Goal: Task Accomplishment & Management: Manage account settings

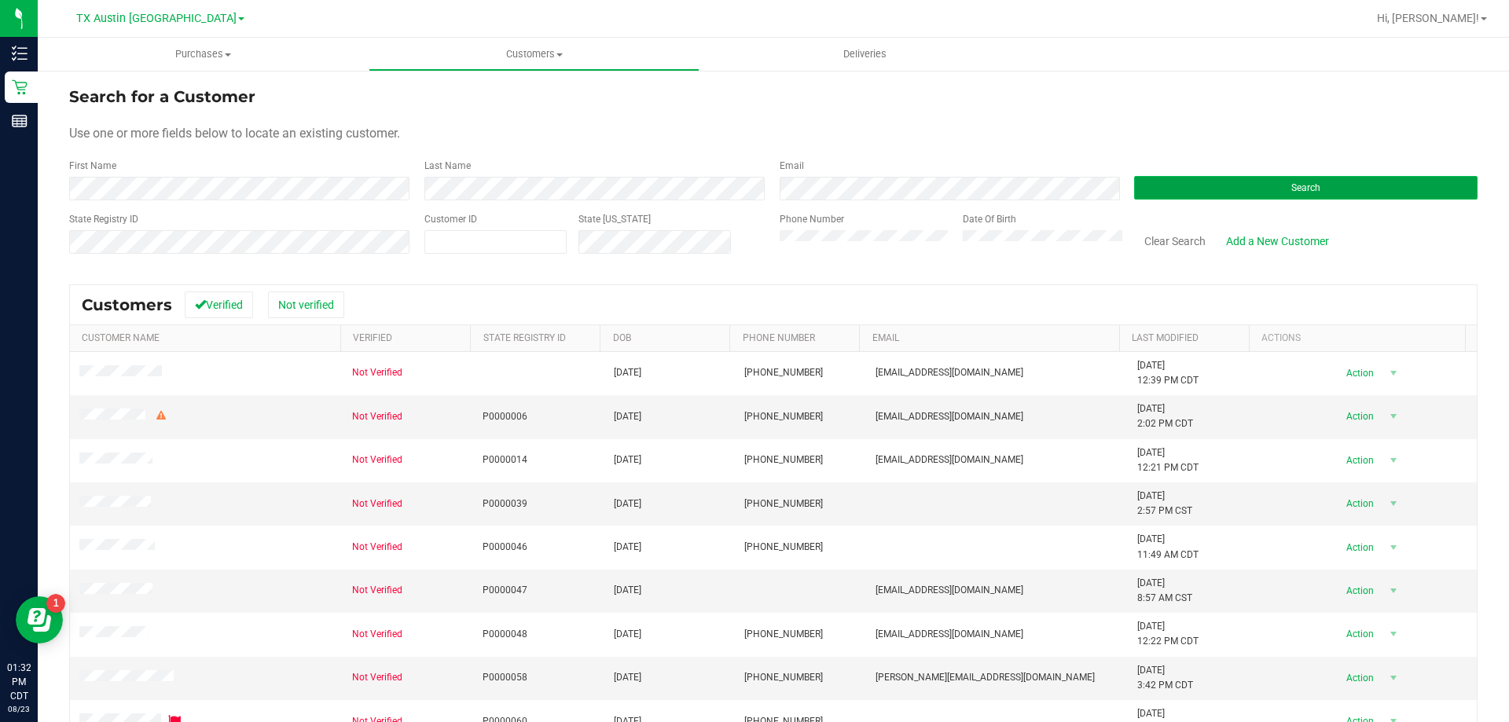
click at [1152, 187] on button "Search" at bounding box center [1305, 188] width 343 height 24
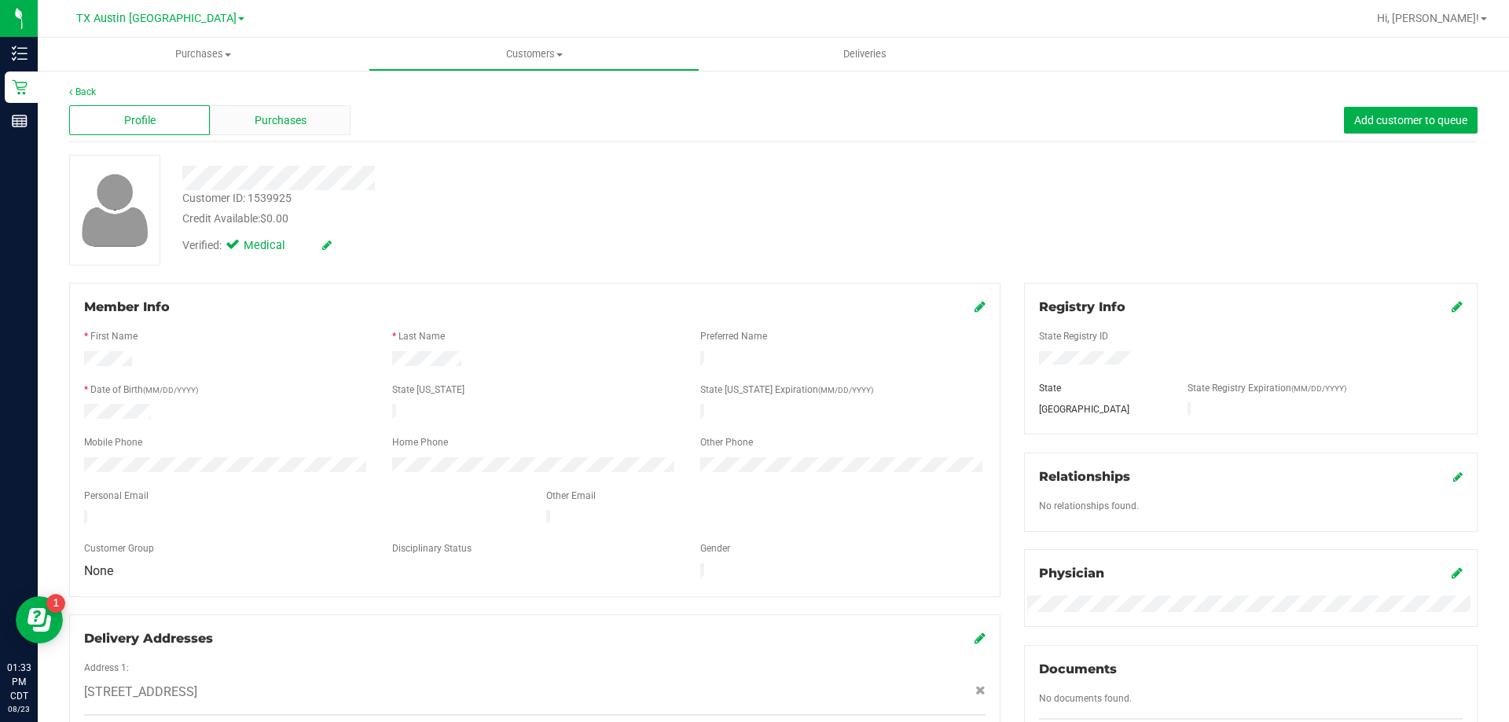
click at [323, 108] on div "Purchases" at bounding box center [280, 120] width 141 height 30
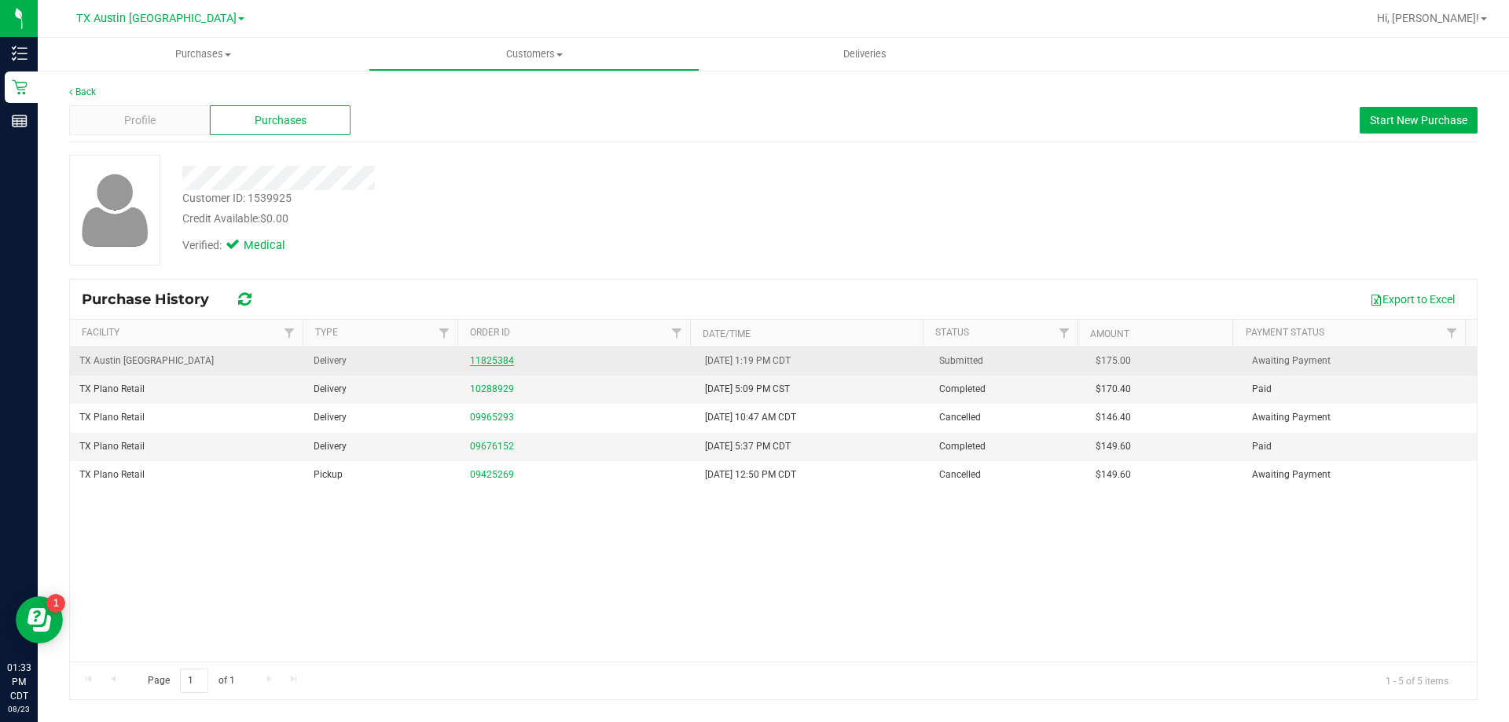
click at [491, 355] on link "11825384" at bounding box center [492, 360] width 44 height 11
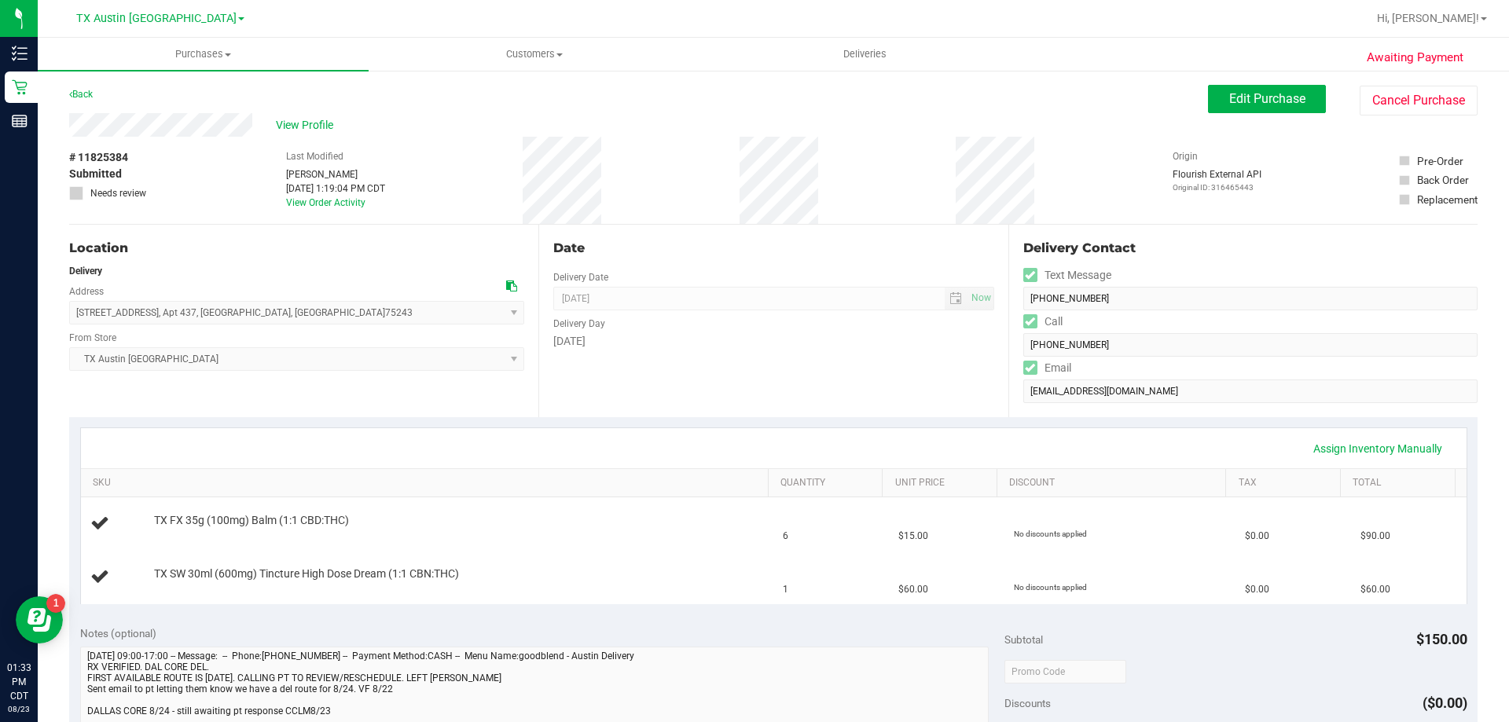
scroll to position [157, 0]
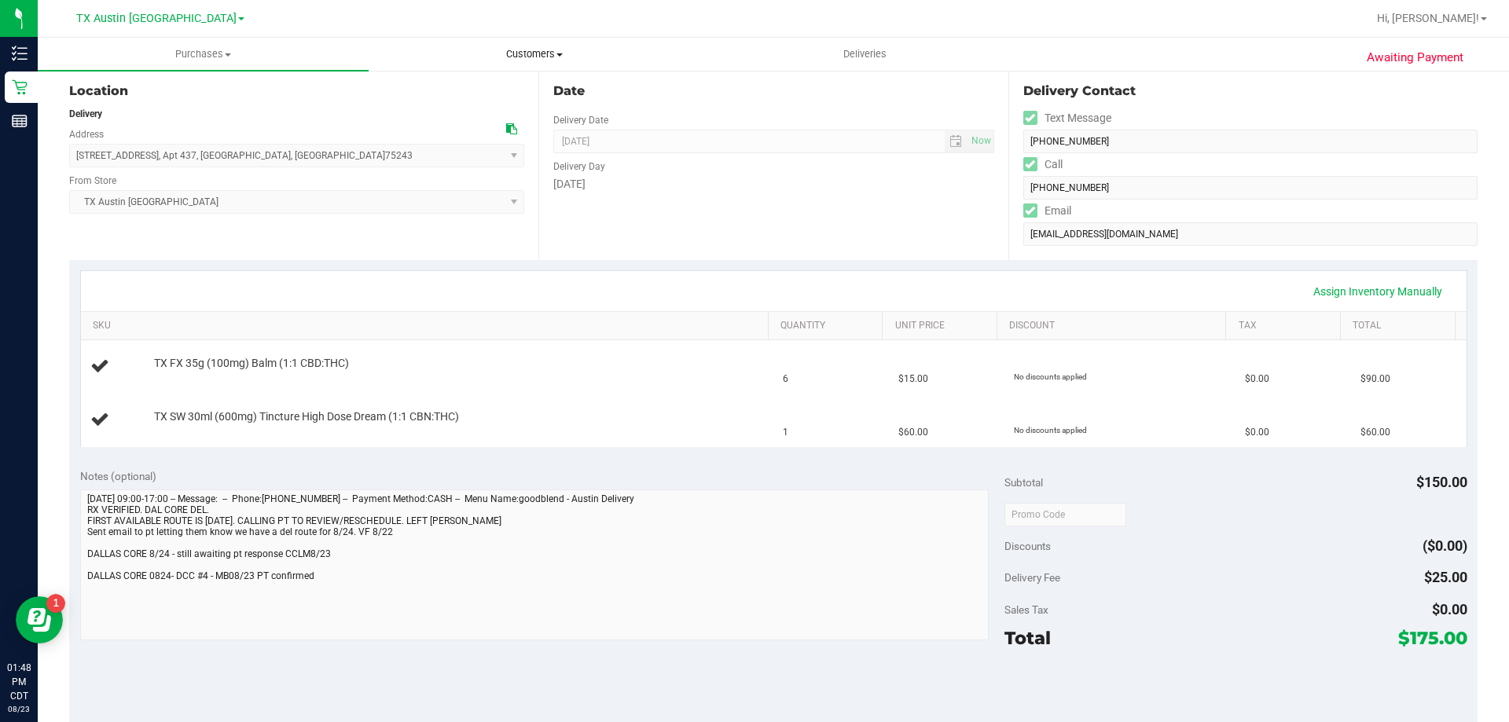
click at [539, 53] on span "Customers" at bounding box center [533, 54] width 329 height 14
click at [530, 90] on li "All customers" at bounding box center [533, 95] width 331 height 19
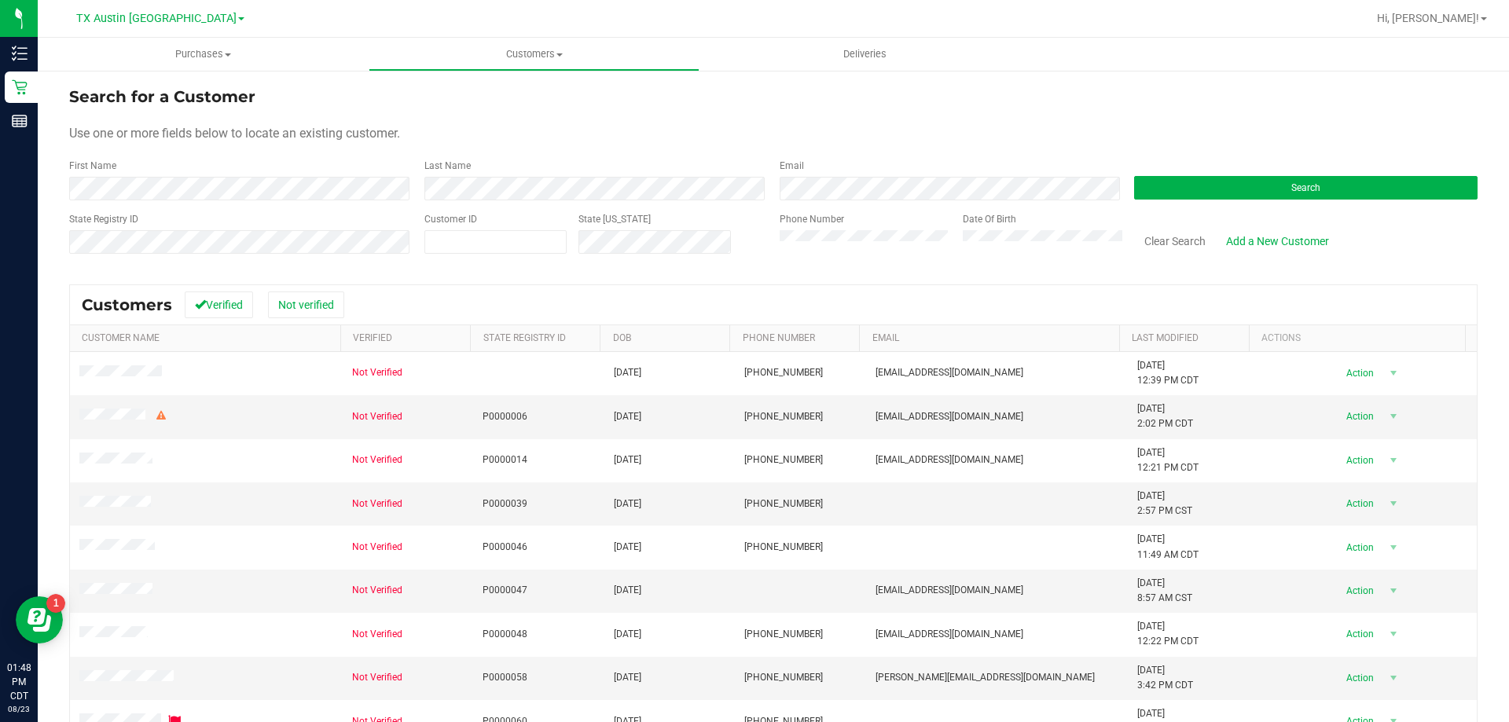
click at [1241, 171] on div "Search" at bounding box center [1299, 180] width 355 height 42
click at [1241, 176] on div "Search" at bounding box center [1299, 180] width 355 height 42
click at [1219, 194] on button "Search" at bounding box center [1305, 188] width 343 height 24
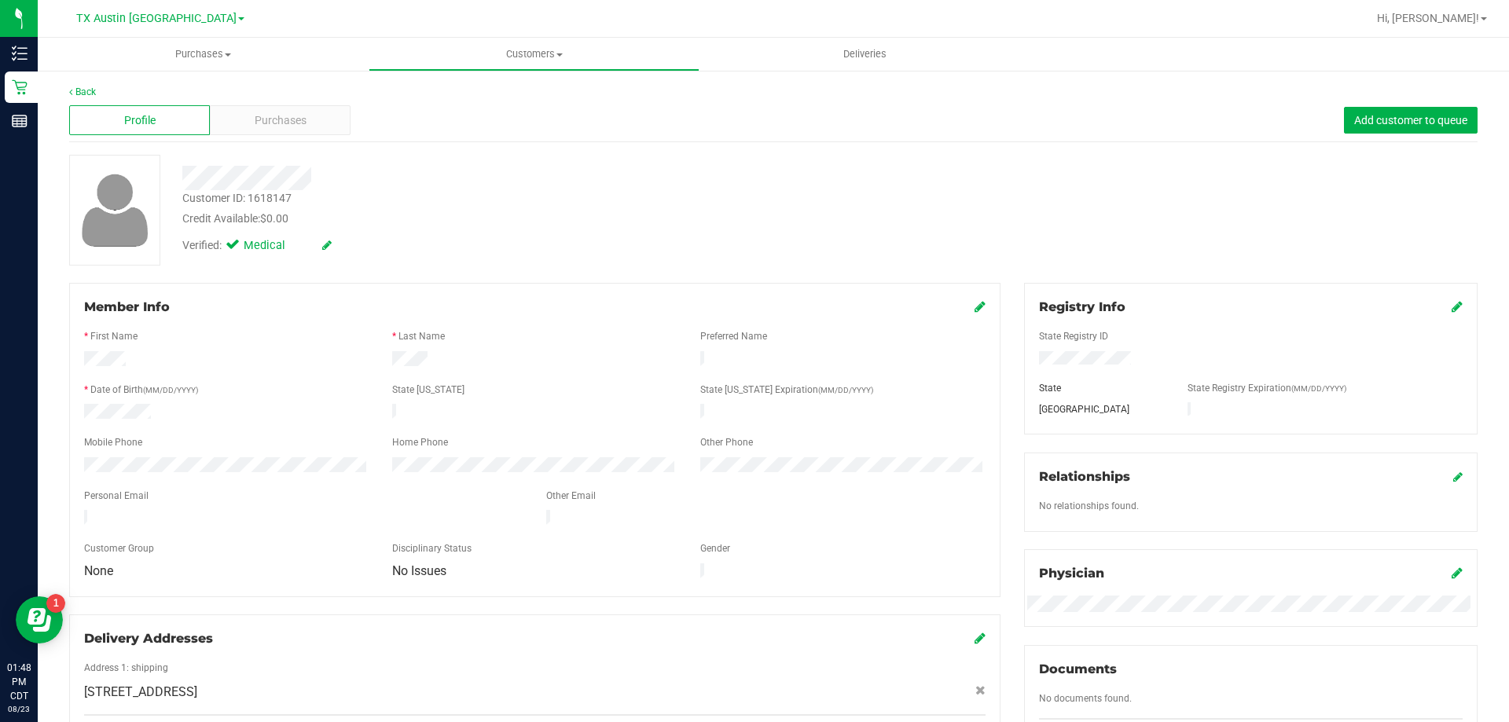
click at [170, 683] on span "777 Lcr 474 , Mexia , TX 76667" at bounding box center [140, 692] width 113 height 19
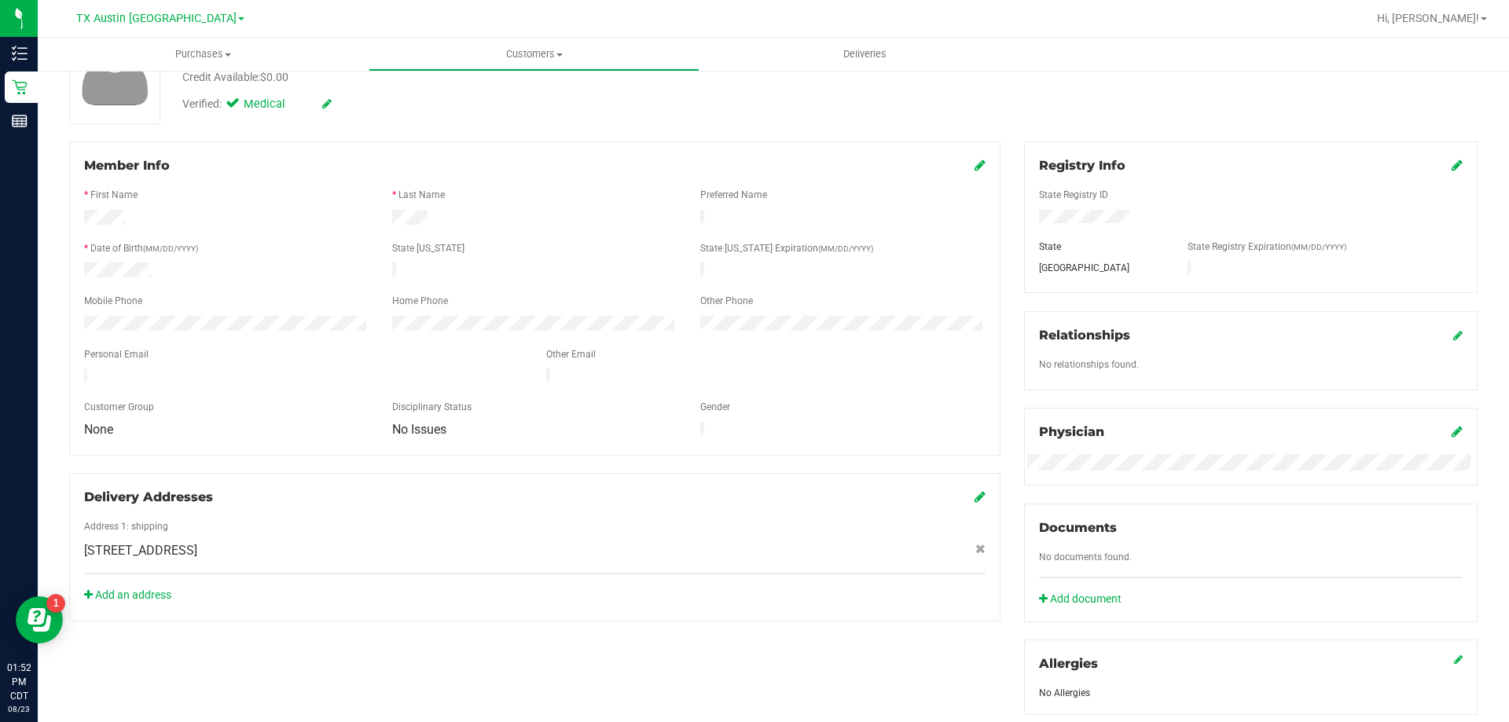
scroll to position [157, 0]
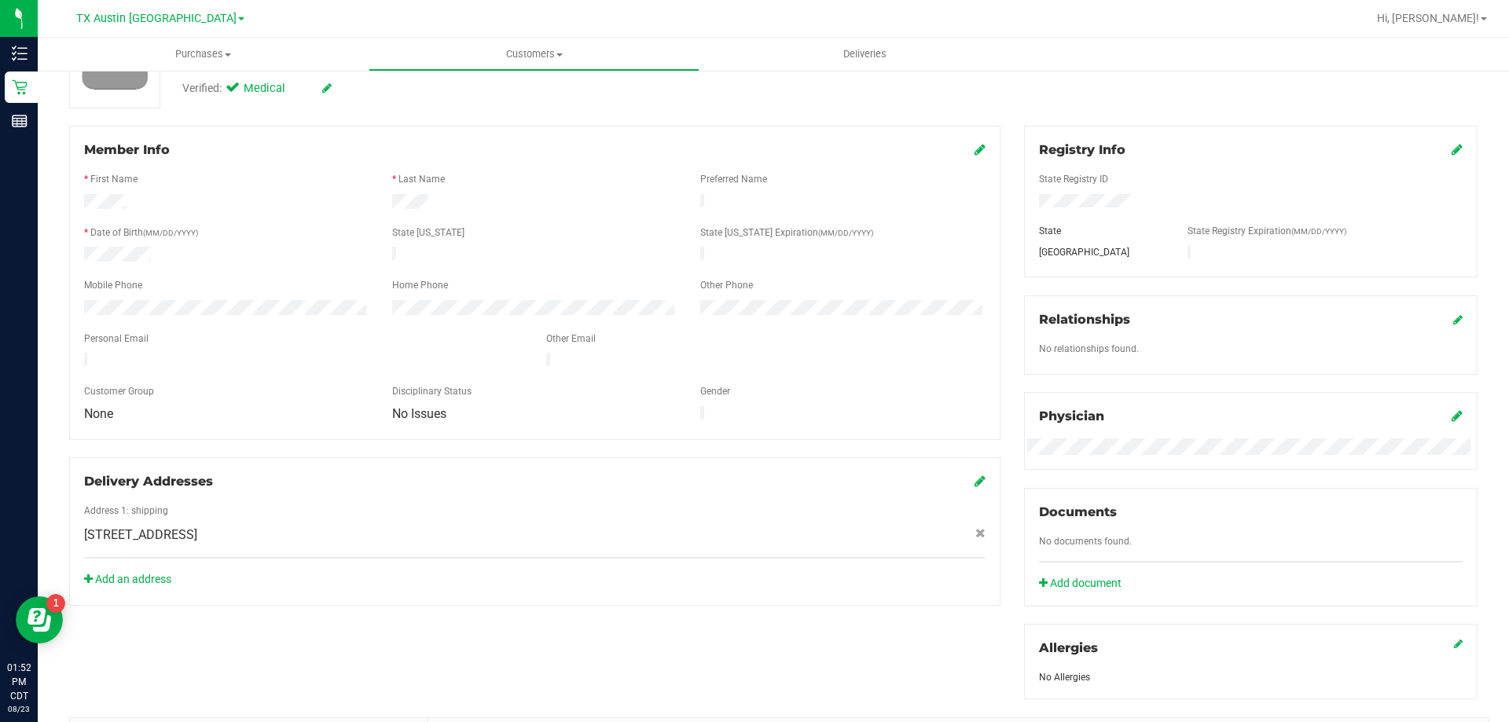
click at [163, 526] on span "777 Lcr 474 , Mexia , TX 76667" at bounding box center [140, 535] width 113 height 19
click at [152, 526] on span "777 Lcr 474 , Mexia , TX 76667" at bounding box center [140, 535] width 113 height 19
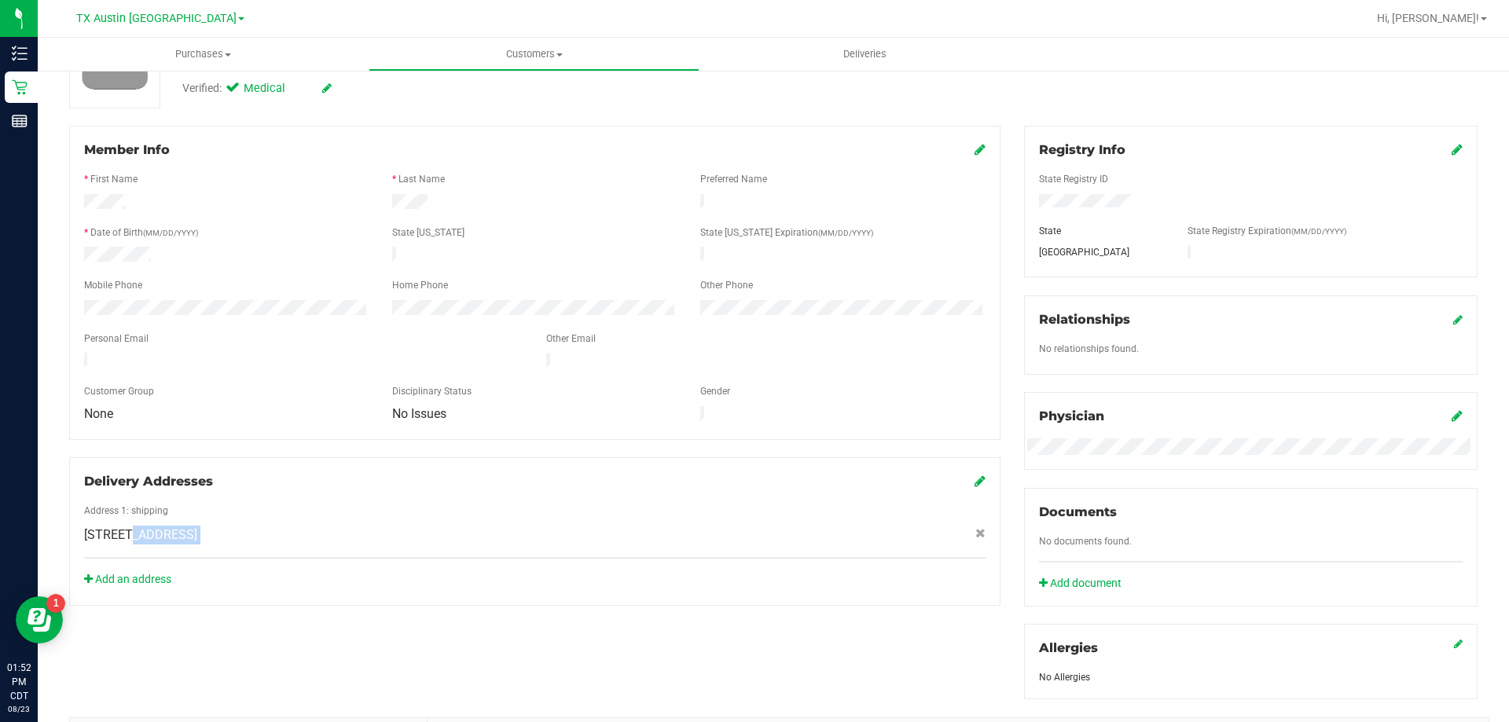
copy div "777 Lcr 474 , Mexia , TX 76667"
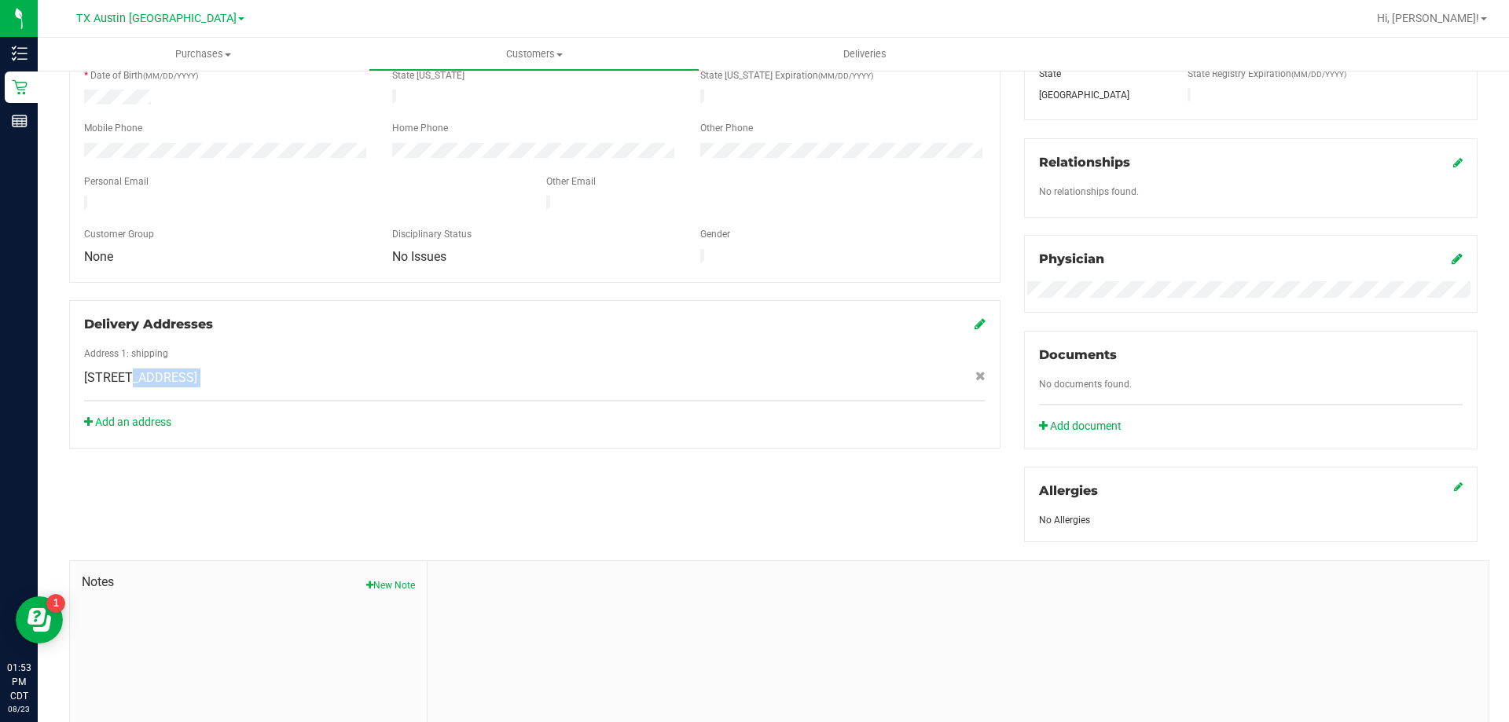
scroll to position [0, 0]
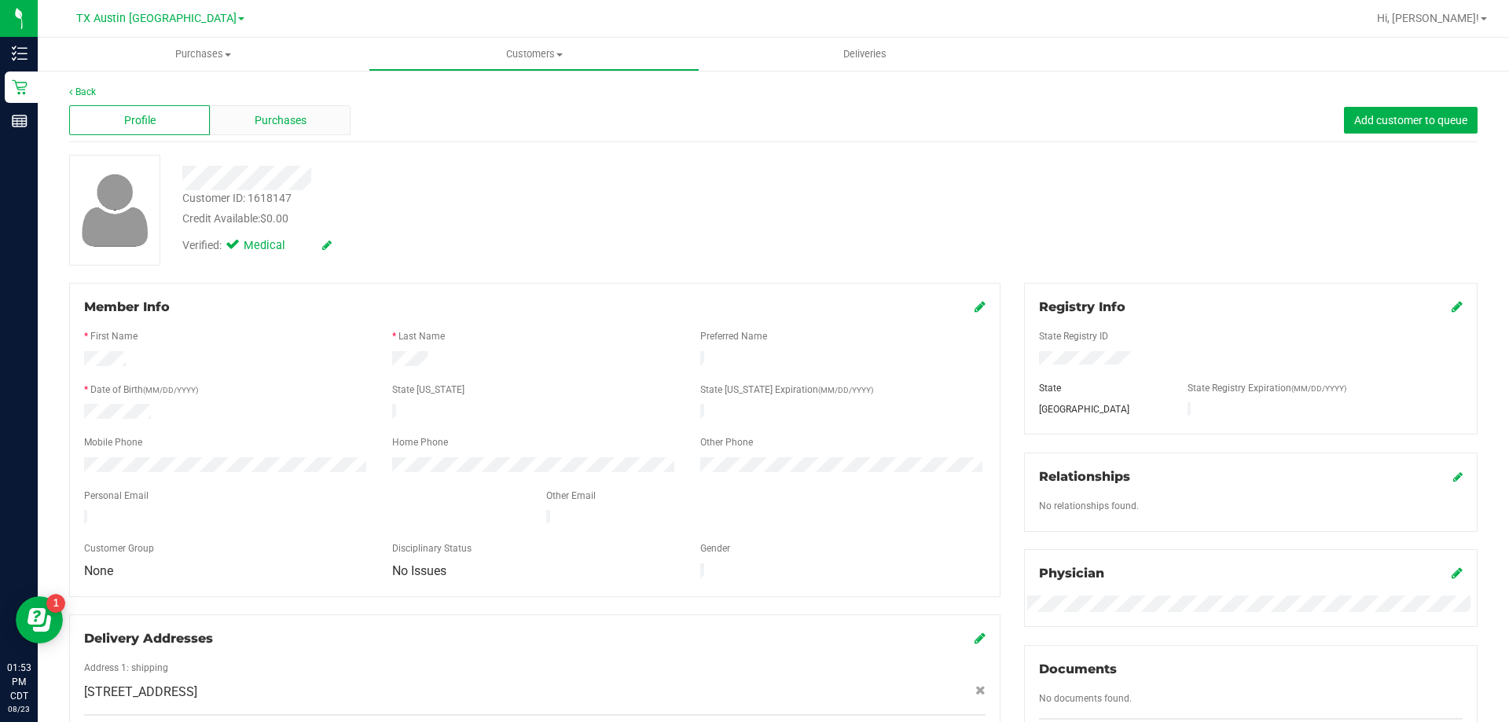
click at [288, 123] on span "Purchases" at bounding box center [281, 120] width 52 height 16
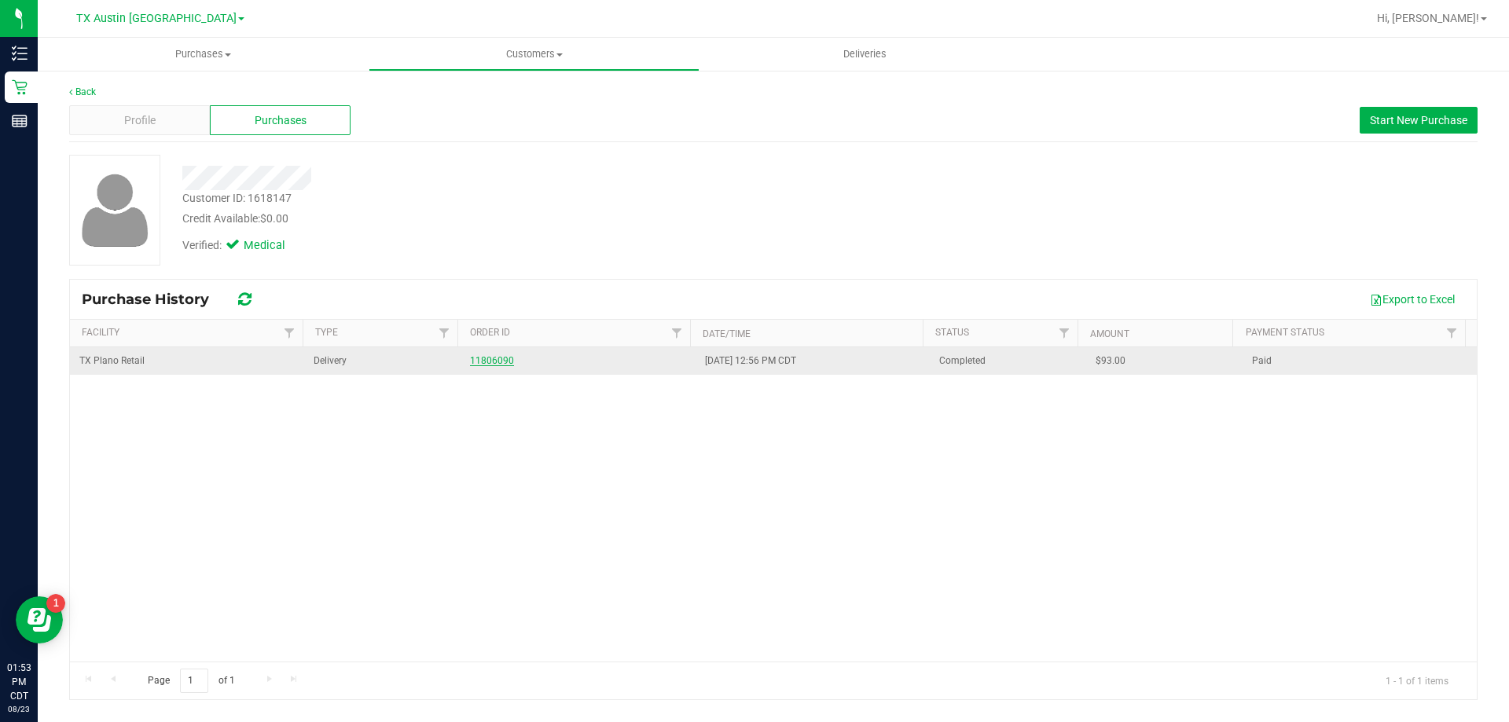
click at [482, 358] on link "11806090" at bounding box center [492, 360] width 44 height 11
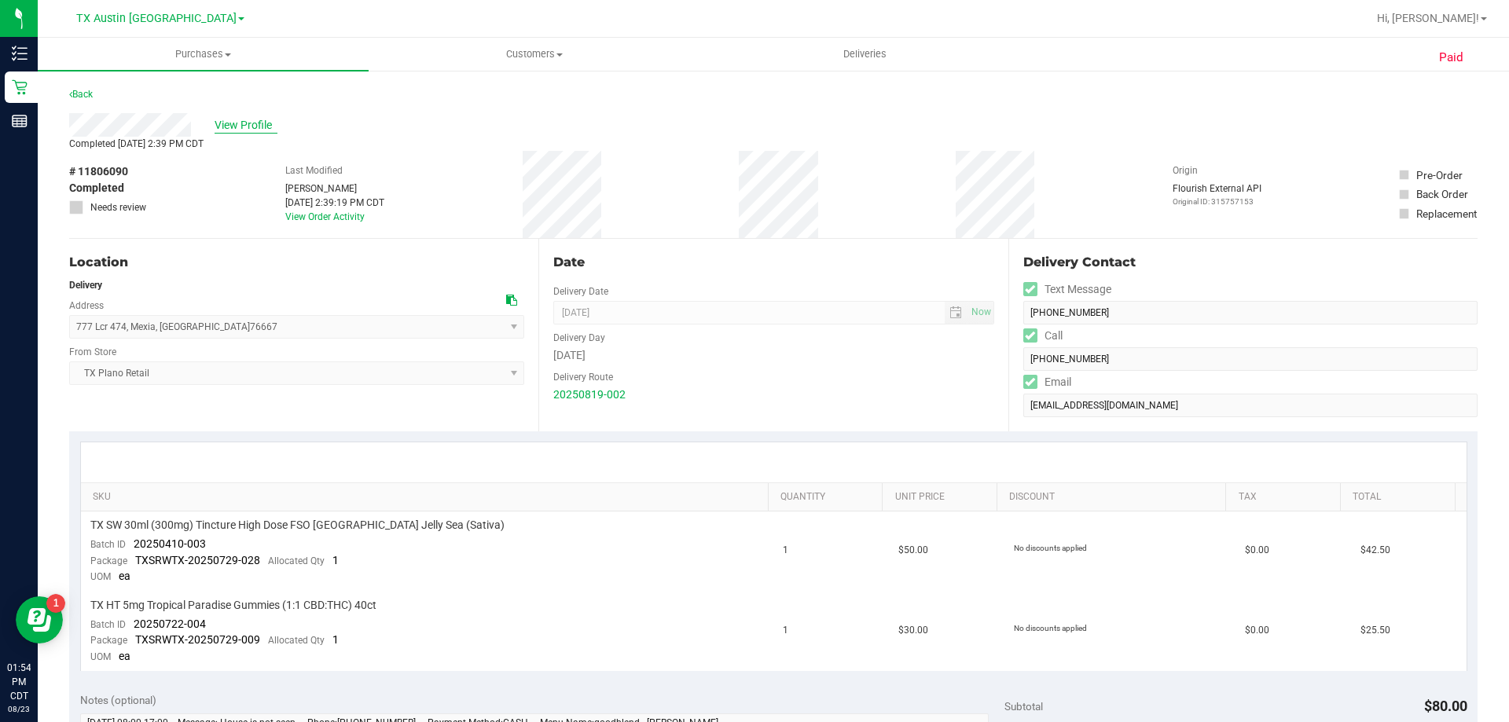
click at [244, 126] on span "View Profile" at bounding box center [245, 125] width 63 height 16
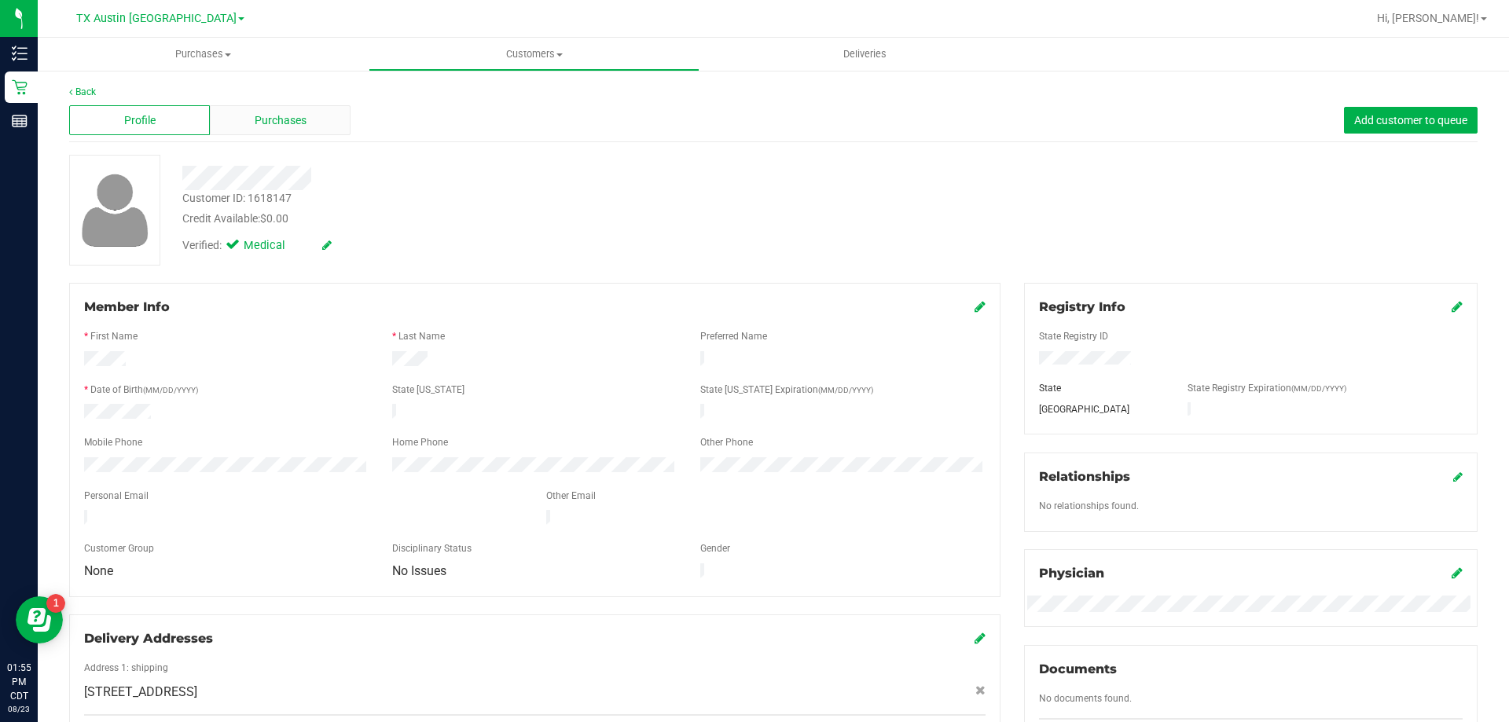
click at [247, 125] on div "Purchases" at bounding box center [280, 120] width 141 height 30
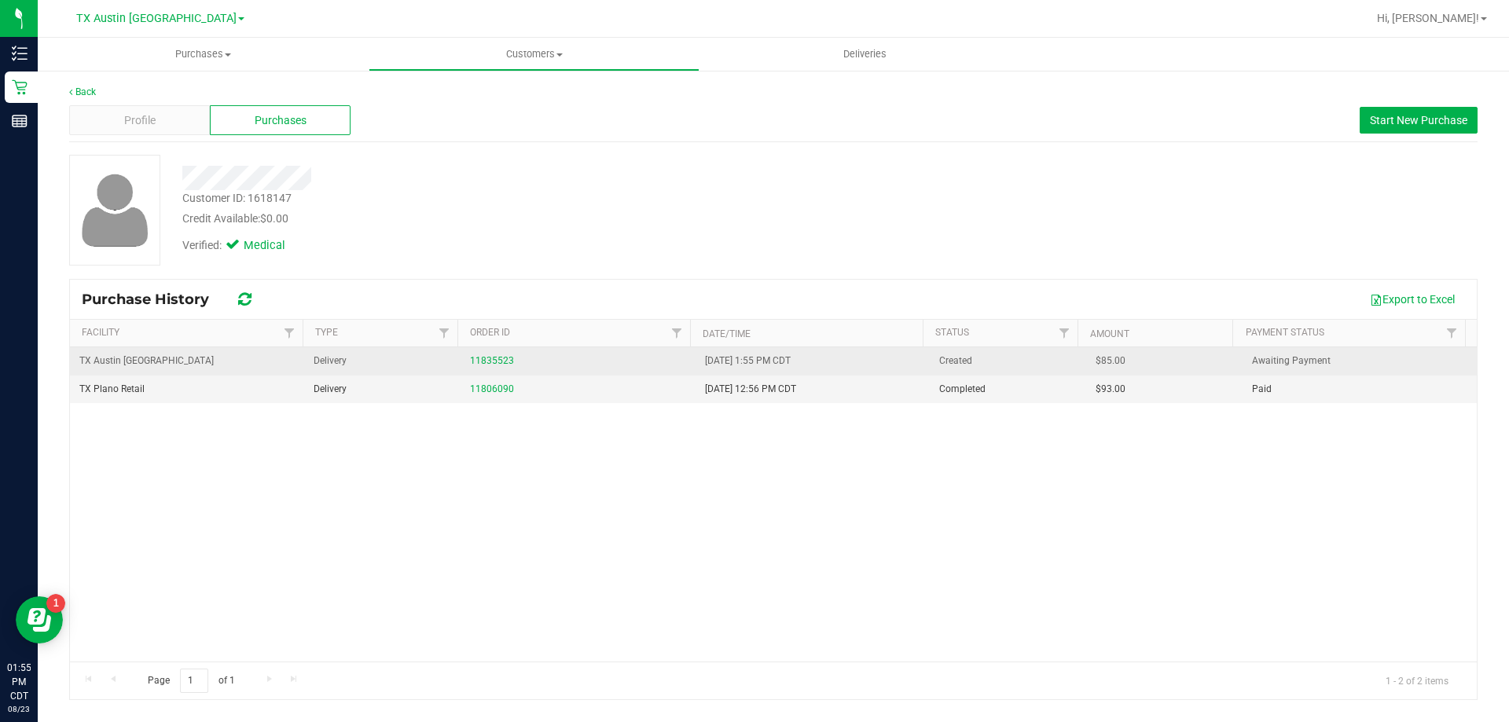
click at [493, 367] on div "11835523" at bounding box center [577, 361] width 215 height 15
click at [495, 358] on link "11835523" at bounding box center [492, 360] width 44 height 11
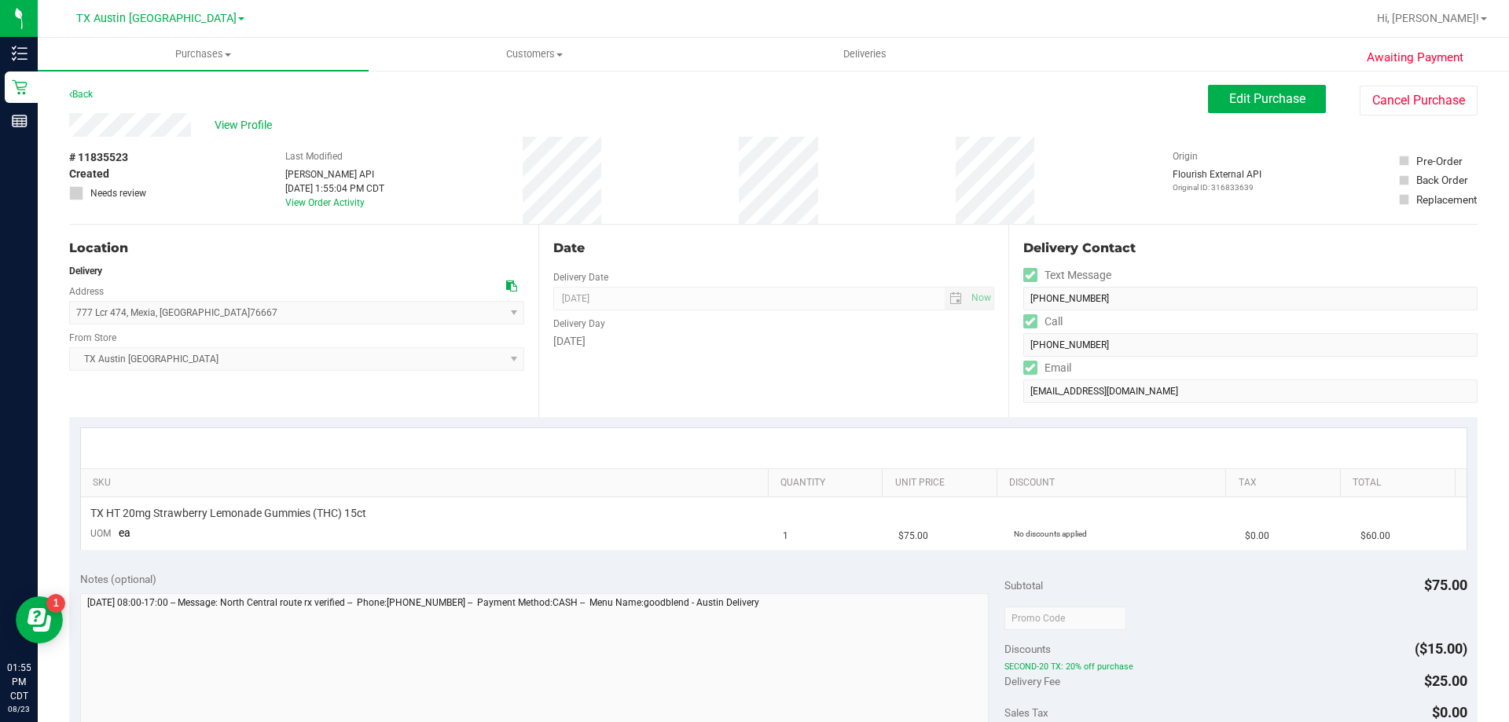
click at [1287, 80] on div "Awaiting Payment Back Edit Purchase Cancel Purchase View Profile # 11835523 Cre…" at bounding box center [773, 640] width 1471 height 1142
click at [1283, 101] on span "Edit Purchase" at bounding box center [1267, 98] width 76 height 15
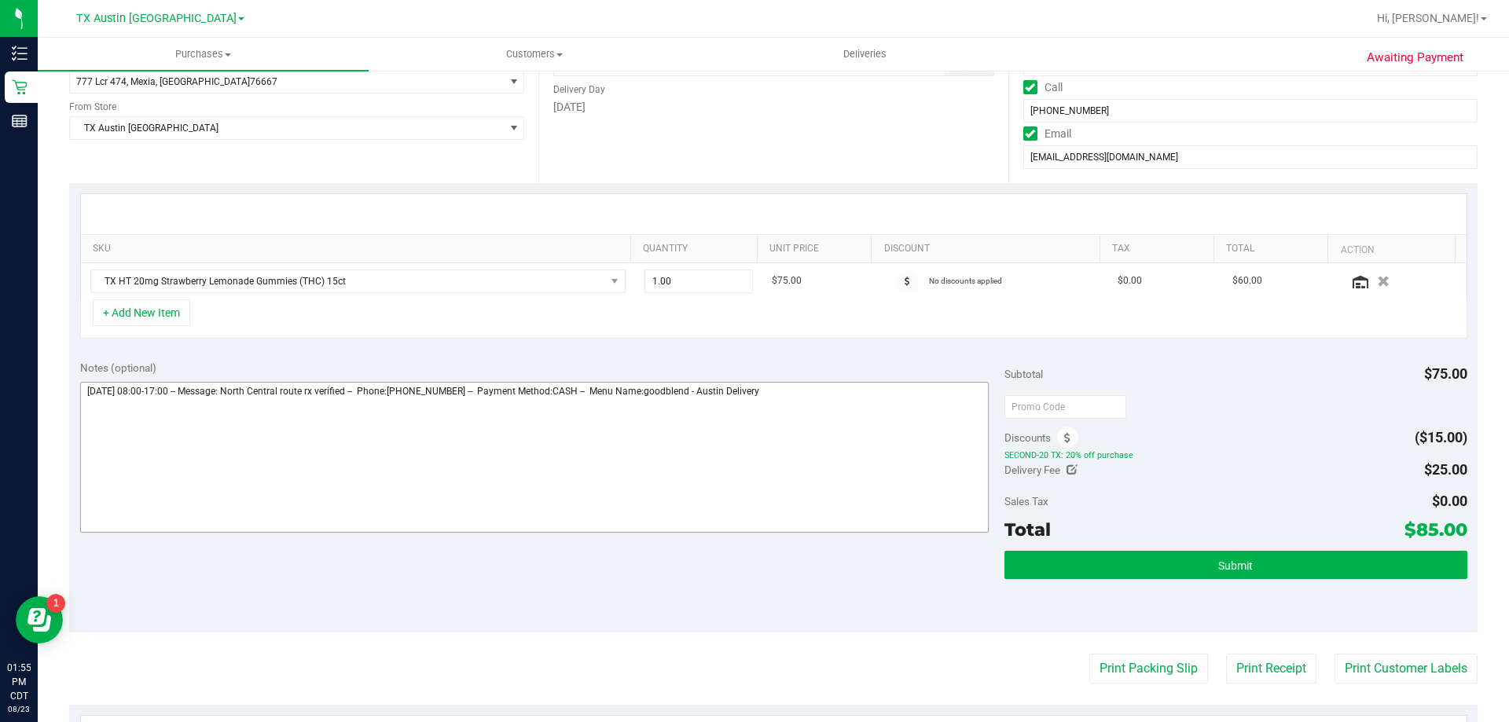
scroll to position [236, 0]
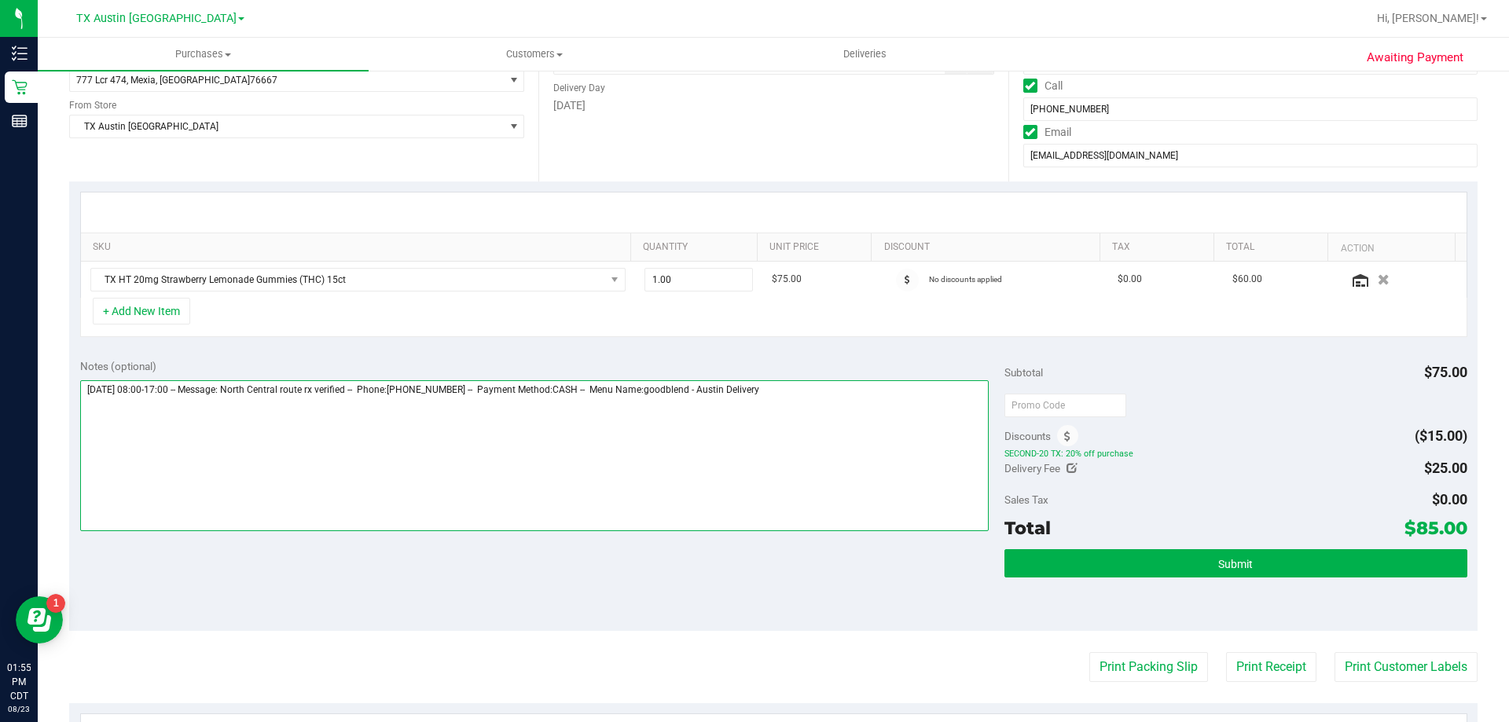
click at [859, 390] on textarea at bounding box center [534, 455] width 909 height 151
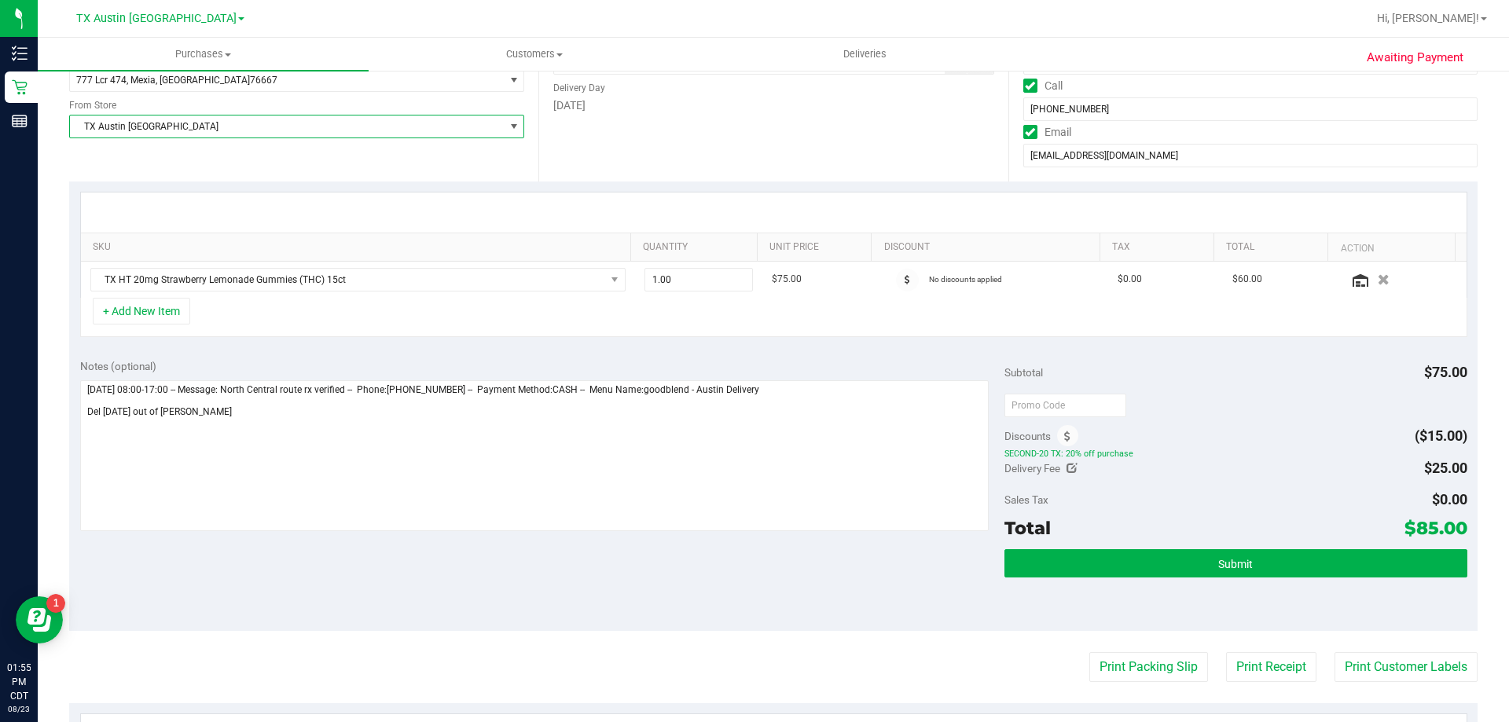
click at [281, 123] on span "TX Austin [GEOGRAPHIC_DATA]" at bounding box center [287, 126] width 434 height 22
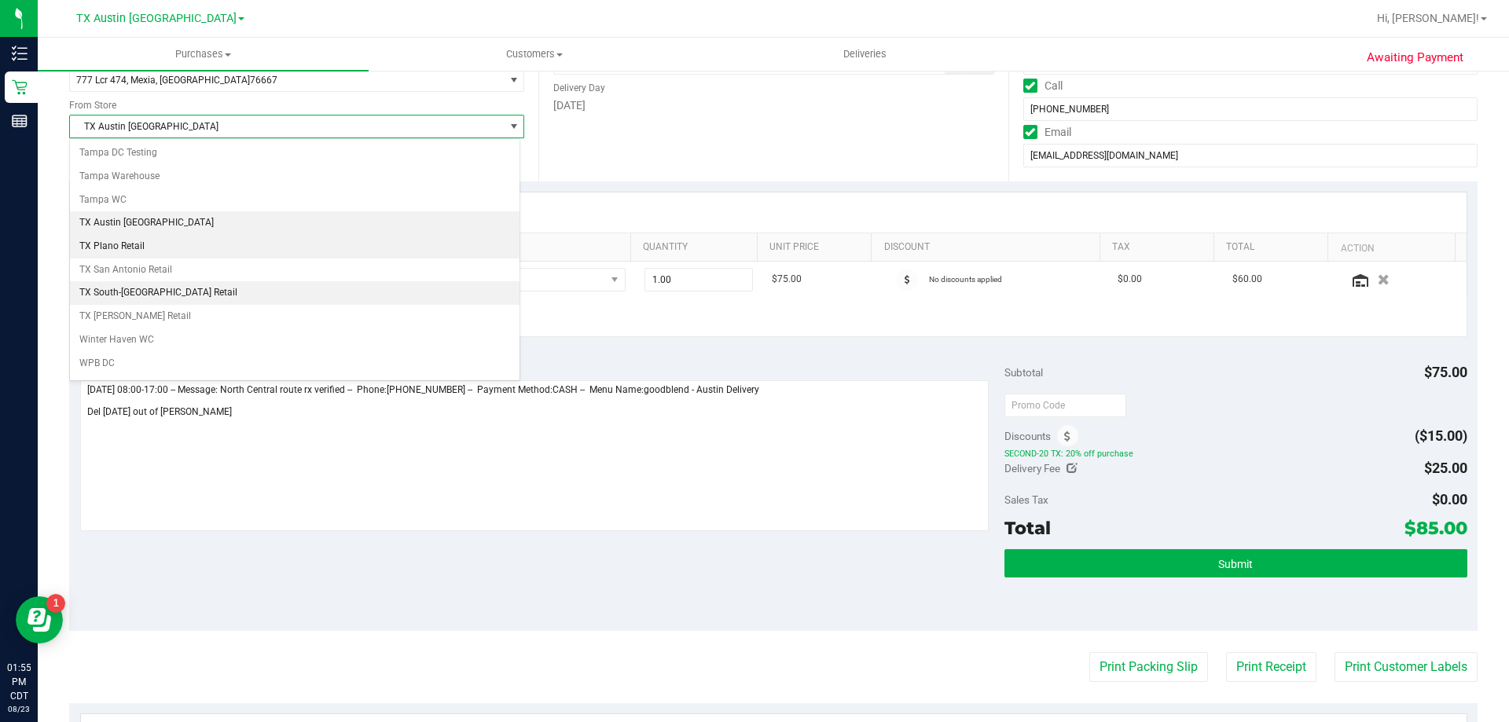
scroll to position [1136, 0]
click at [207, 233] on li "TX Plano Retail" at bounding box center [294, 232] width 449 height 24
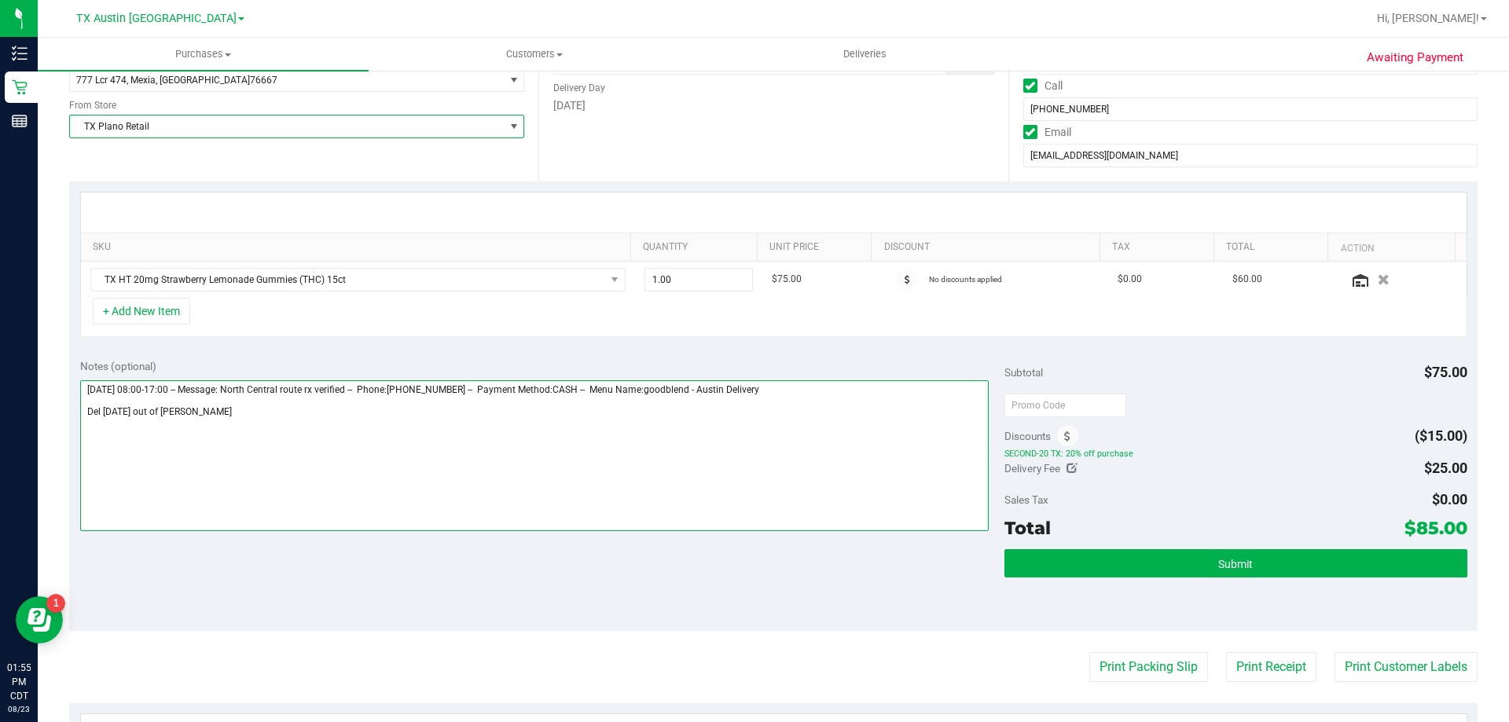
click at [222, 411] on textarea at bounding box center [534, 455] width 909 height 151
click at [271, 409] on textarea at bounding box center [534, 455] width 909 height 151
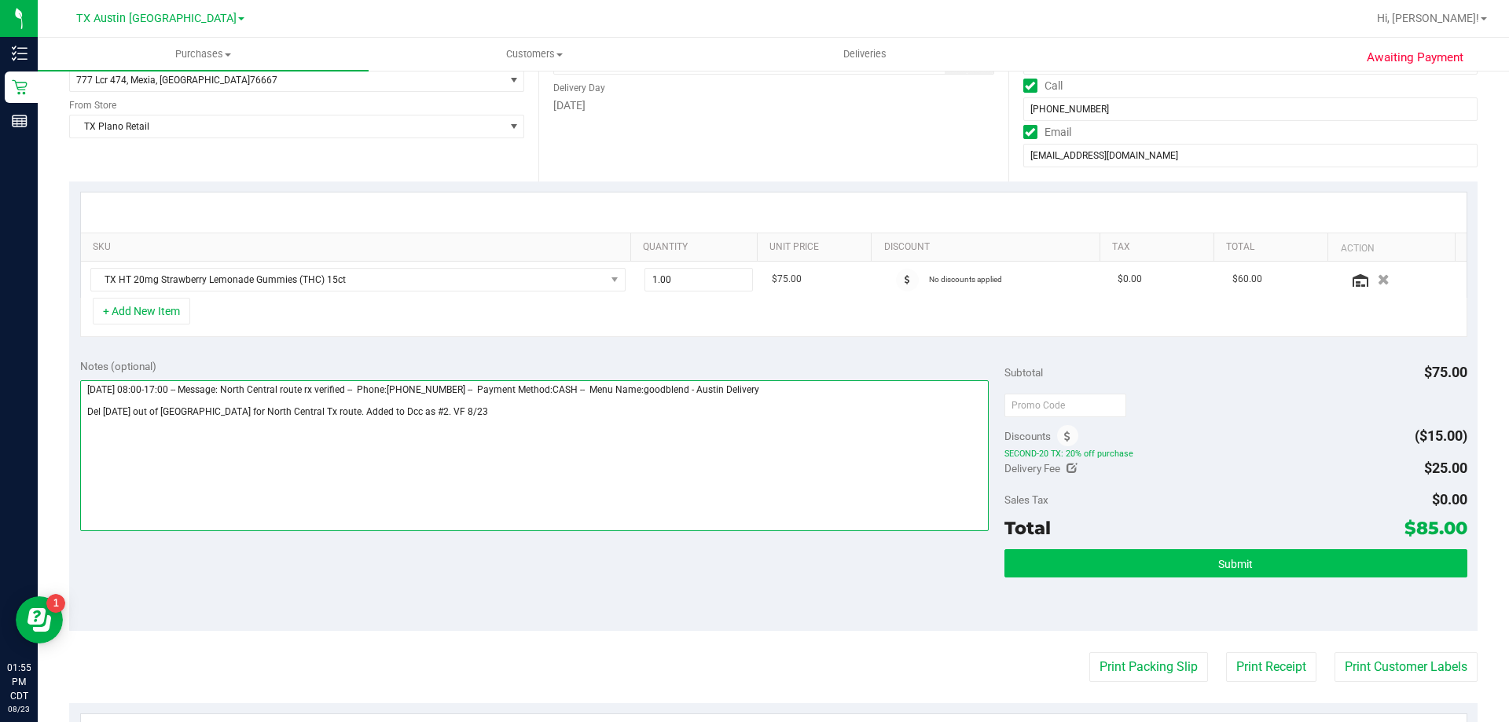
type textarea "Wednesday 08/27/2025 08:00-17:00 -- Message: North Central route rx verified --…"
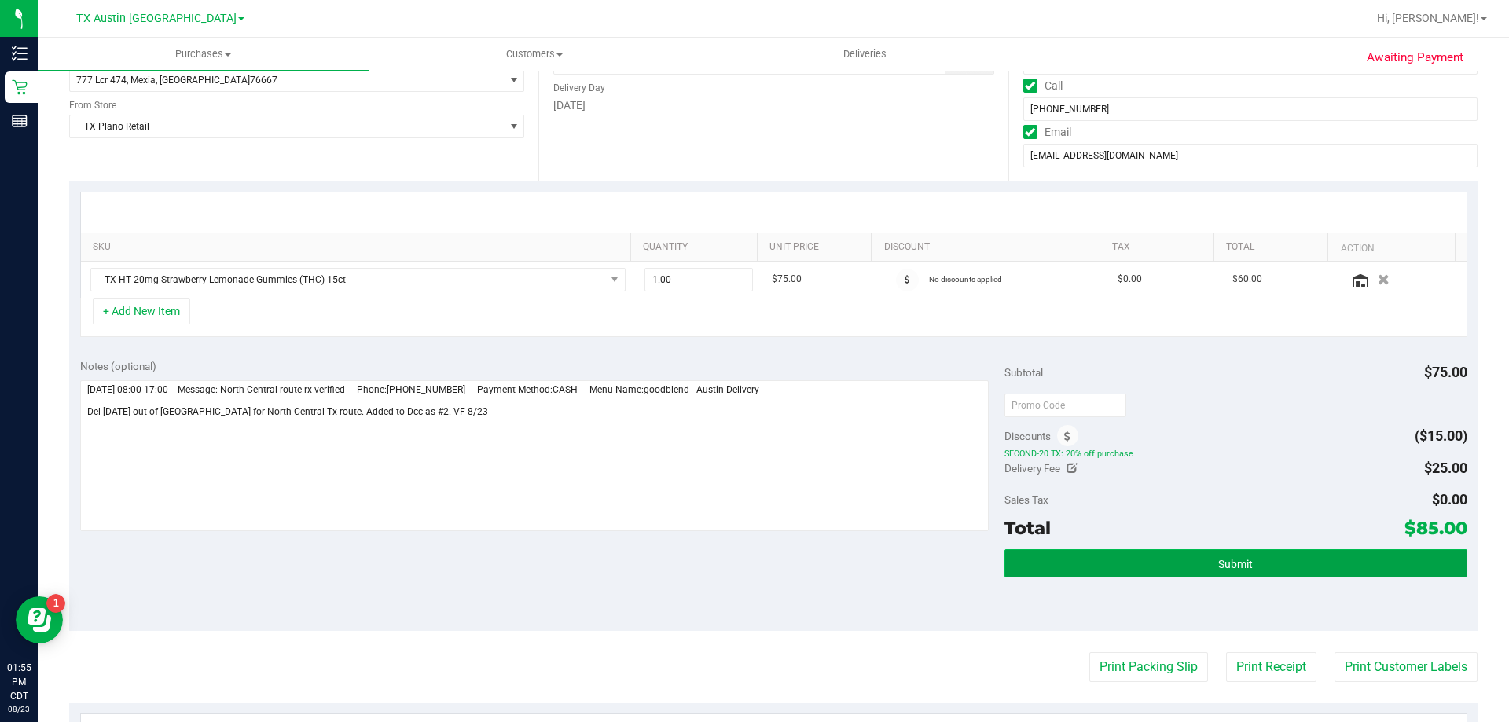
click at [1185, 558] on button "Submit" at bounding box center [1235, 563] width 462 height 28
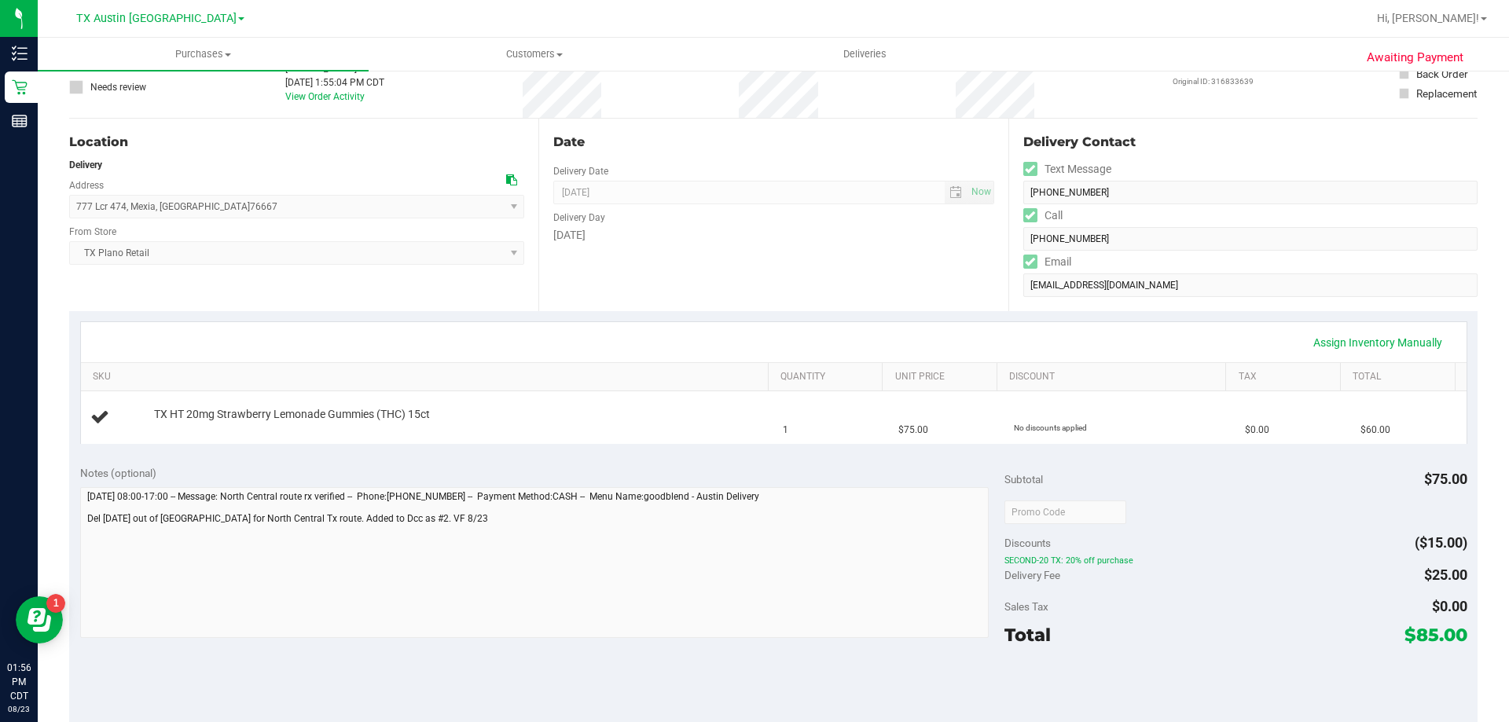
scroll to position [314, 0]
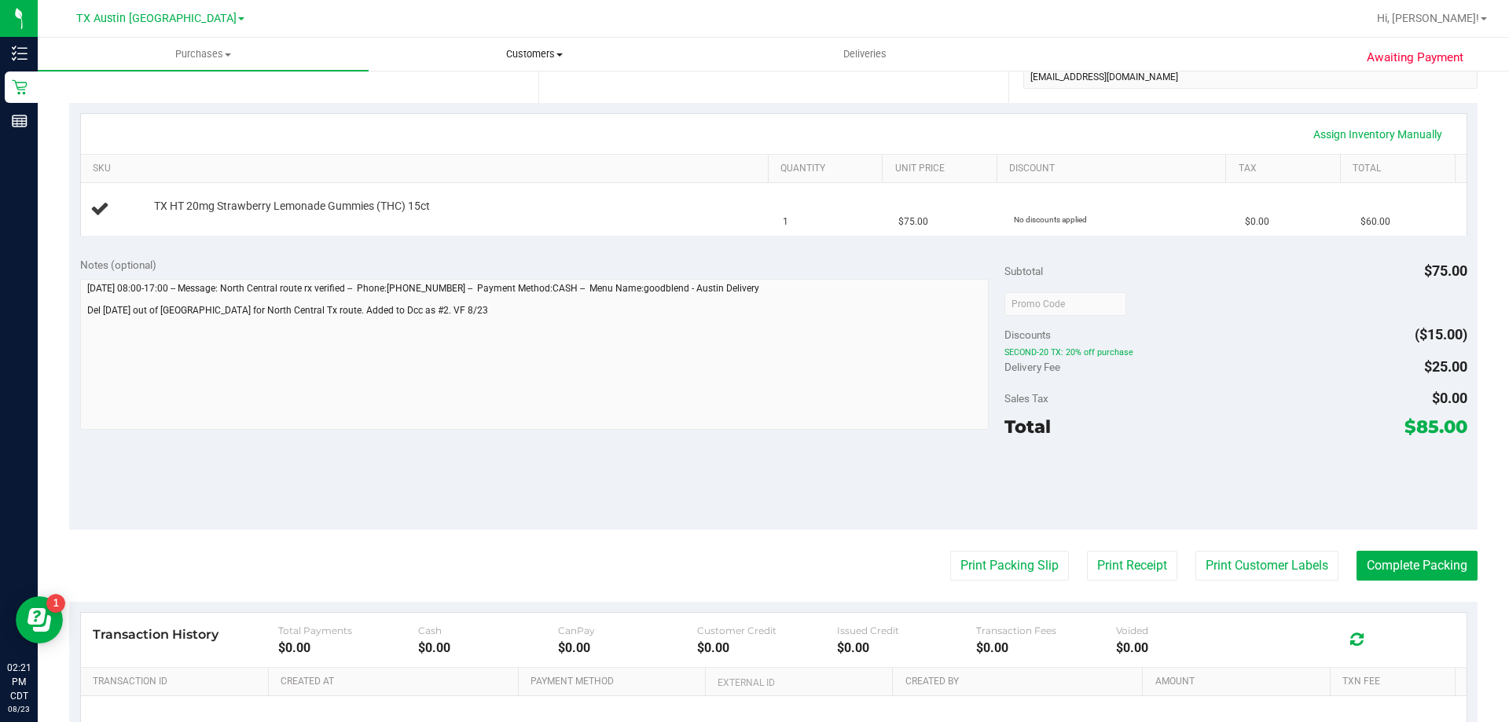
click at [551, 42] on uib-tab-heading "Customers All customers Add a new customer All physicians" at bounding box center [533, 53] width 329 height 31
click at [541, 93] on li "All customers" at bounding box center [533, 95] width 331 height 19
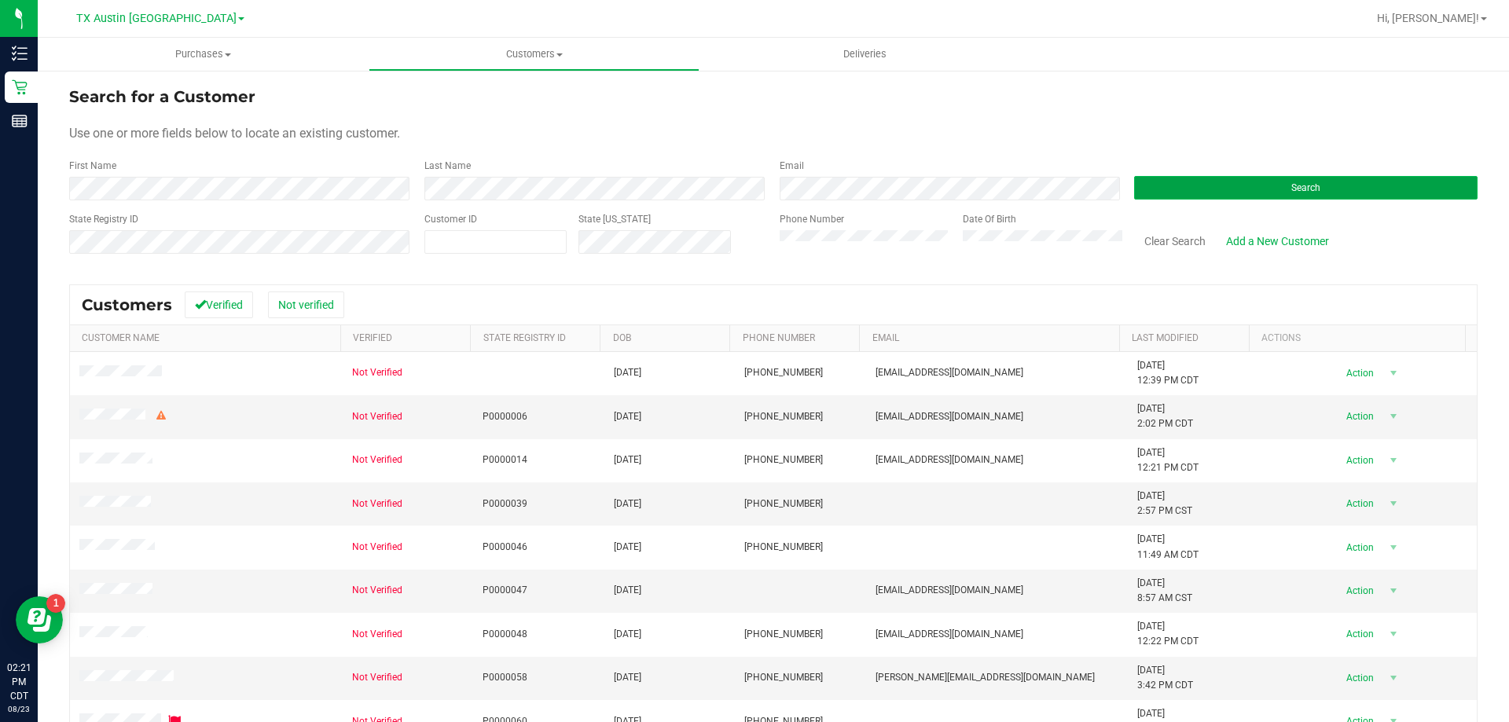
click at [1153, 186] on button "Search" at bounding box center [1305, 188] width 343 height 24
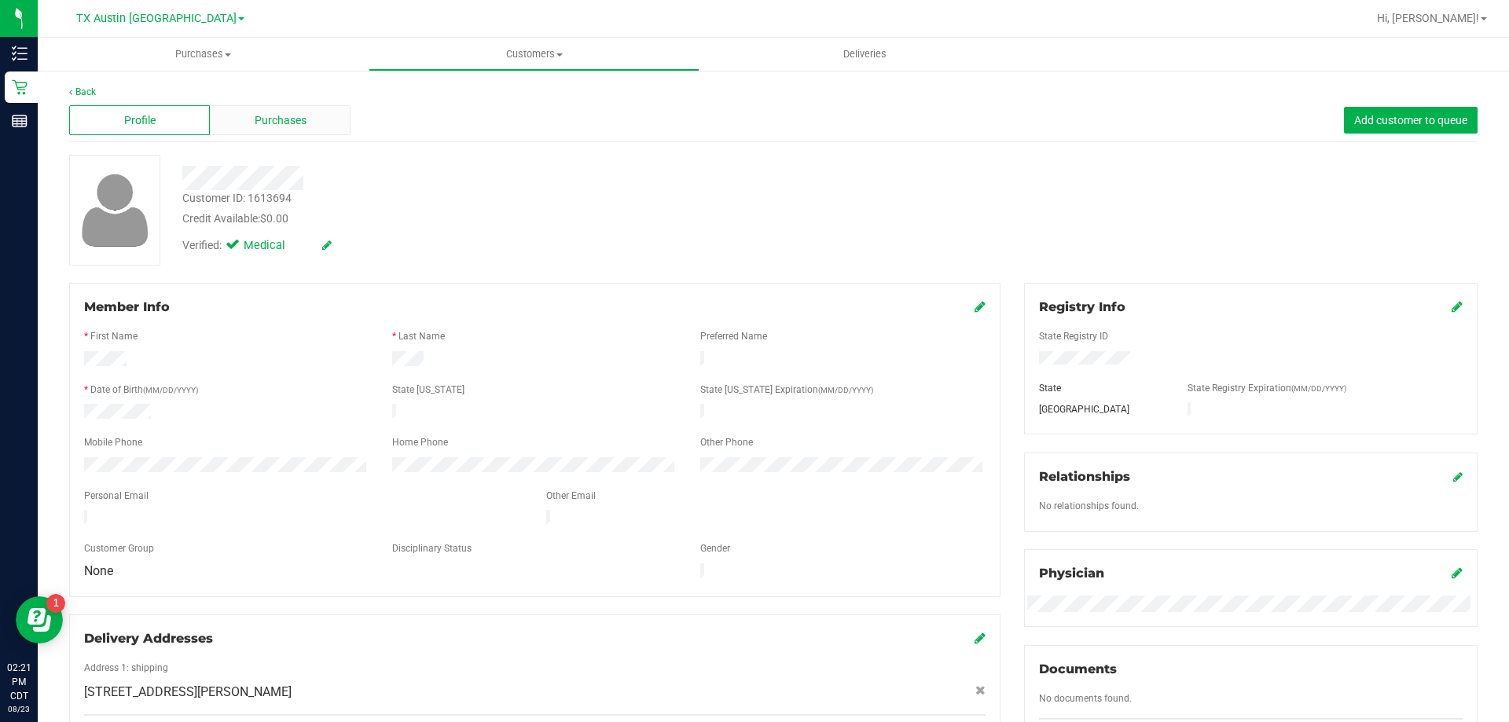
click at [270, 125] on span "Purchases" at bounding box center [281, 120] width 52 height 16
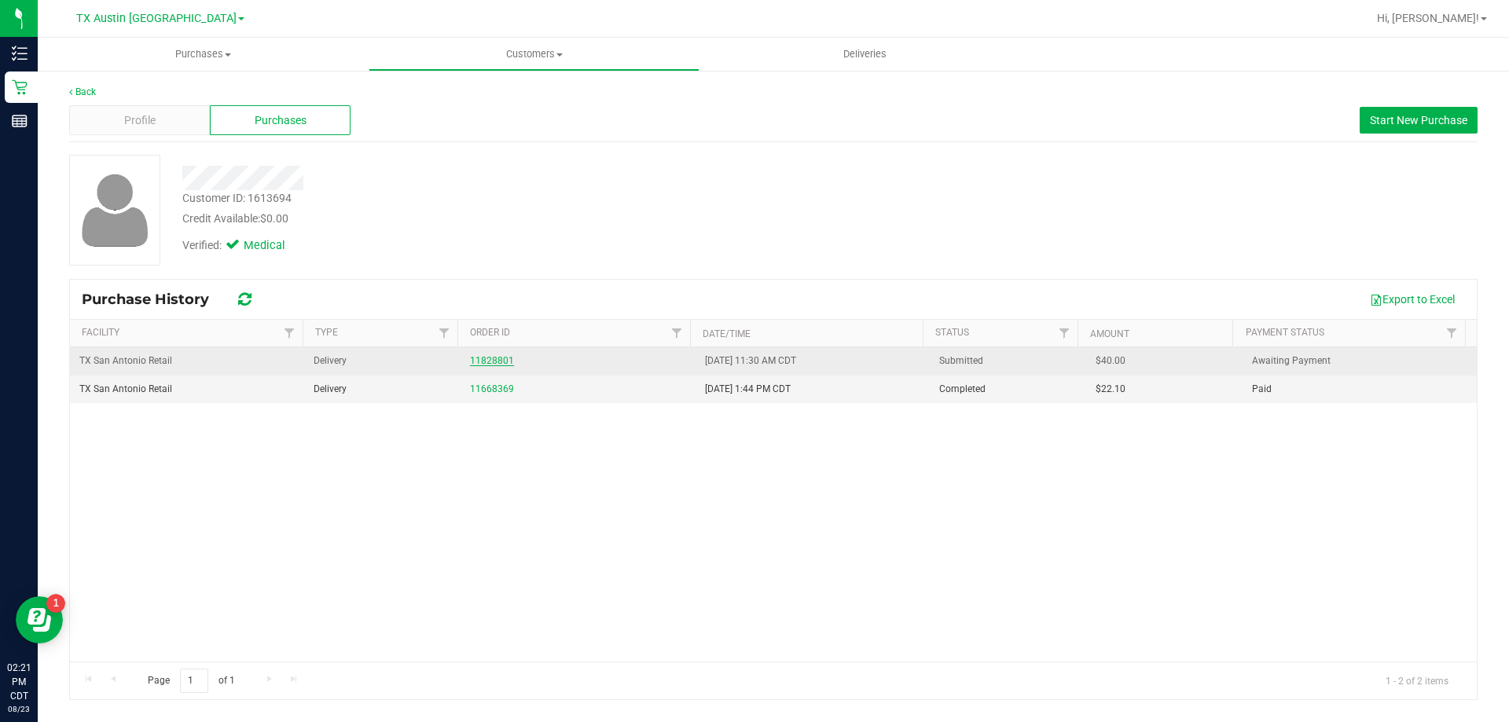
click at [497, 362] on link "11828801" at bounding box center [492, 360] width 44 height 11
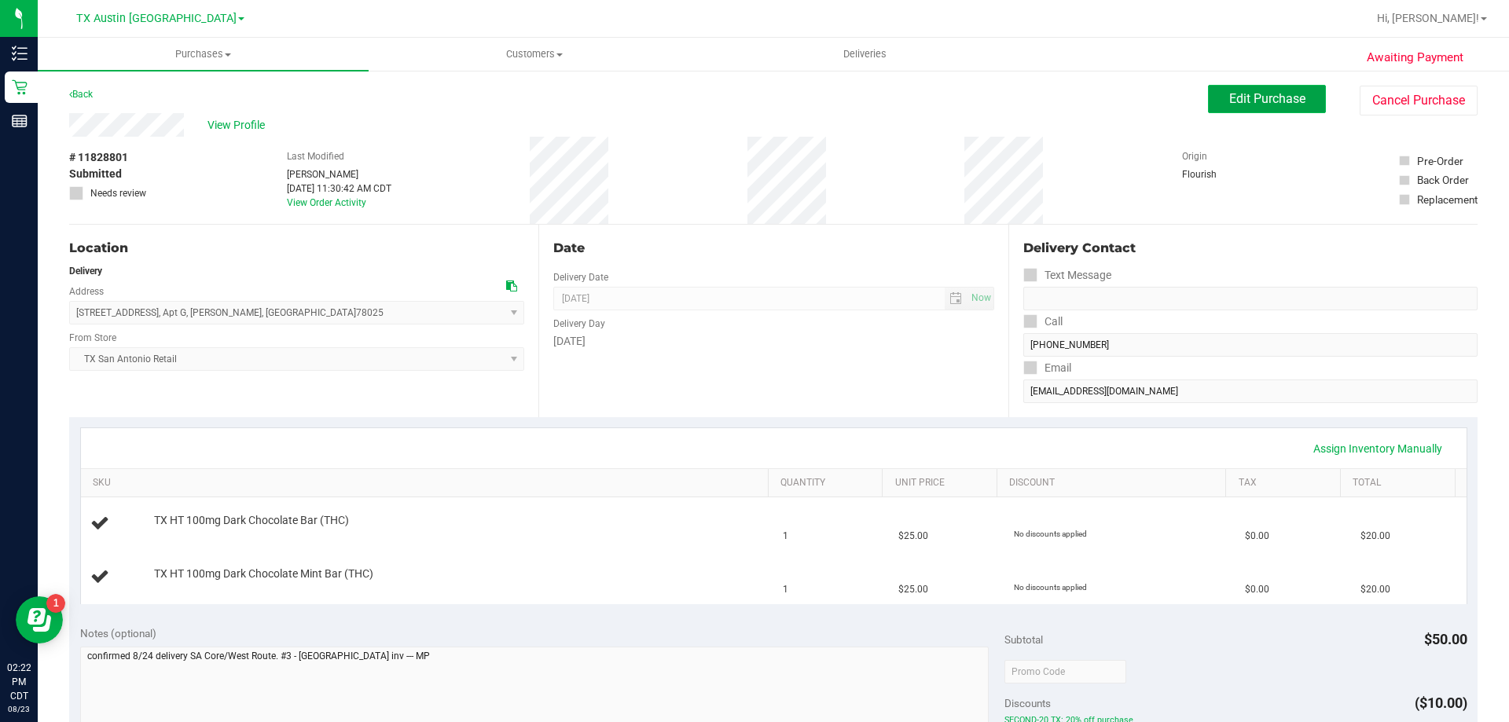
click at [1277, 104] on span "Edit Purchase" at bounding box center [1267, 98] width 76 height 15
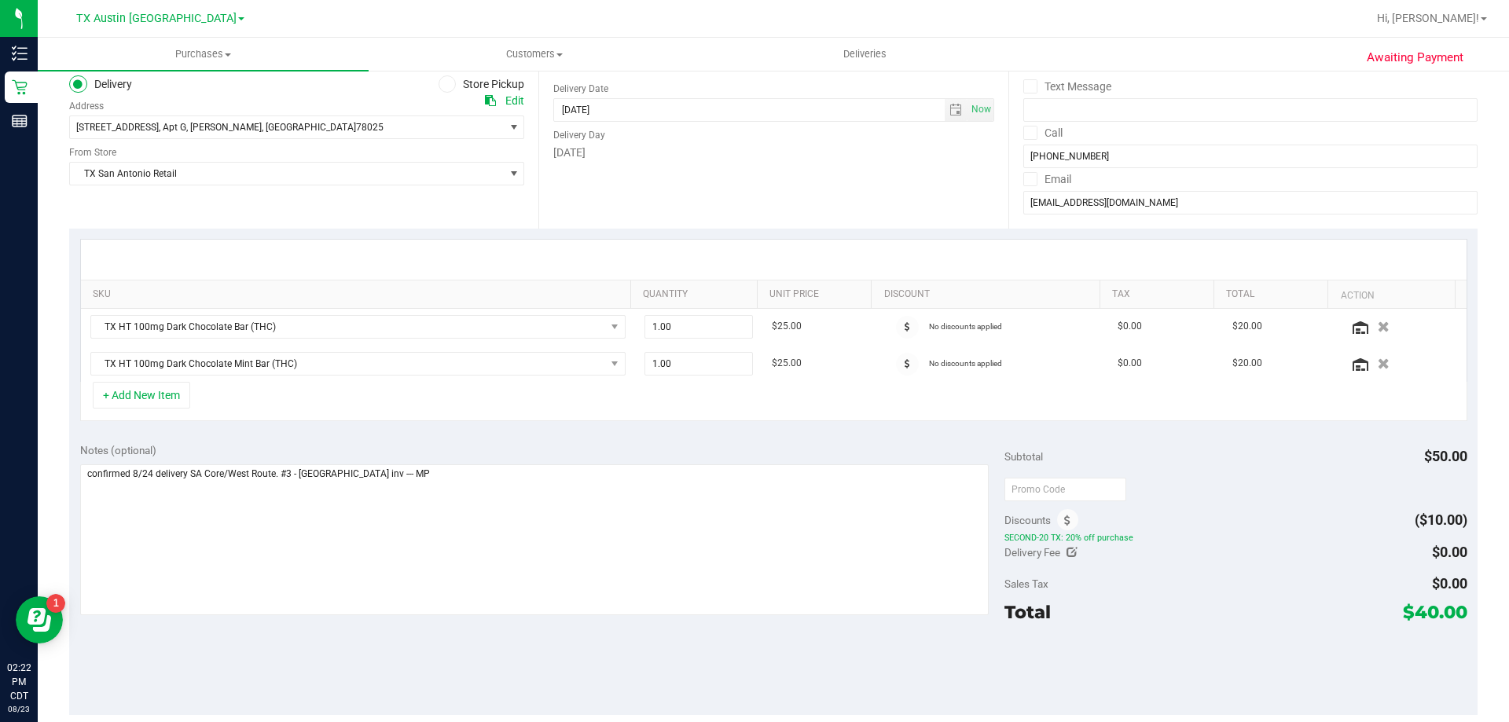
scroll to position [236, 0]
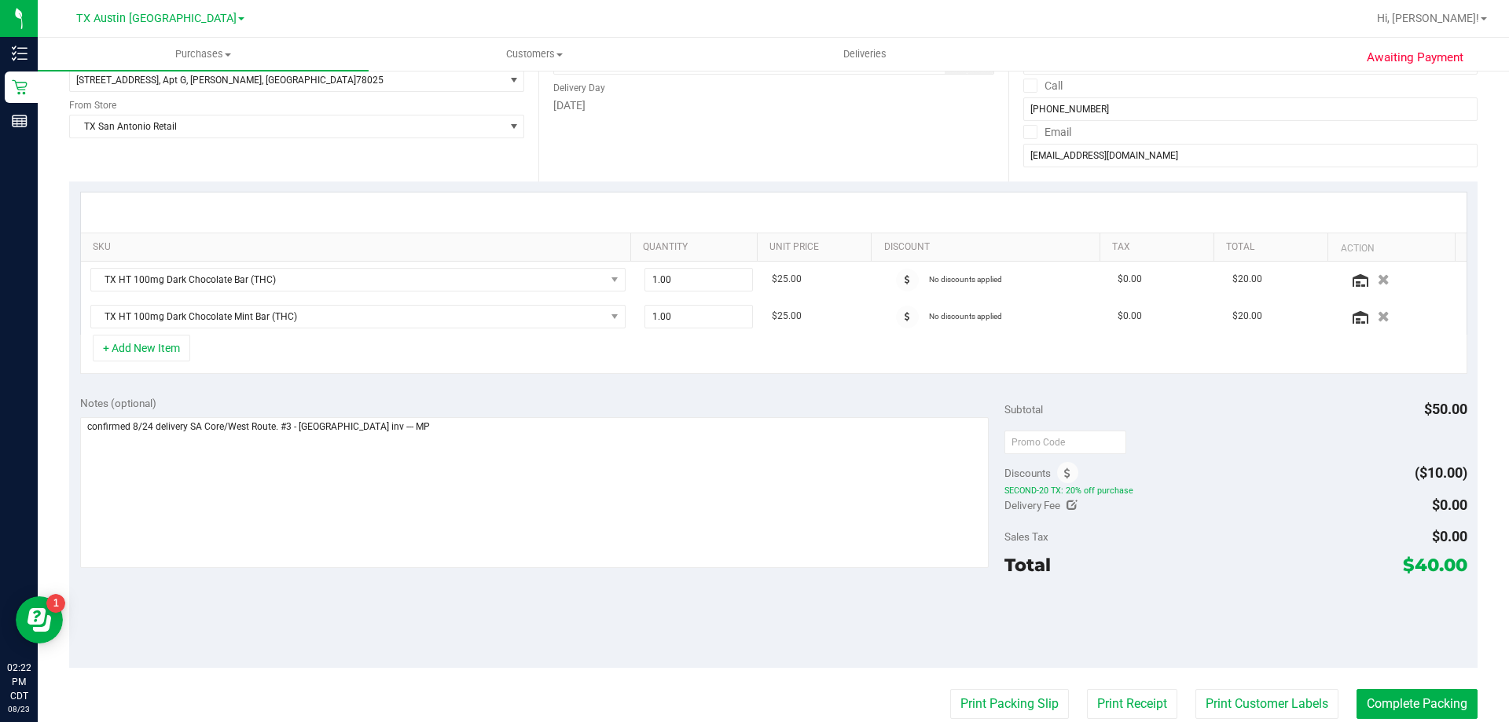
click at [1066, 508] on icon at bounding box center [1071, 505] width 11 height 11
type input "$0.00"
click at [1384, 517] on span at bounding box center [1408, 507] width 117 height 27
type input "25"
type input "$25.00"
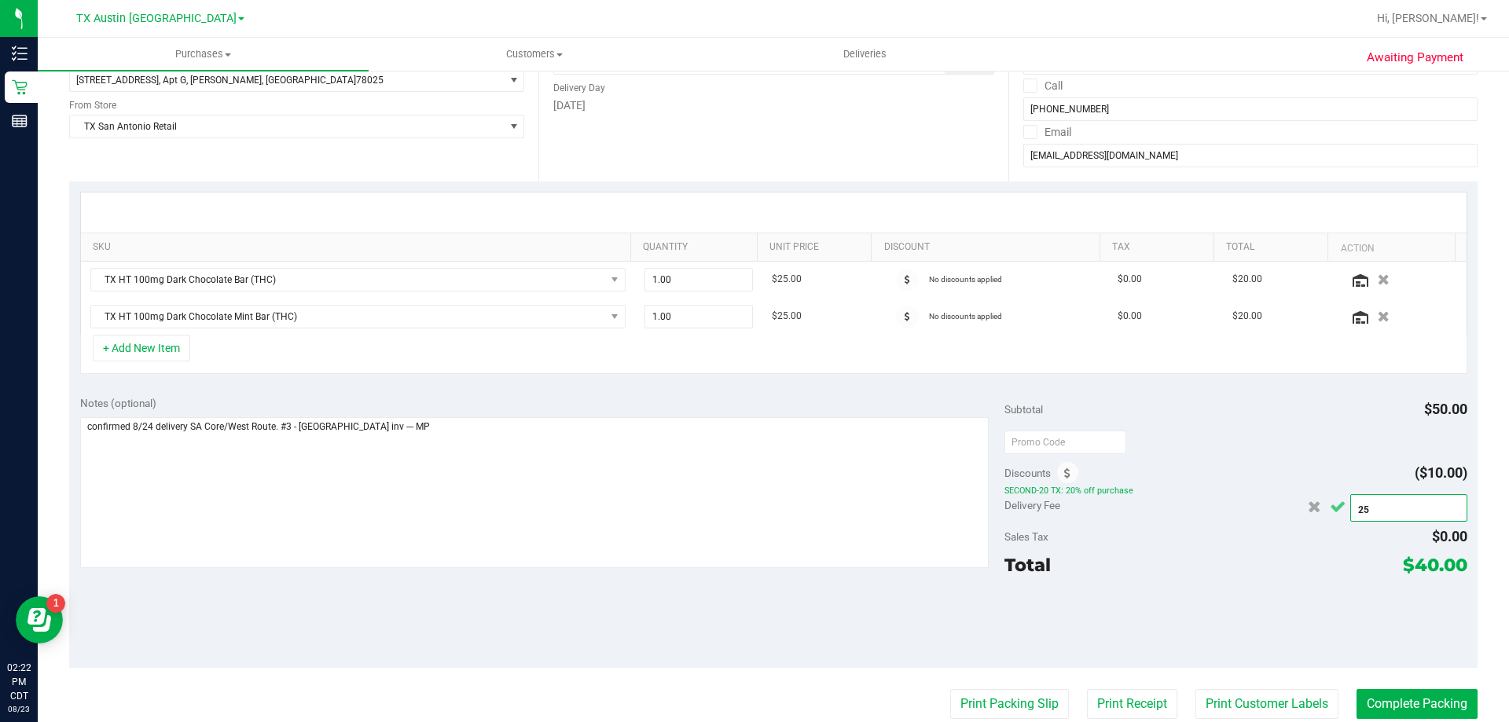
click at [1336, 504] on icon "Cancel button" at bounding box center [1337, 507] width 16 height 12
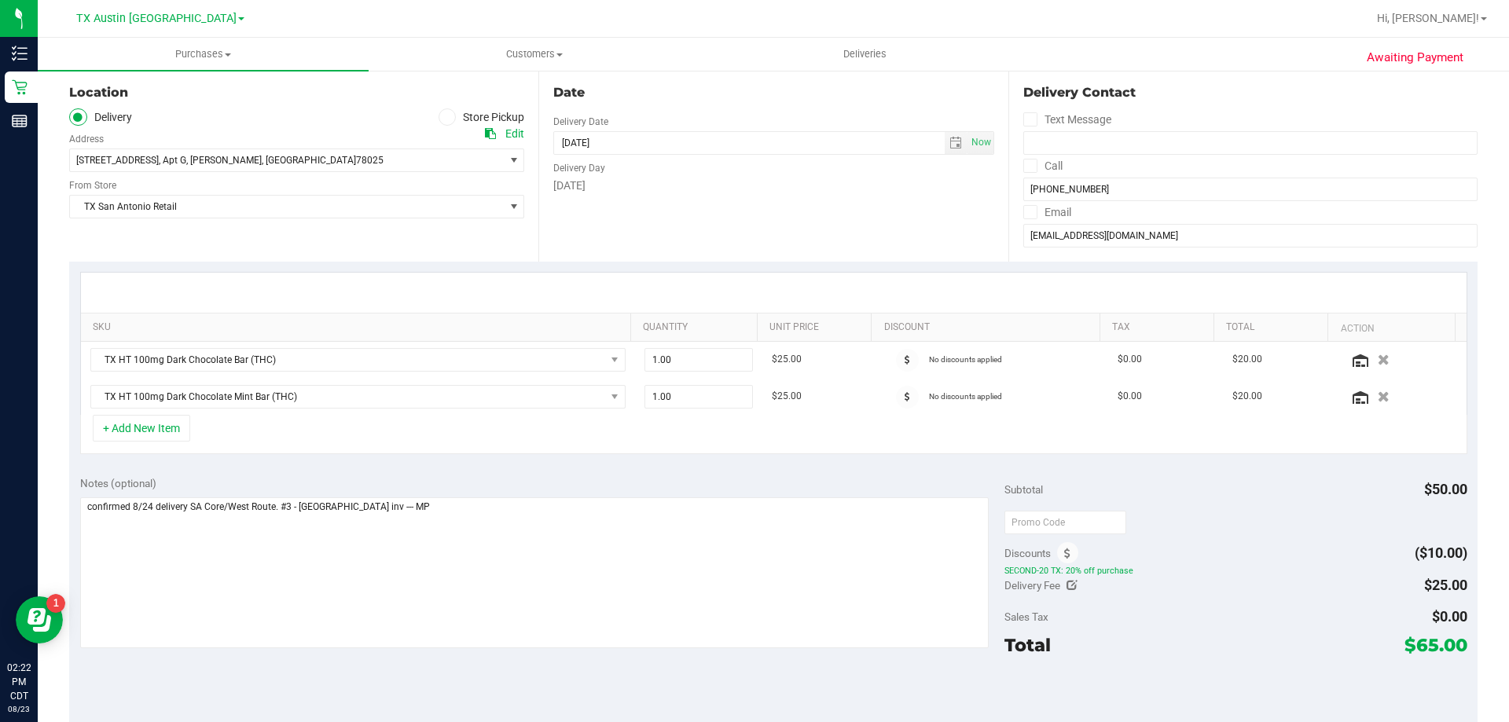
scroll to position [0, 0]
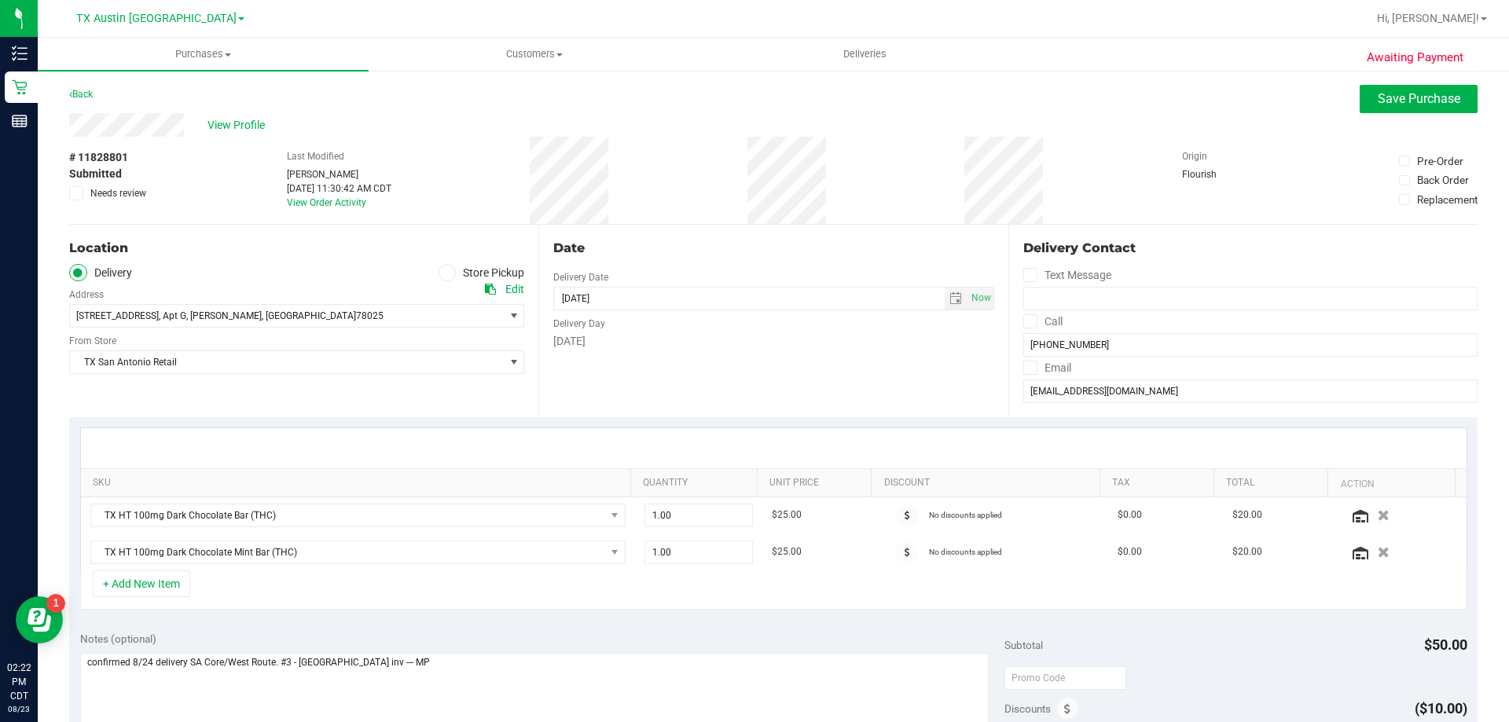
click at [1025, 321] on icon at bounding box center [1030, 321] width 10 height 0
click at [0, 0] on input "Call" at bounding box center [0, 0] width 0 height 0
click at [1025, 368] on icon at bounding box center [1030, 368] width 10 height 0
click at [0, 0] on input "Email" at bounding box center [0, 0] width 0 height 0
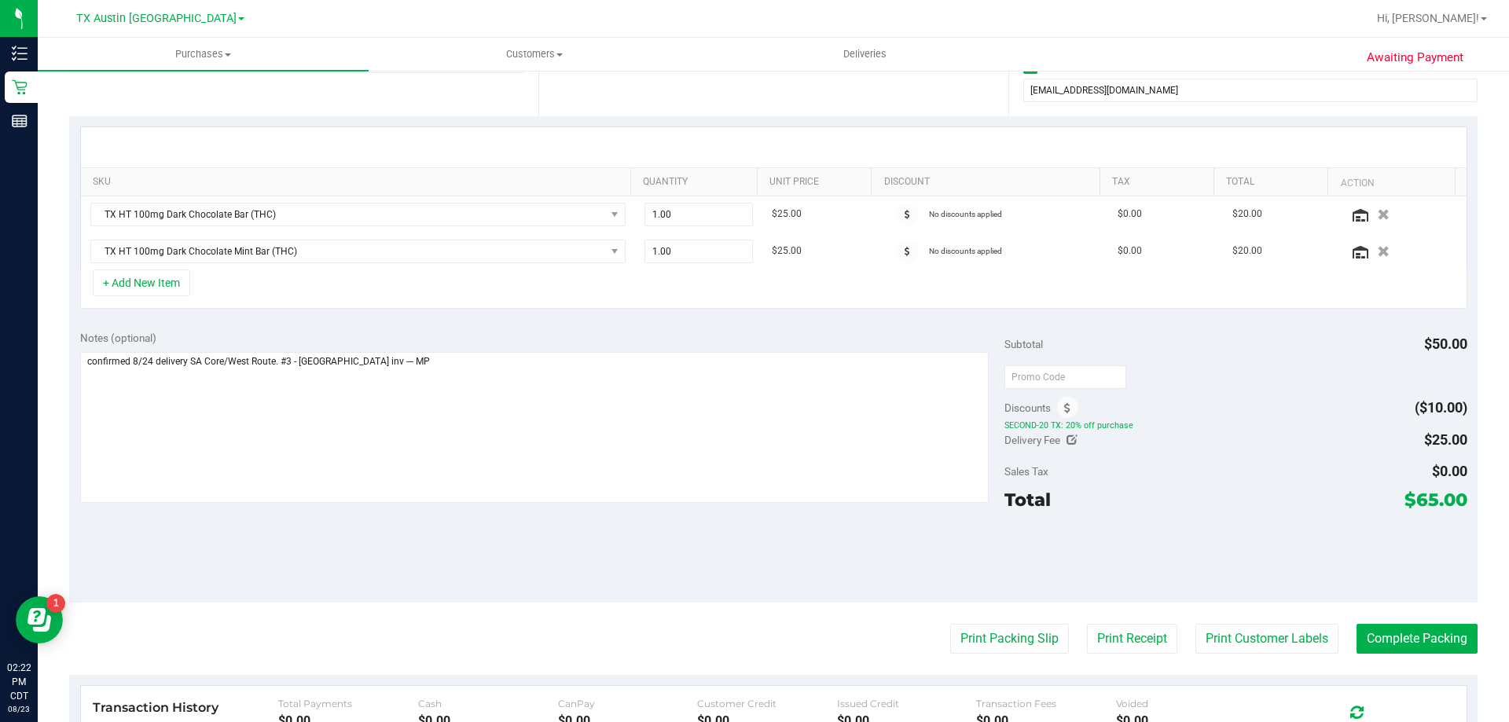
scroll to position [314, 0]
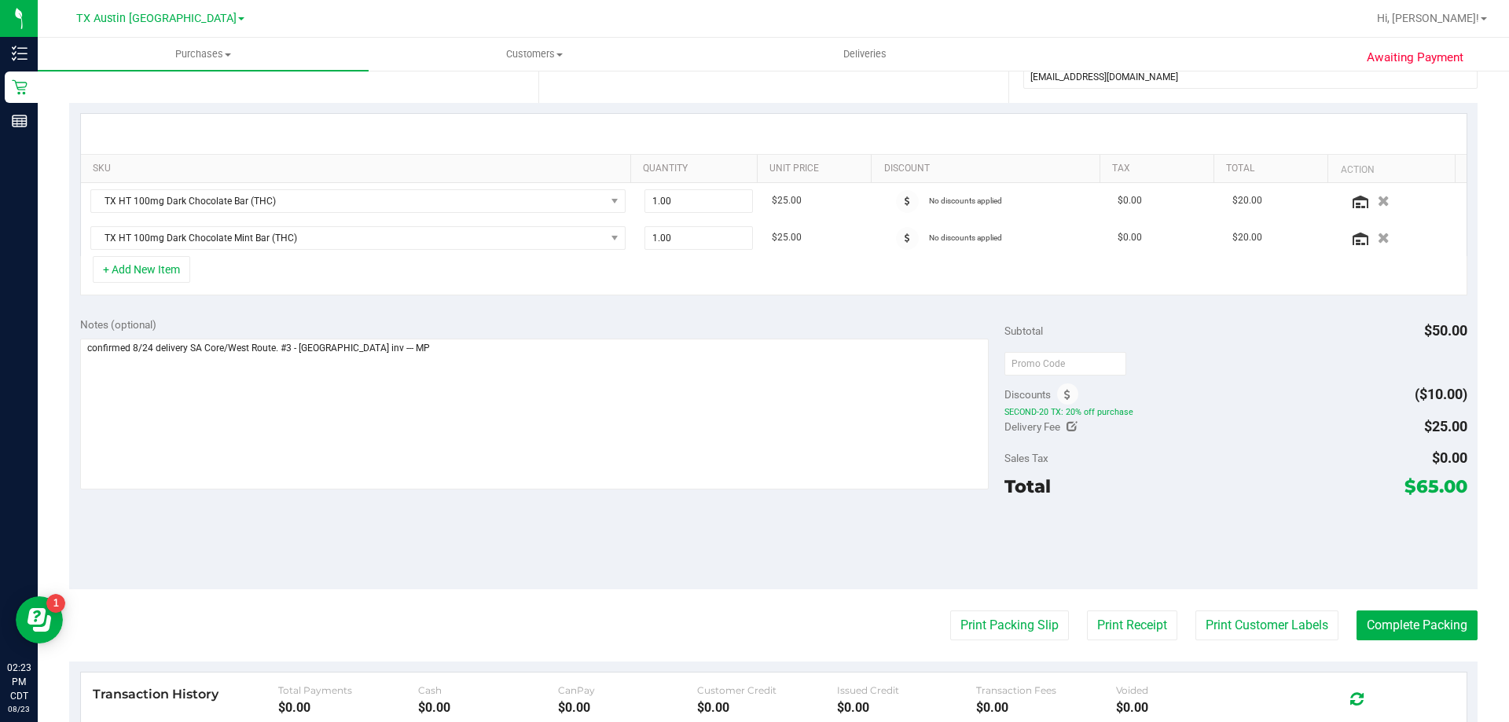
drag, startPoint x: 1409, startPoint y: 486, endPoint x: 1432, endPoint y: 491, distance: 24.2
click at [1432, 491] on span "$65.00" at bounding box center [1435, 486] width 63 height 22
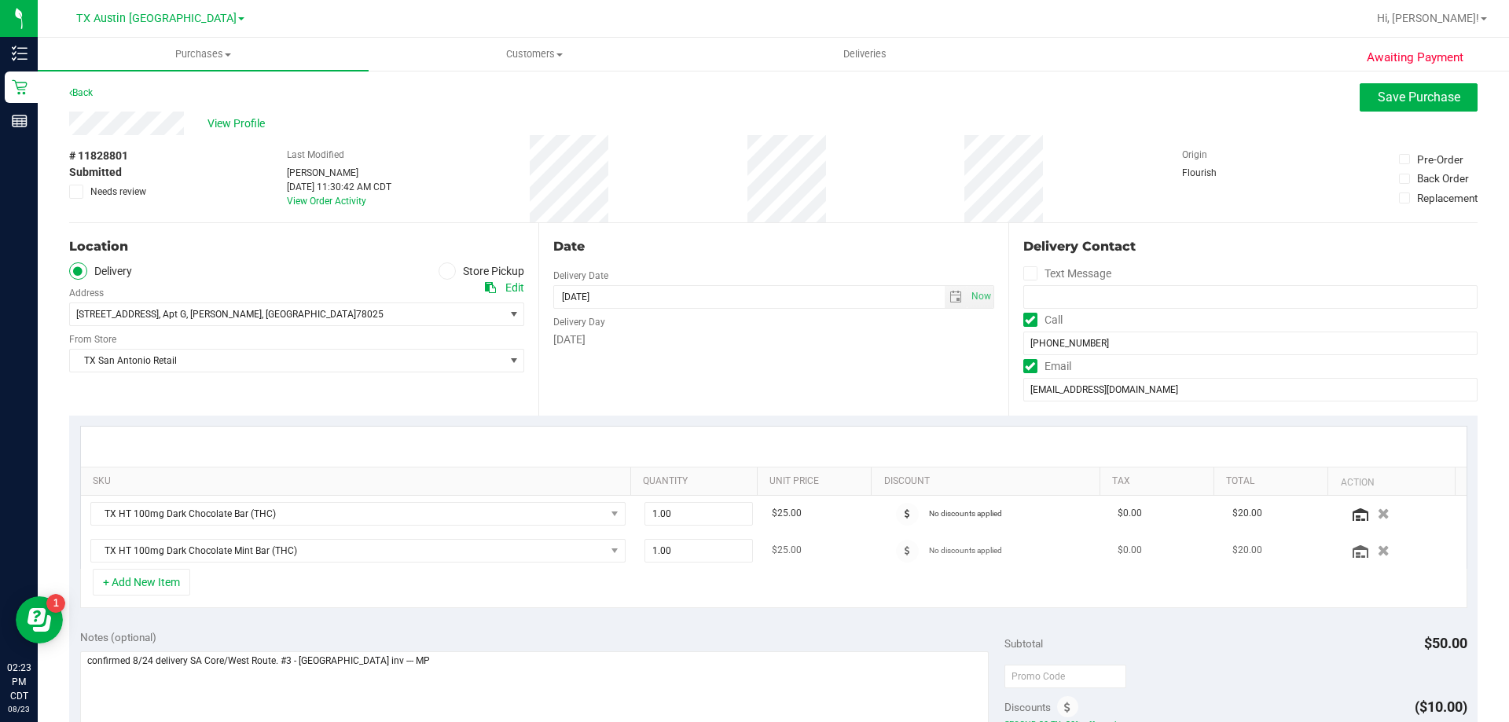
scroll to position [0, 0]
click at [1377, 102] on span "Save Purchase" at bounding box center [1418, 98] width 82 height 15
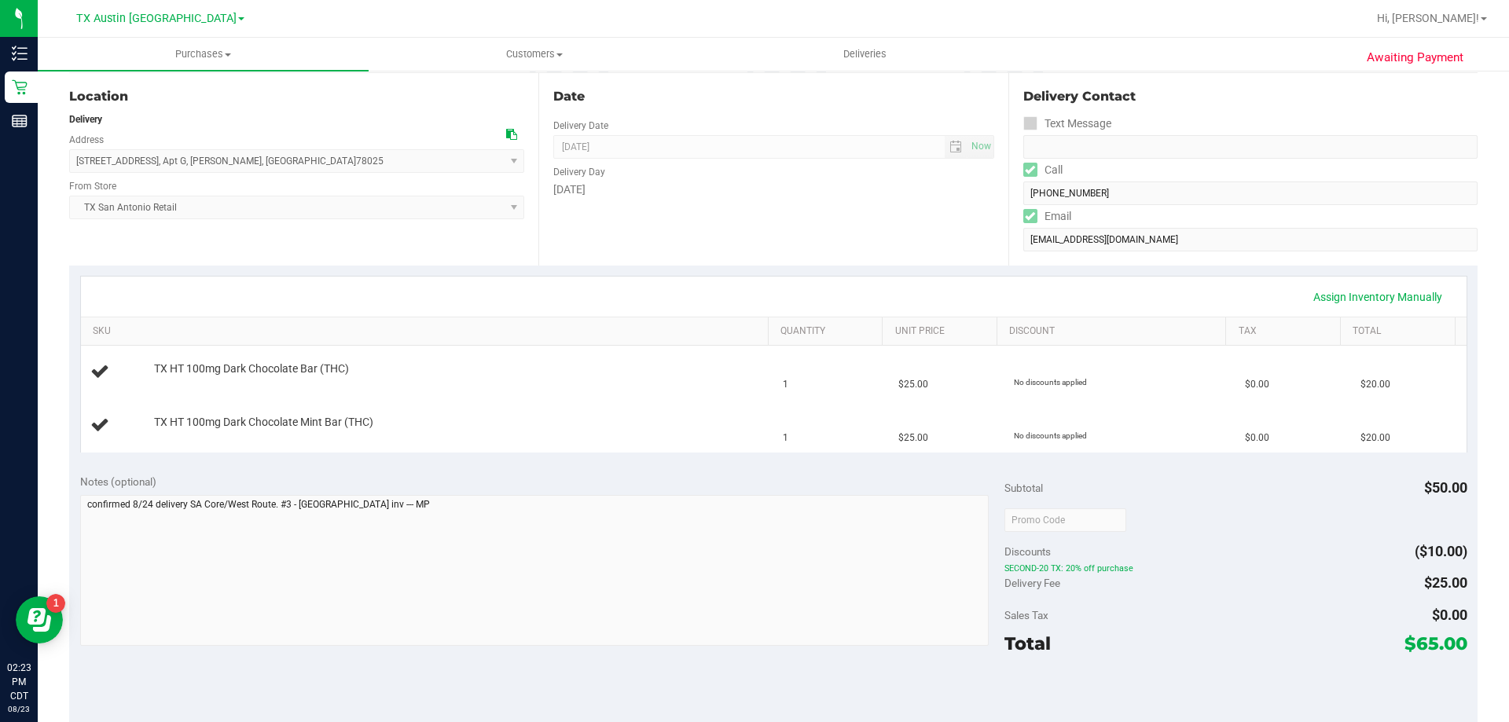
scroll to position [236, 0]
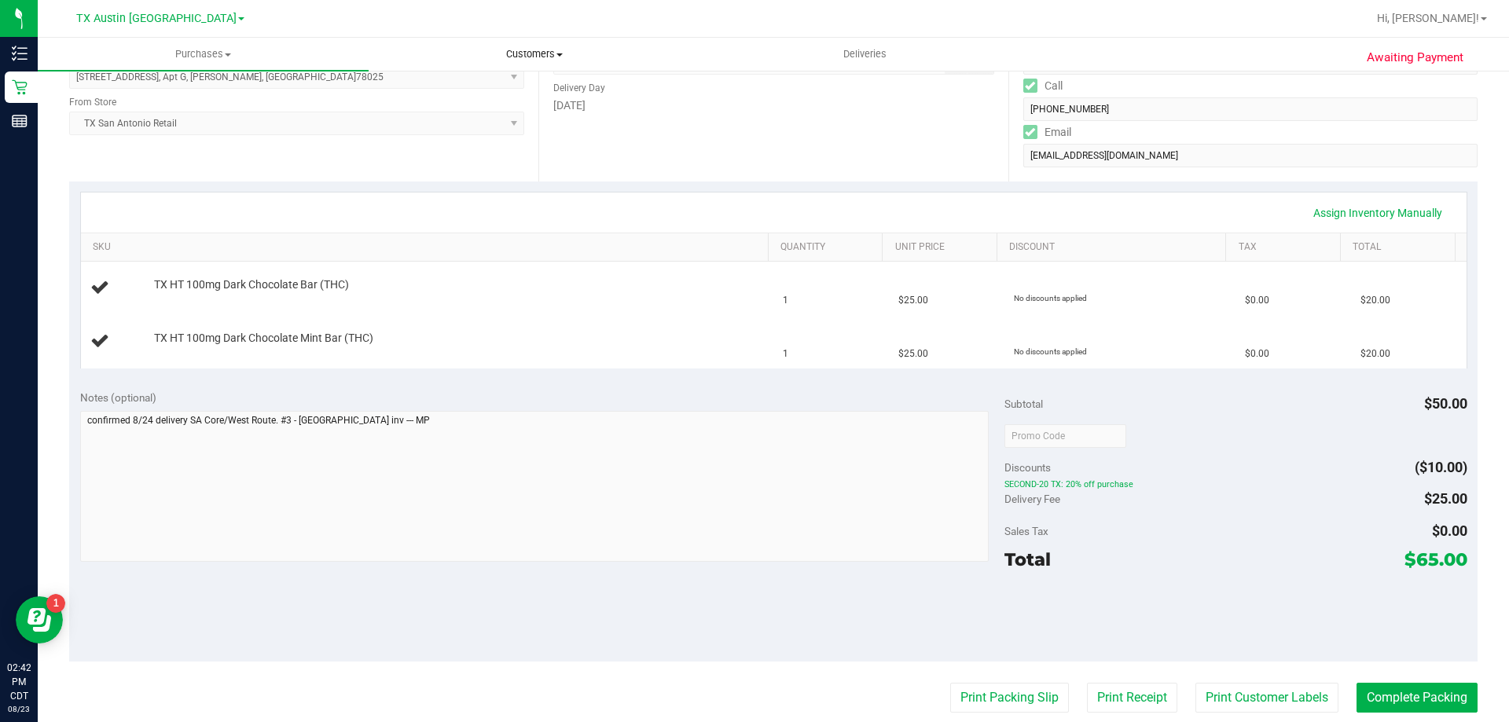
click at [534, 59] on span "Customers" at bounding box center [533, 54] width 329 height 14
click at [540, 101] on li "All customers" at bounding box center [533, 95] width 331 height 19
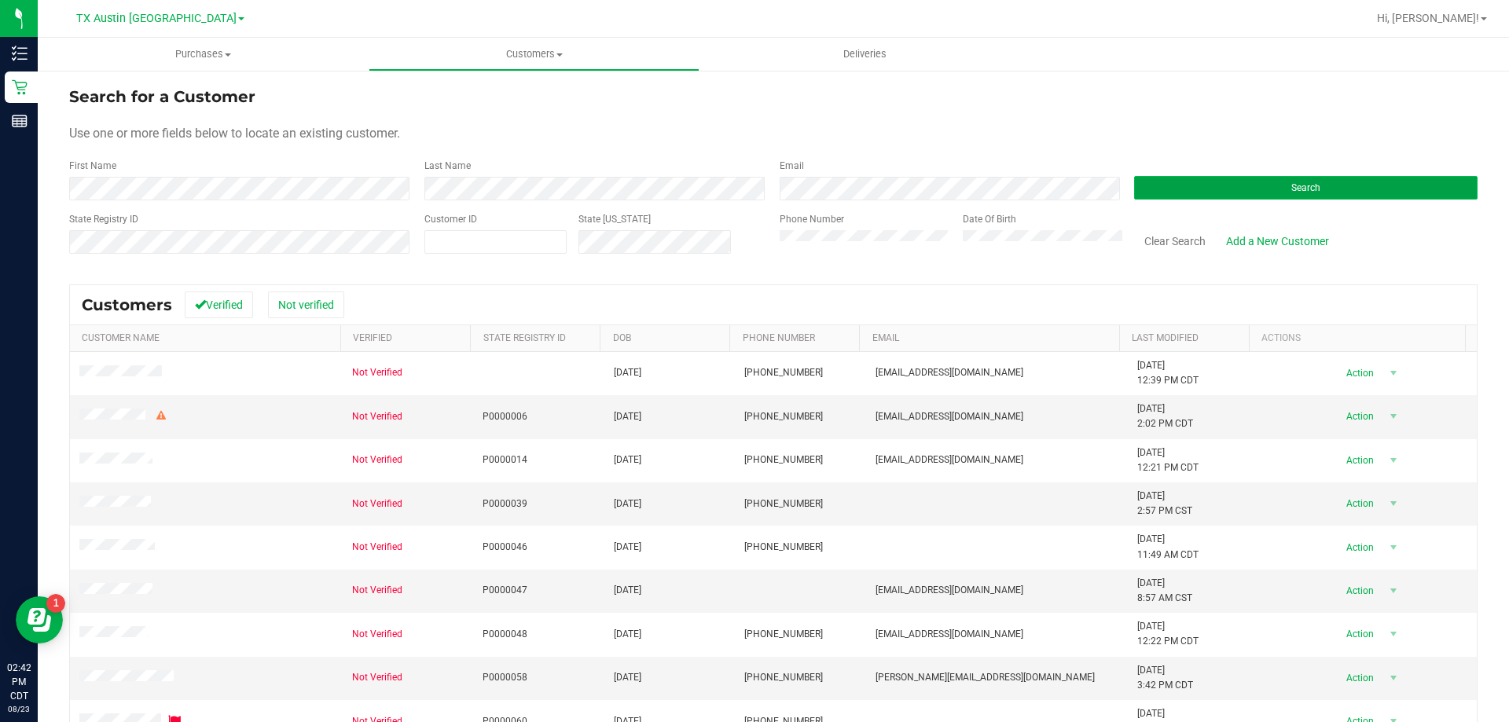
click at [1213, 181] on button "Search" at bounding box center [1305, 188] width 343 height 24
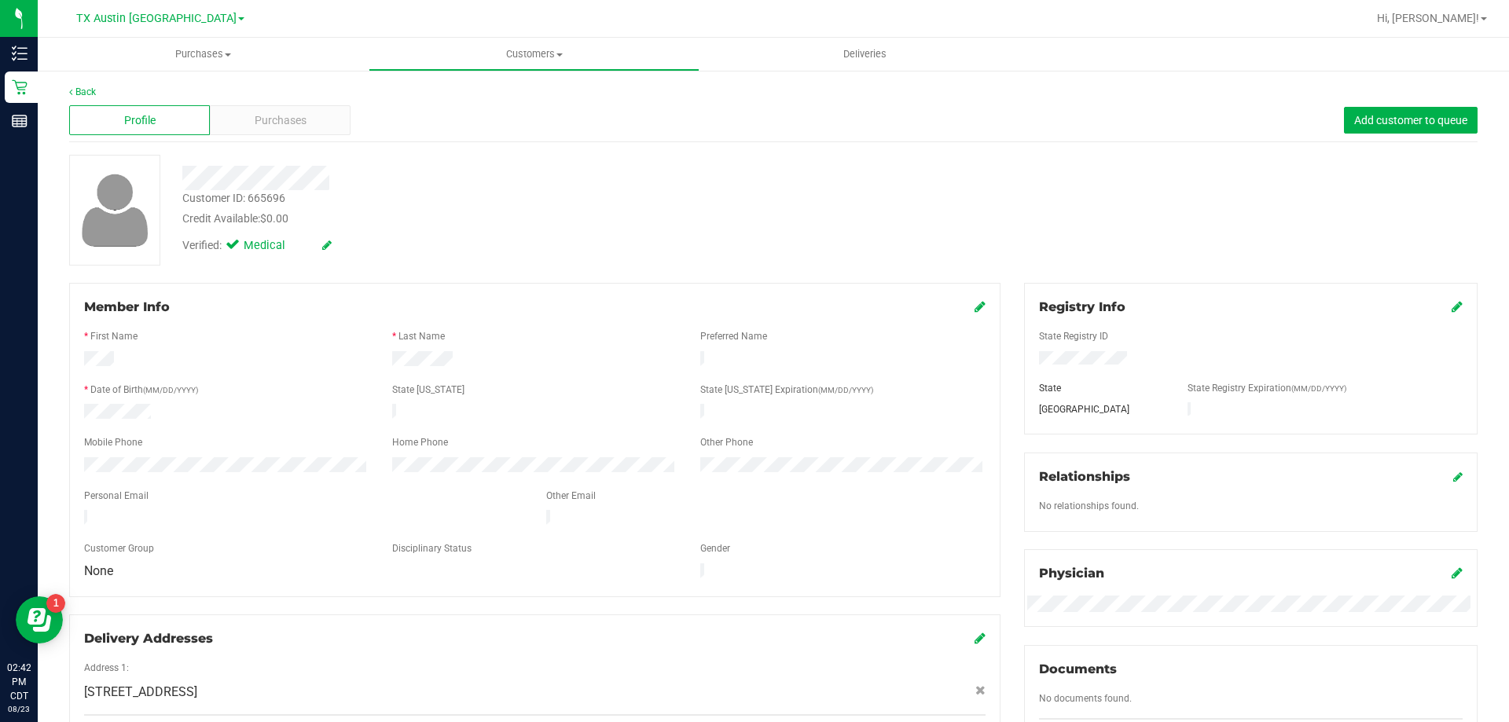
click at [302, 103] on div "Profile Purchases Add customer to queue" at bounding box center [773, 120] width 1408 height 43
click at [310, 119] on div "Purchases" at bounding box center [280, 120] width 141 height 30
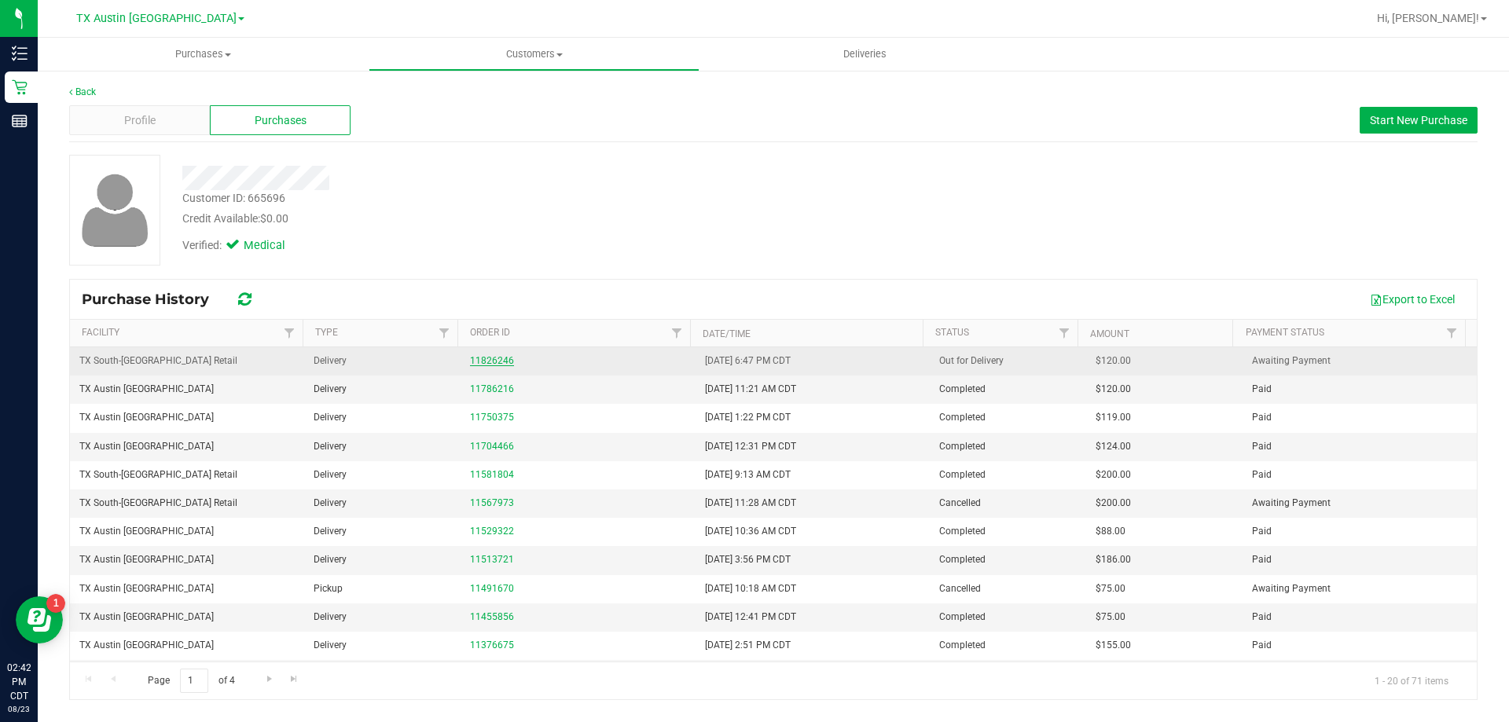
click at [505, 358] on link "11826246" at bounding box center [492, 360] width 44 height 11
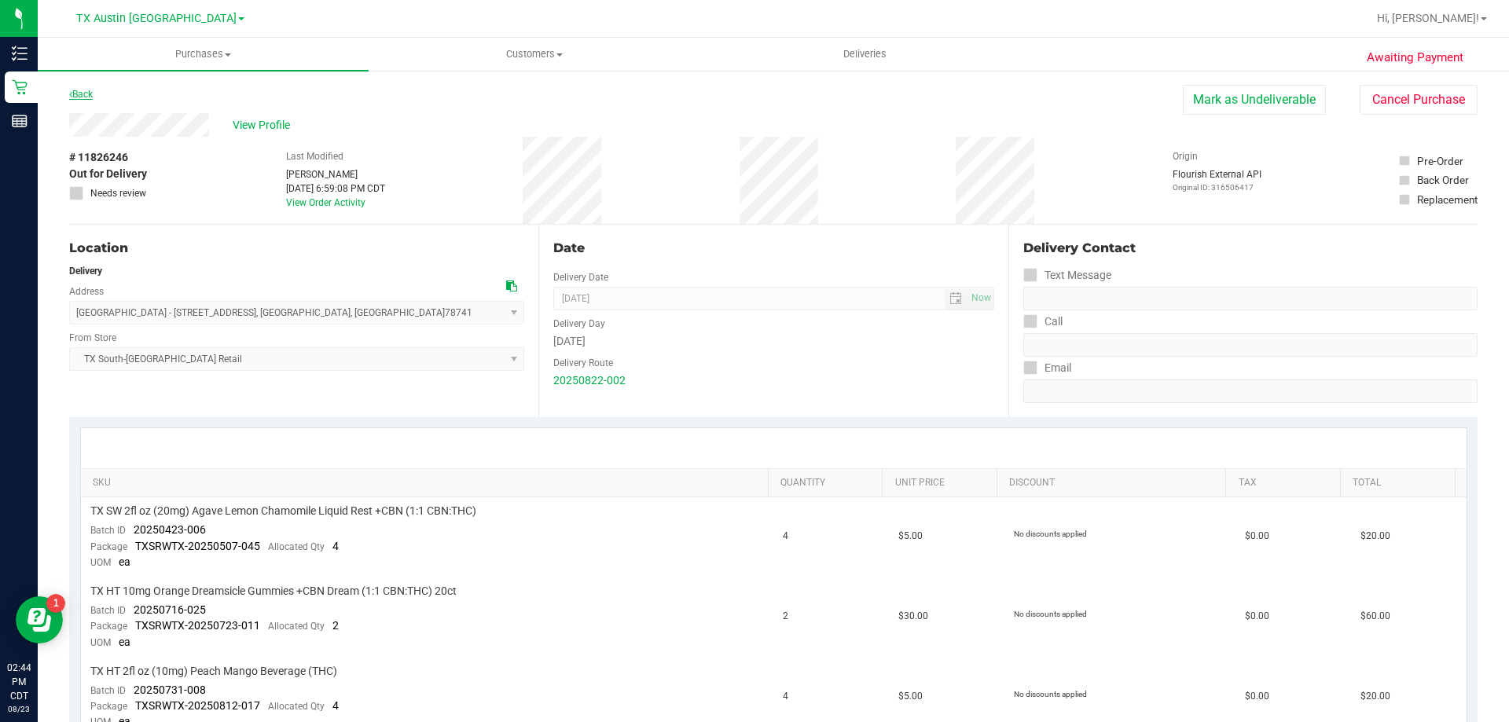
drag, startPoint x: 64, startPoint y: 101, endPoint x: 79, endPoint y: 93, distance: 16.2
click at [85, 93] on link "Back" at bounding box center [81, 94] width 24 height 11
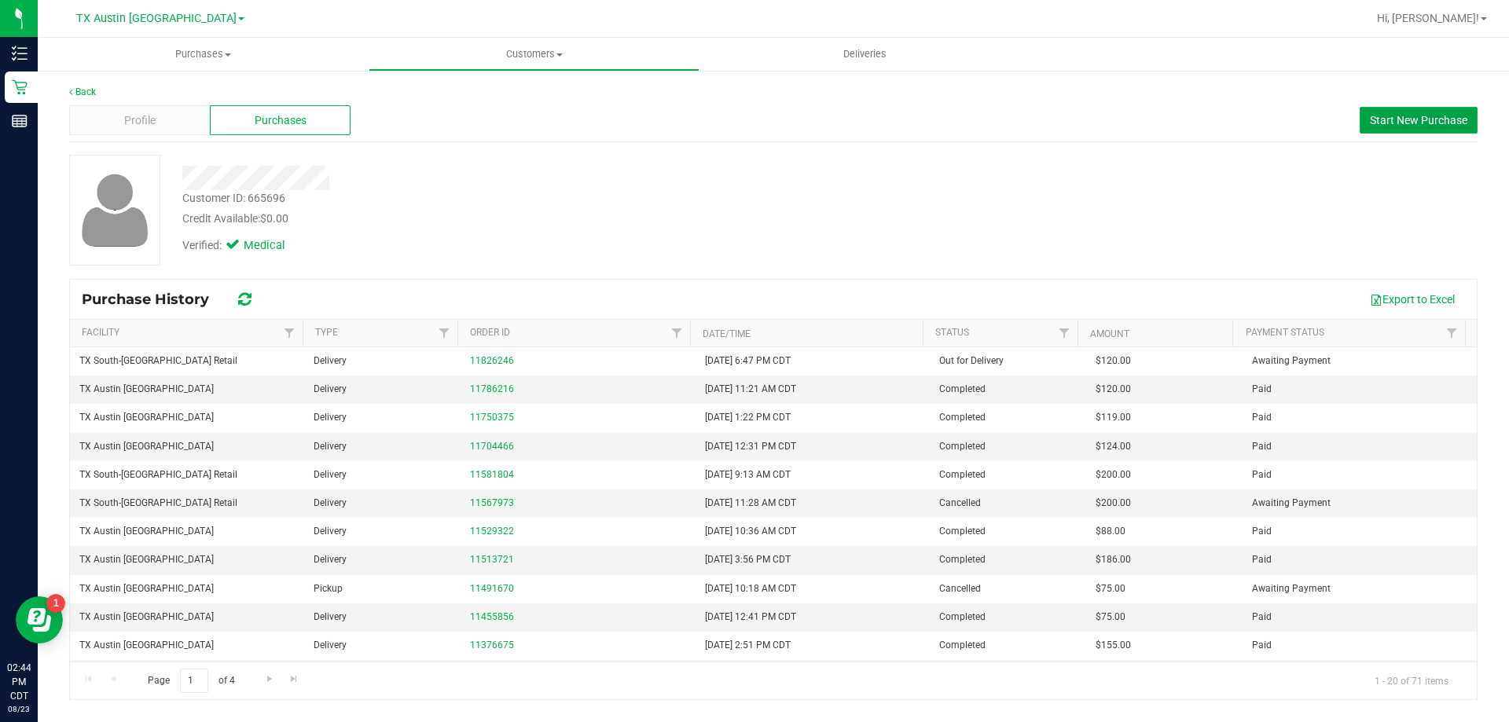
click at [1386, 132] on button "Start New Purchase" at bounding box center [1418, 120] width 118 height 27
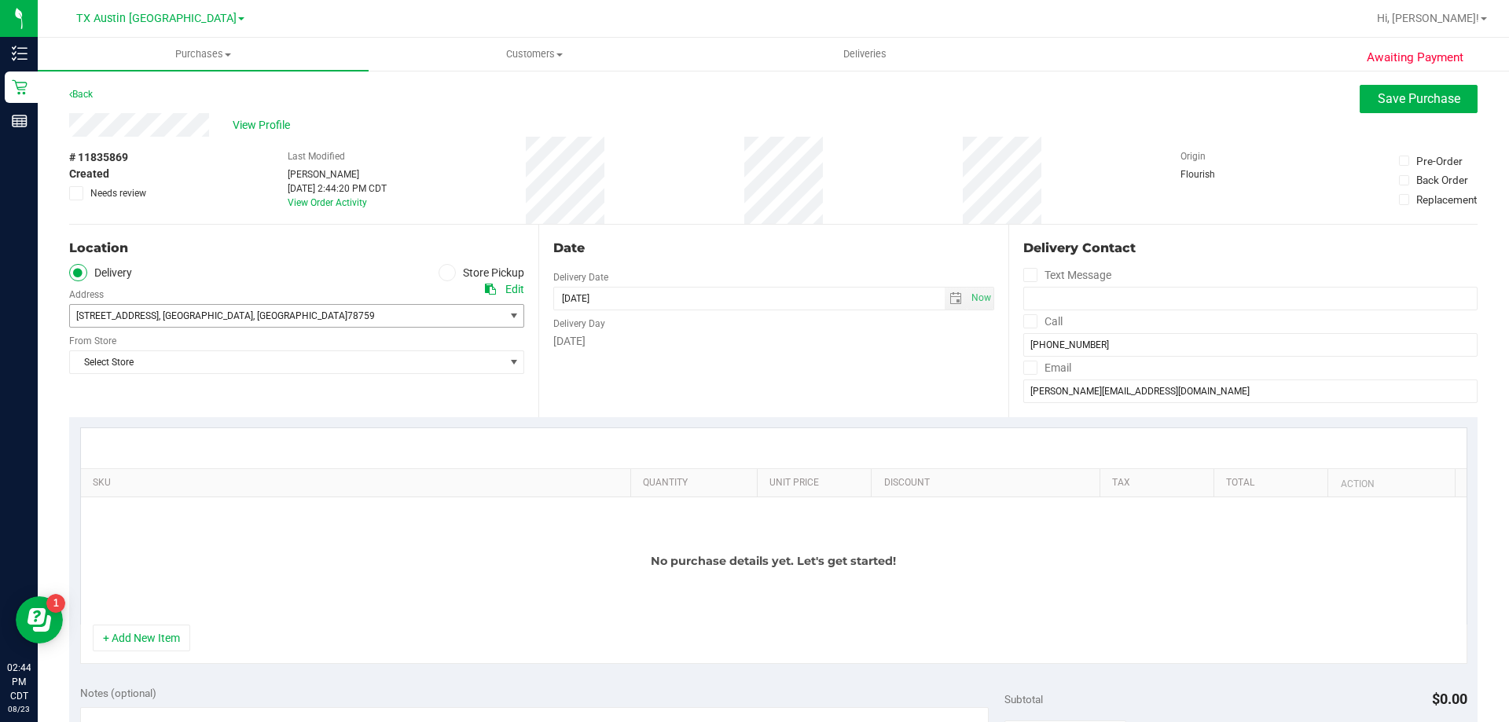
click at [335, 317] on span "4200 Cliffwood Cove , Austin , TX 78759" at bounding box center [276, 316] width 412 height 22
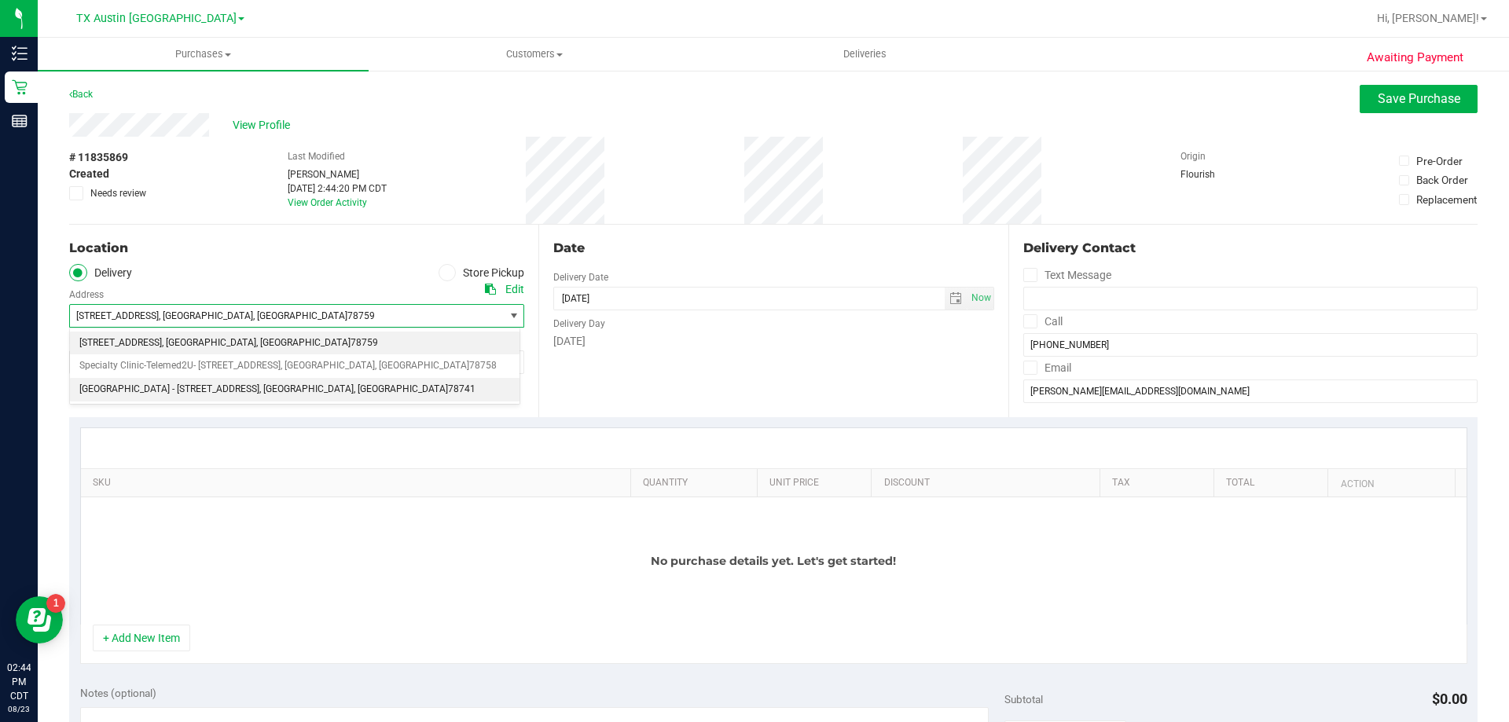
click at [354, 390] on span ", TX" at bounding box center [401, 389] width 94 height 20
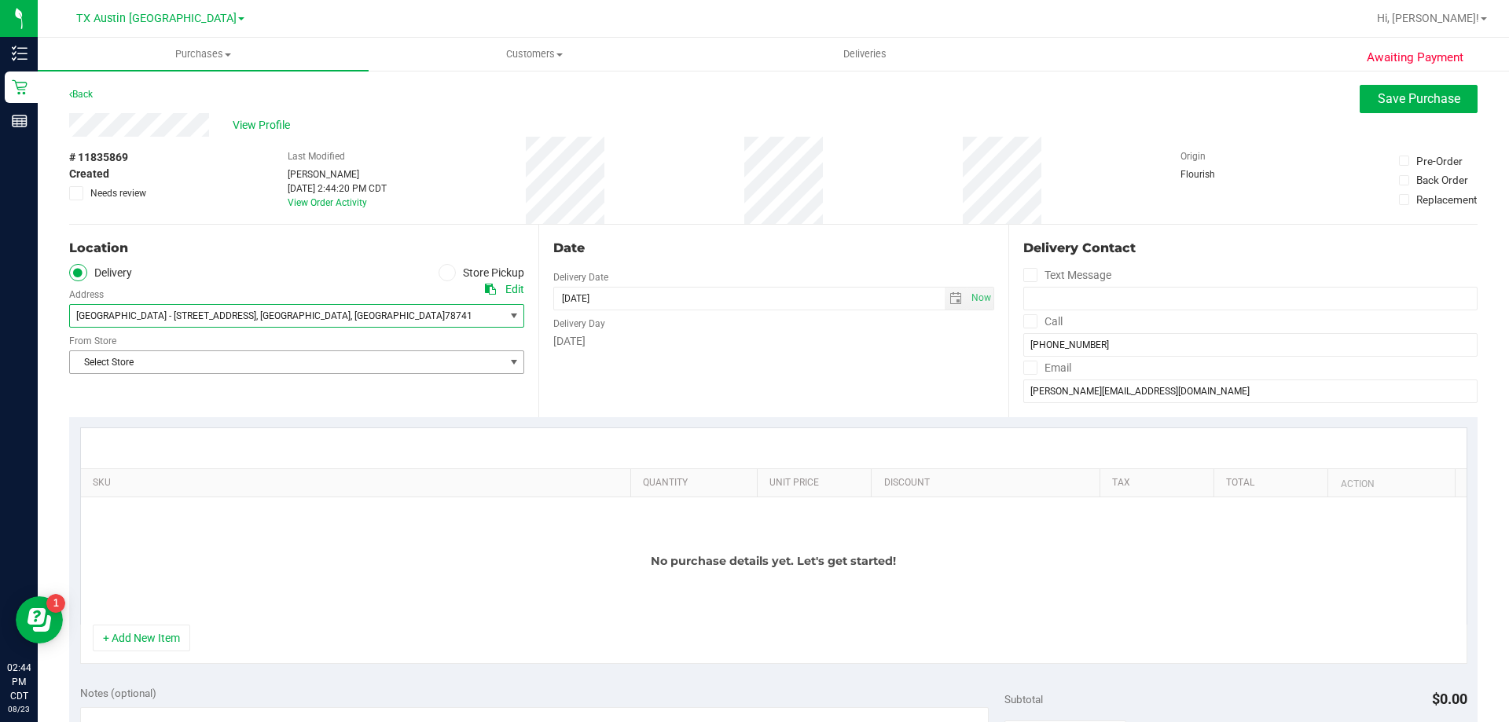
click at [305, 365] on span "Select Store" at bounding box center [287, 362] width 434 height 22
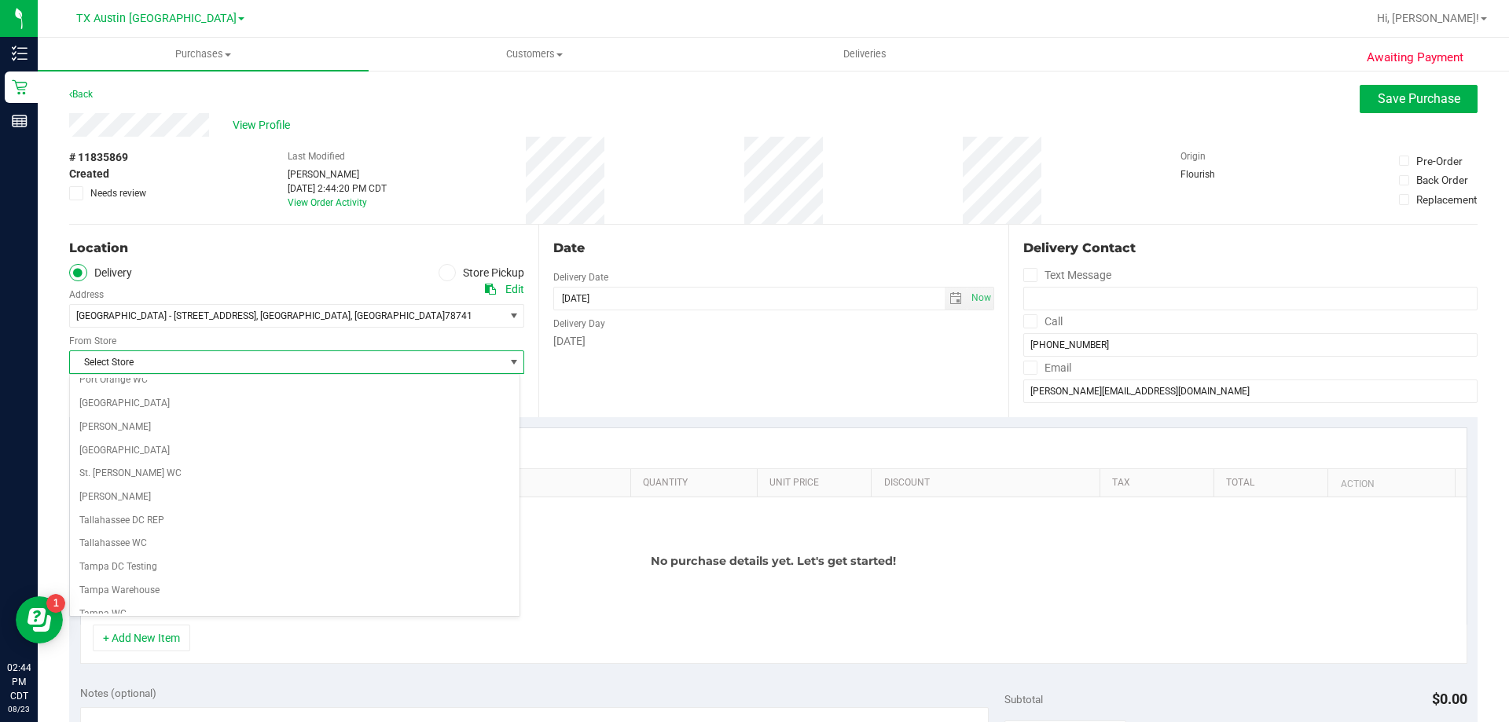
scroll to position [1142, 0]
click at [211, 499] on li "TX South-[GEOGRAPHIC_DATA] Retail" at bounding box center [294, 509] width 449 height 24
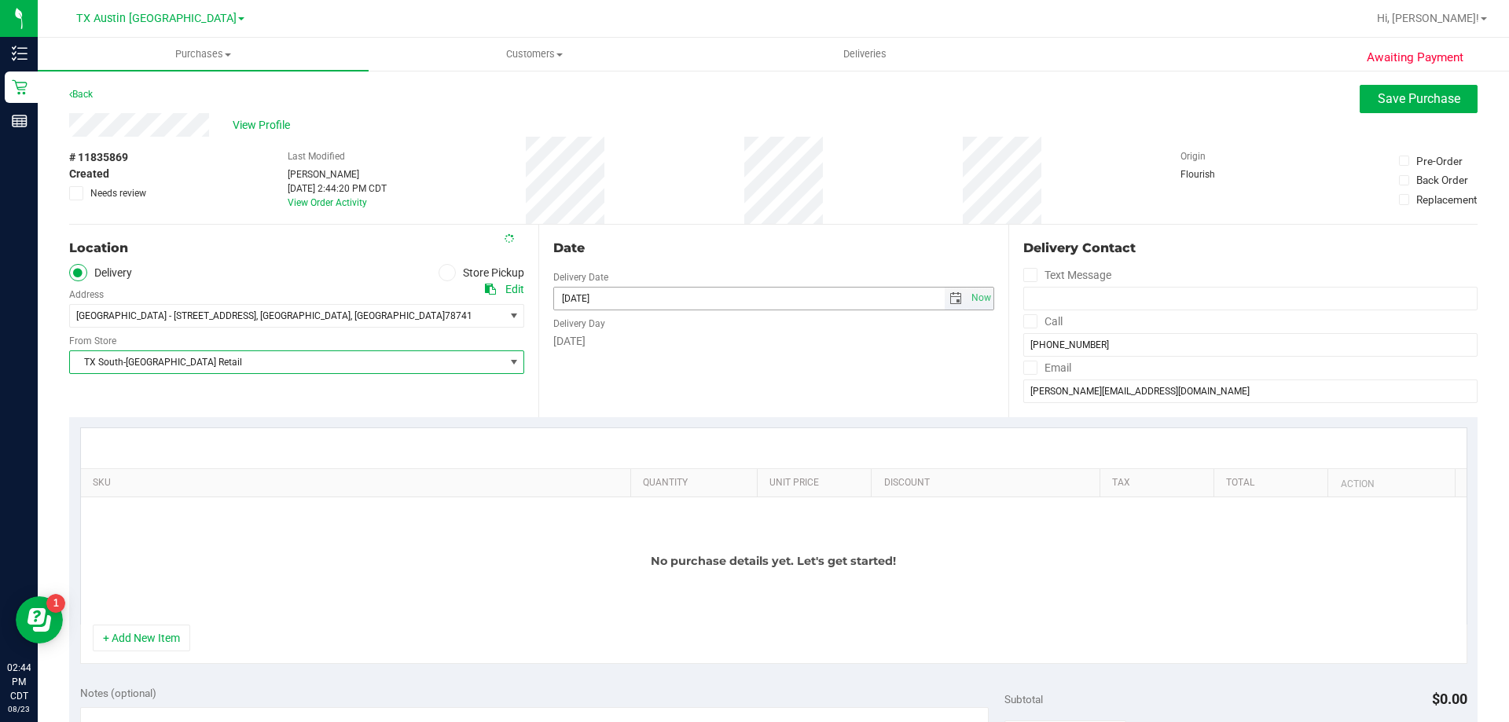
click at [949, 298] on span "select" at bounding box center [955, 298] width 13 height 13
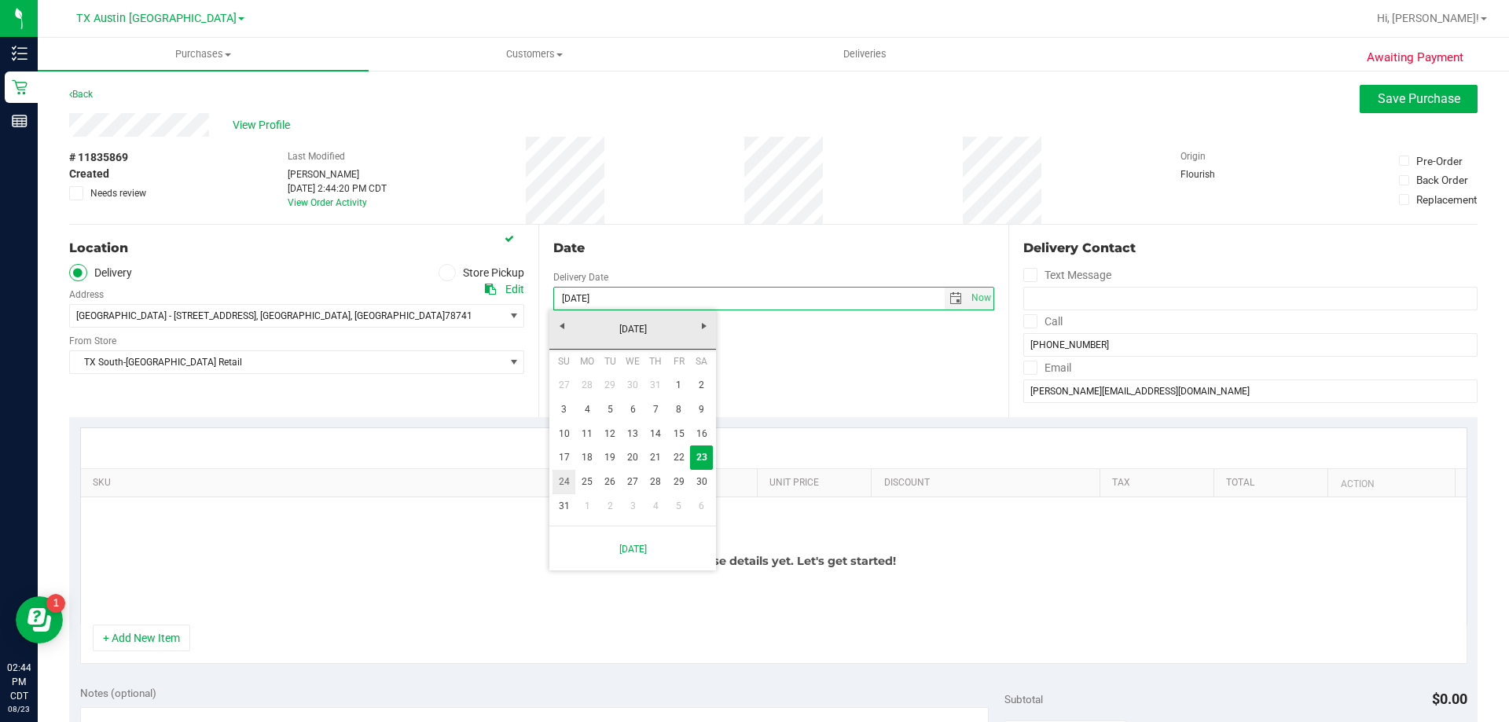
click at [558, 483] on link "24" at bounding box center [563, 482] width 23 height 24
type input "08/24/2025"
click at [1025, 321] on icon at bounding box center [1030, 321] width 10 height 0
click at [0, 0] on input "Call" at bounding box center [0, 0] width 0 height 0
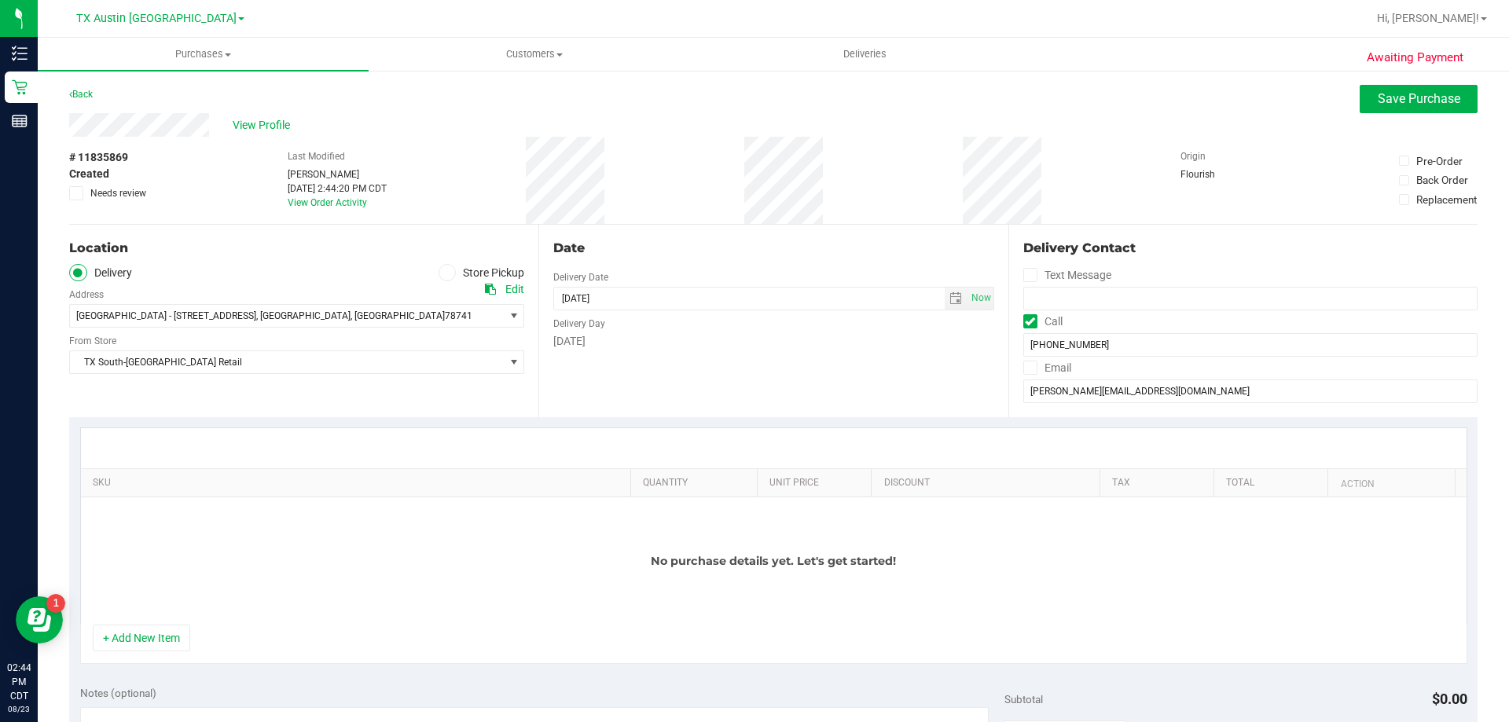
click at [1023, 361] on span at bounding box center [1030, 368] width 14 height 14
click at [0, 0] on input "Email" at bounding box center [0, 0] width 0 height 0
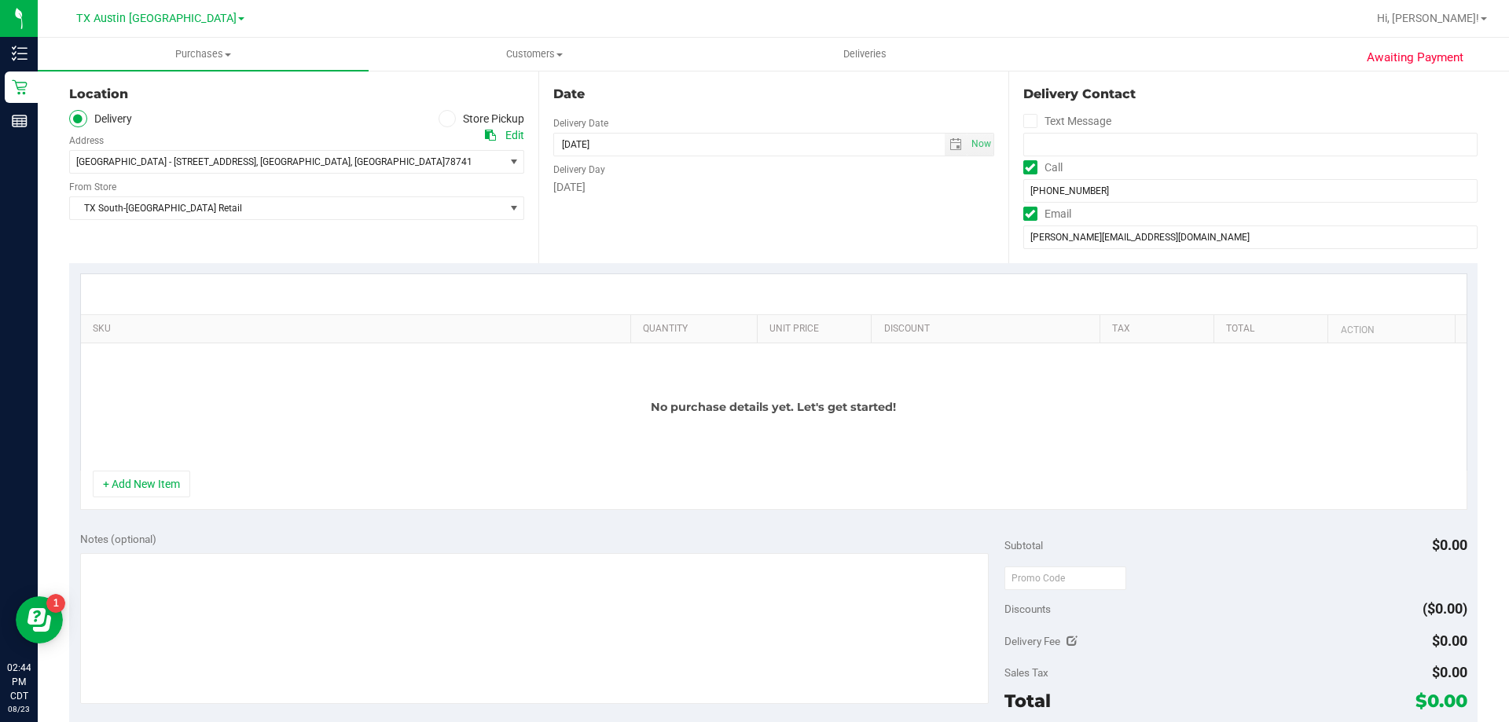
scroll to position [314, 0]
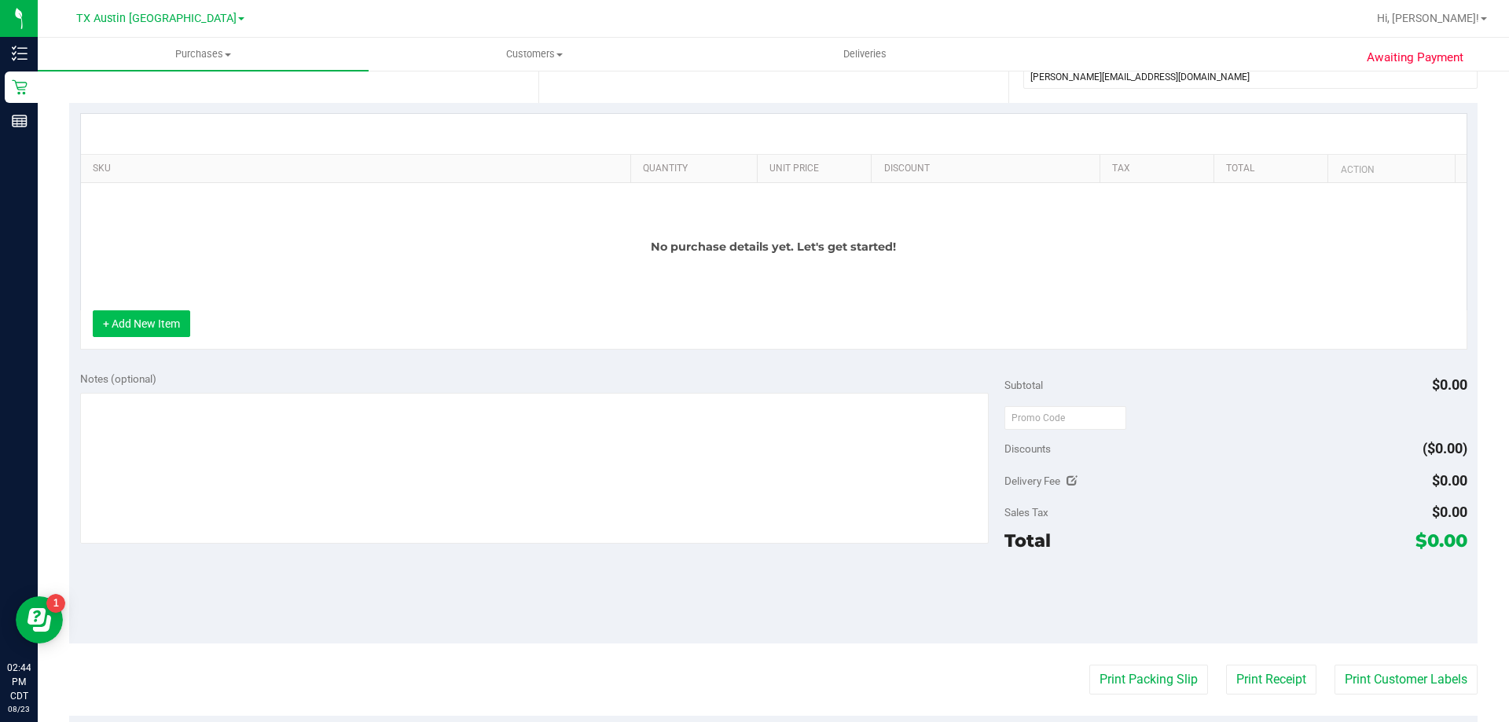
click at [93, 314] on button "+ Add New Item" at bounding box center [141, 323] width 97 height 27
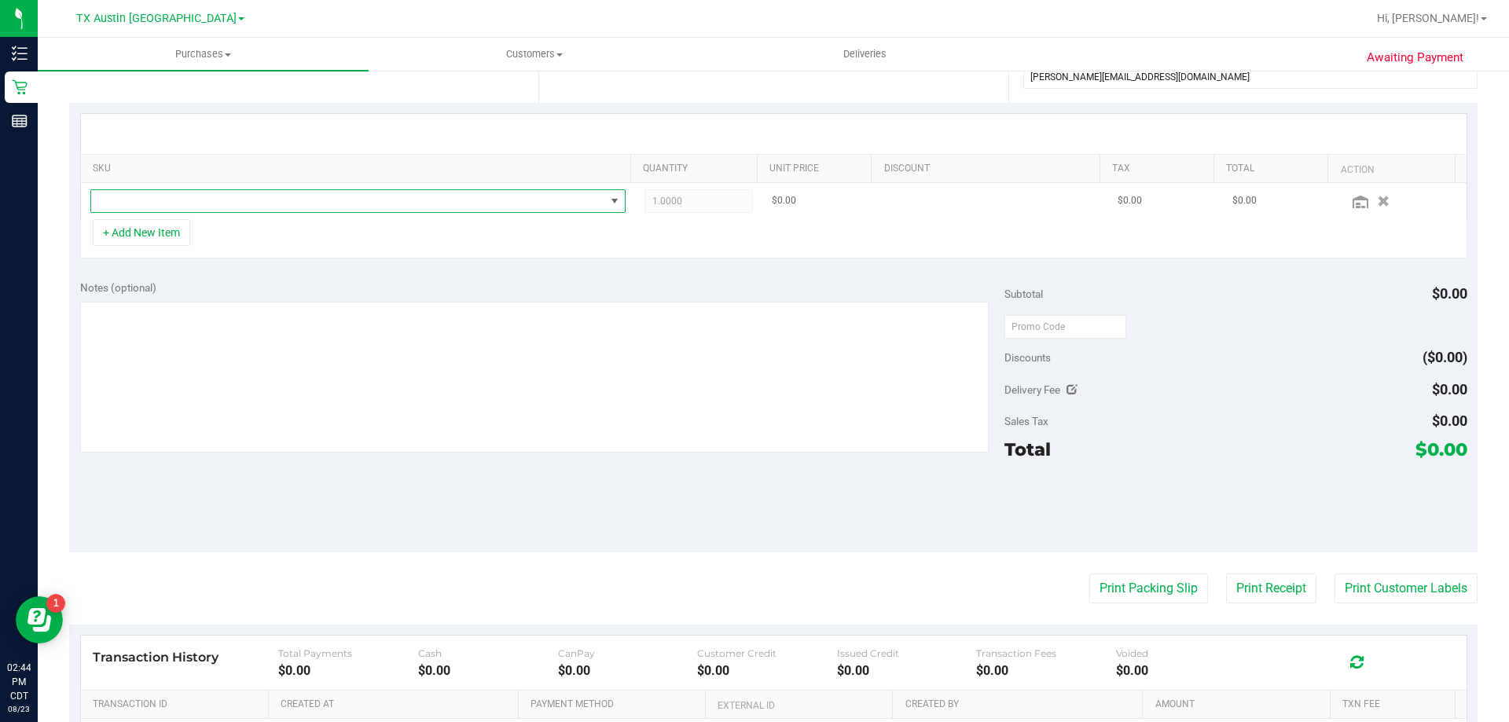
click at [247, 203] on span "NO DATA FOUND" at bounding box center [348, 201] width 514 height 22
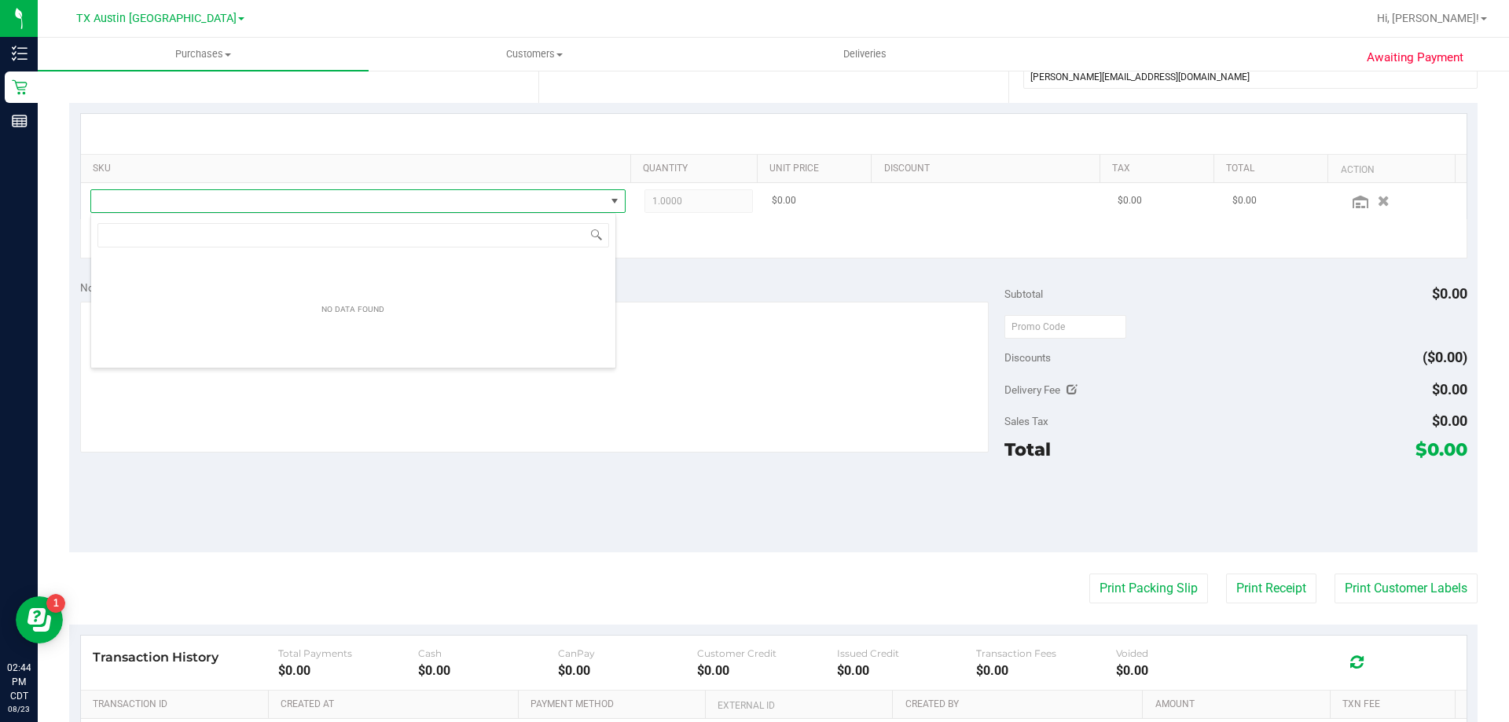
scroll to position [24, 526]
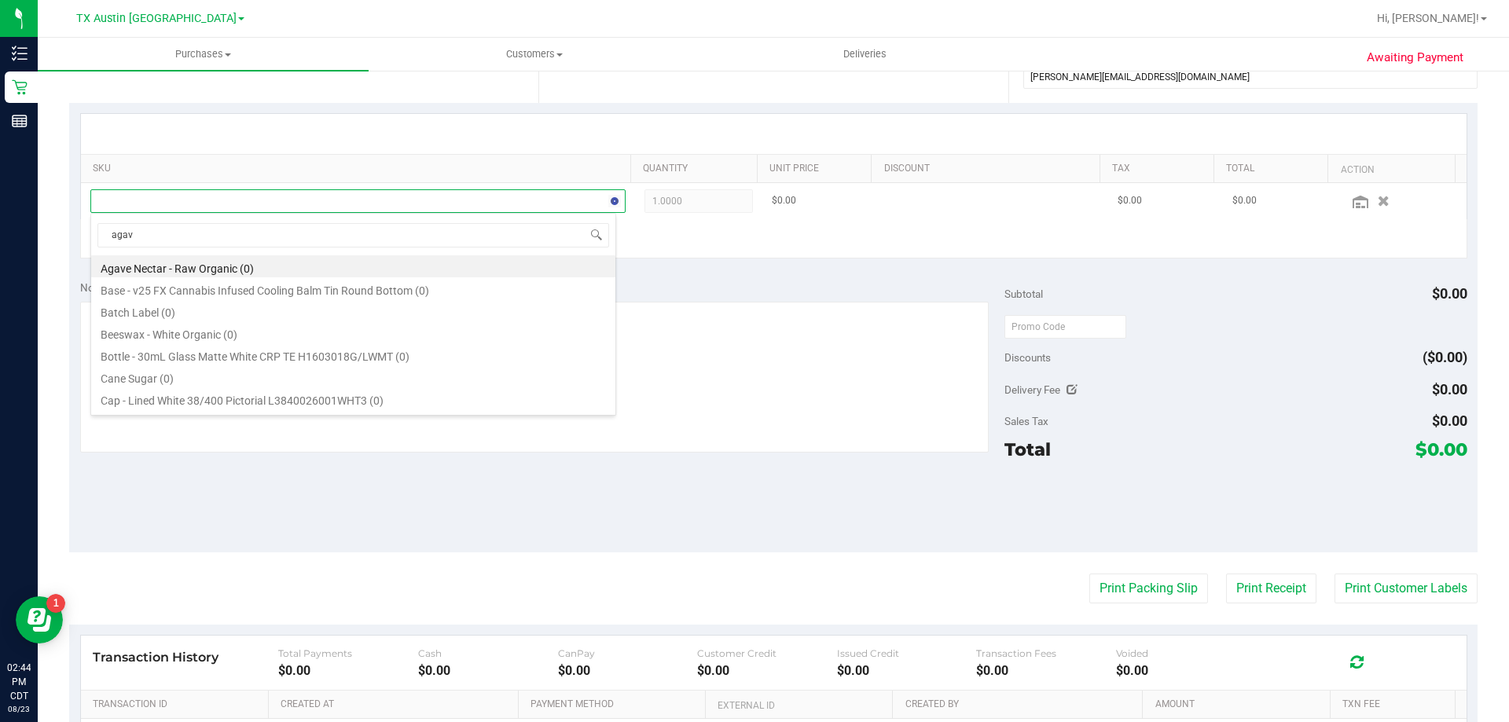
type input "agave"
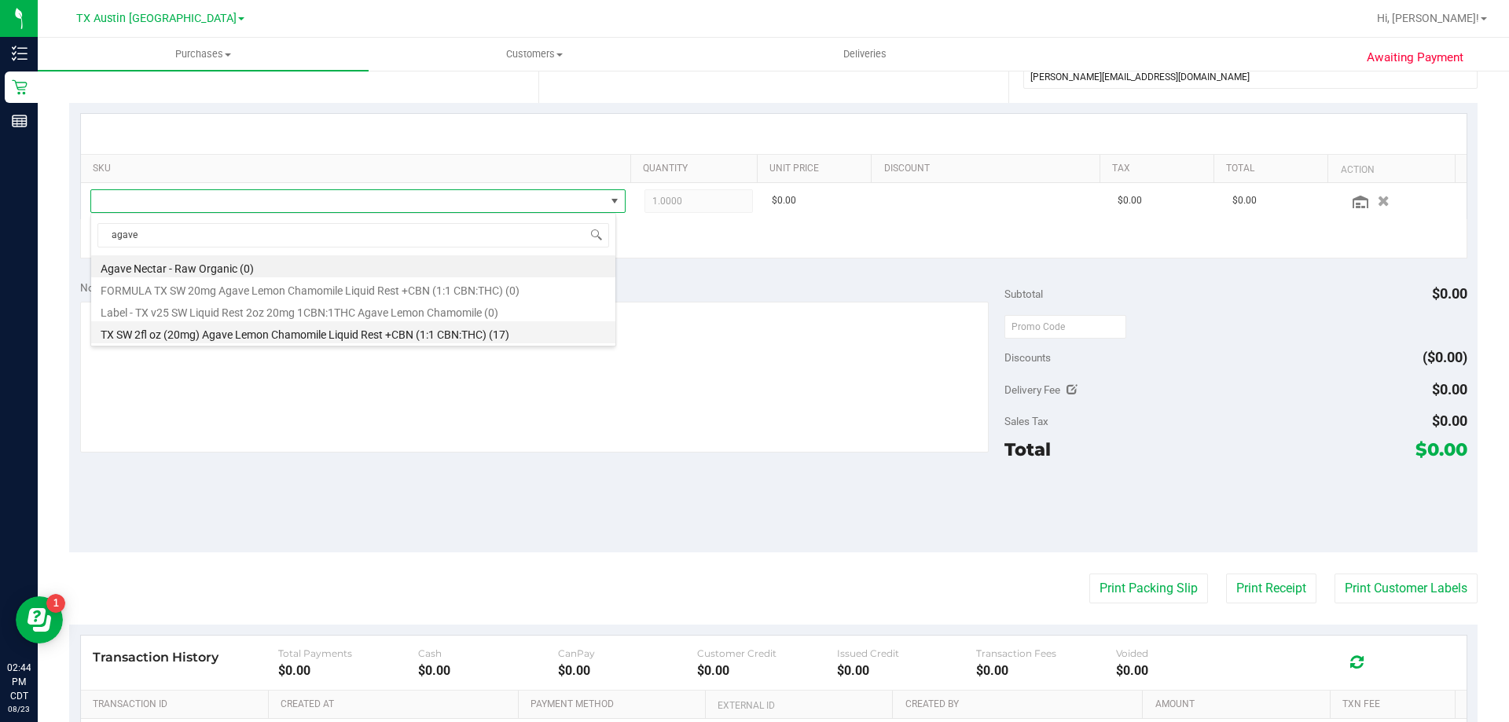
click at [253, 335] on li "TX SW 2fl oz (20mg) Agave Lemon Chamomile Liquid Rest +CBN (1:1 CBN:THC) (17)" at bounding box center [353, 332] width 524 height 22
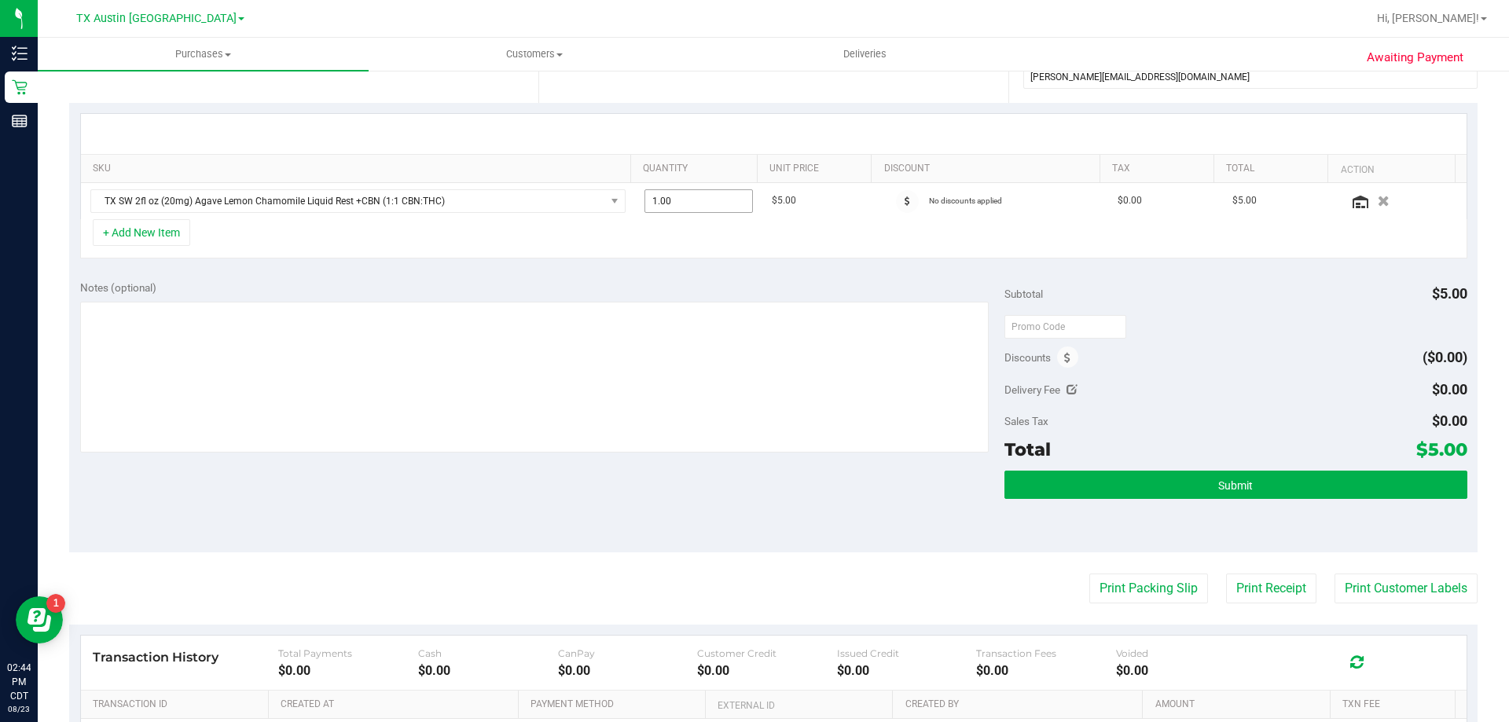
click at [678, 200] on span "1.00 1" at bounding box center [698, 201] width 109 height 24
type input "4"
type input "4.00"
click at [205, 289] on div "Notes (optional)" at bounding box center [542, 288] width 925 height 16
click at [162, 237] on button "+ Add New Item" at bounding box center [141, 232] width 97 height 27
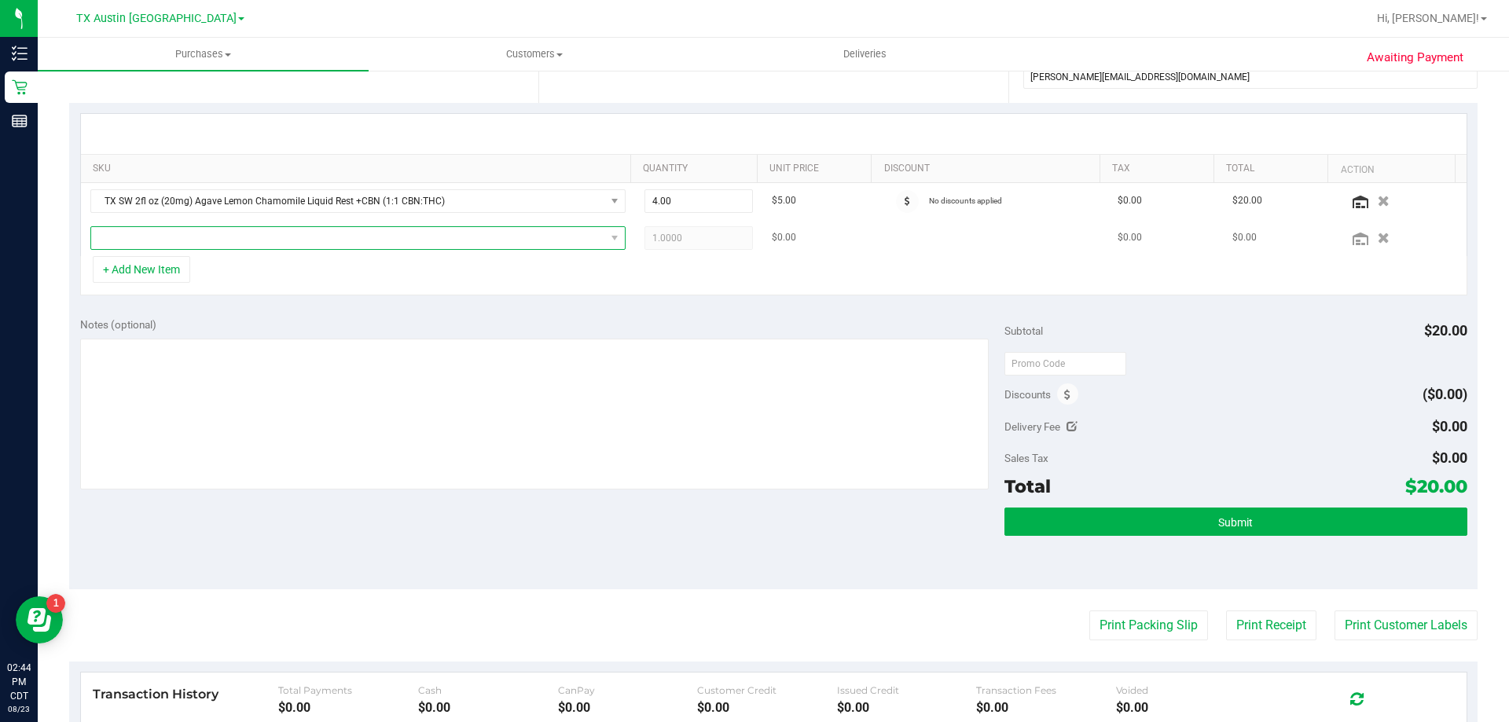
click at [181, 240] on span "NO DATA FOUND" at bounding box center [348, 238] width 514 height 22
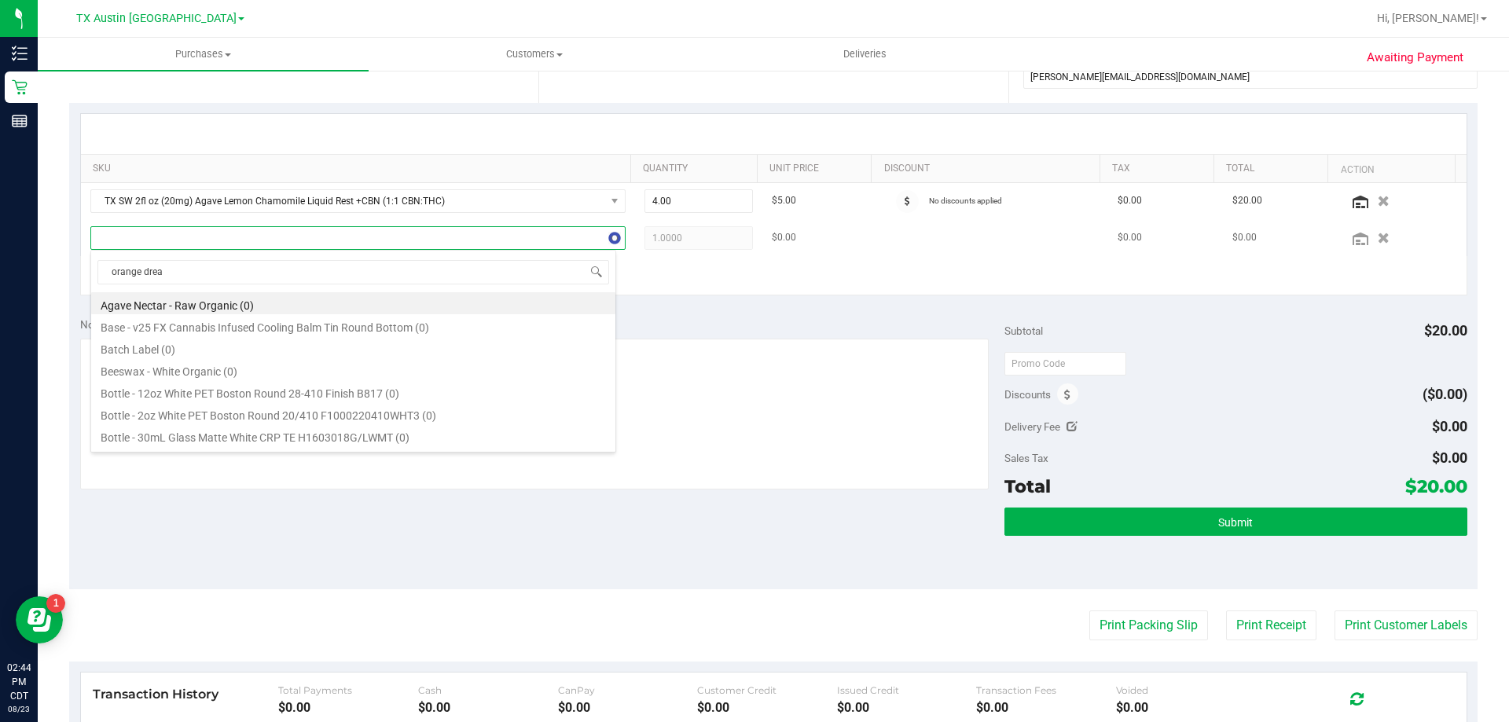
type input "orange dream"
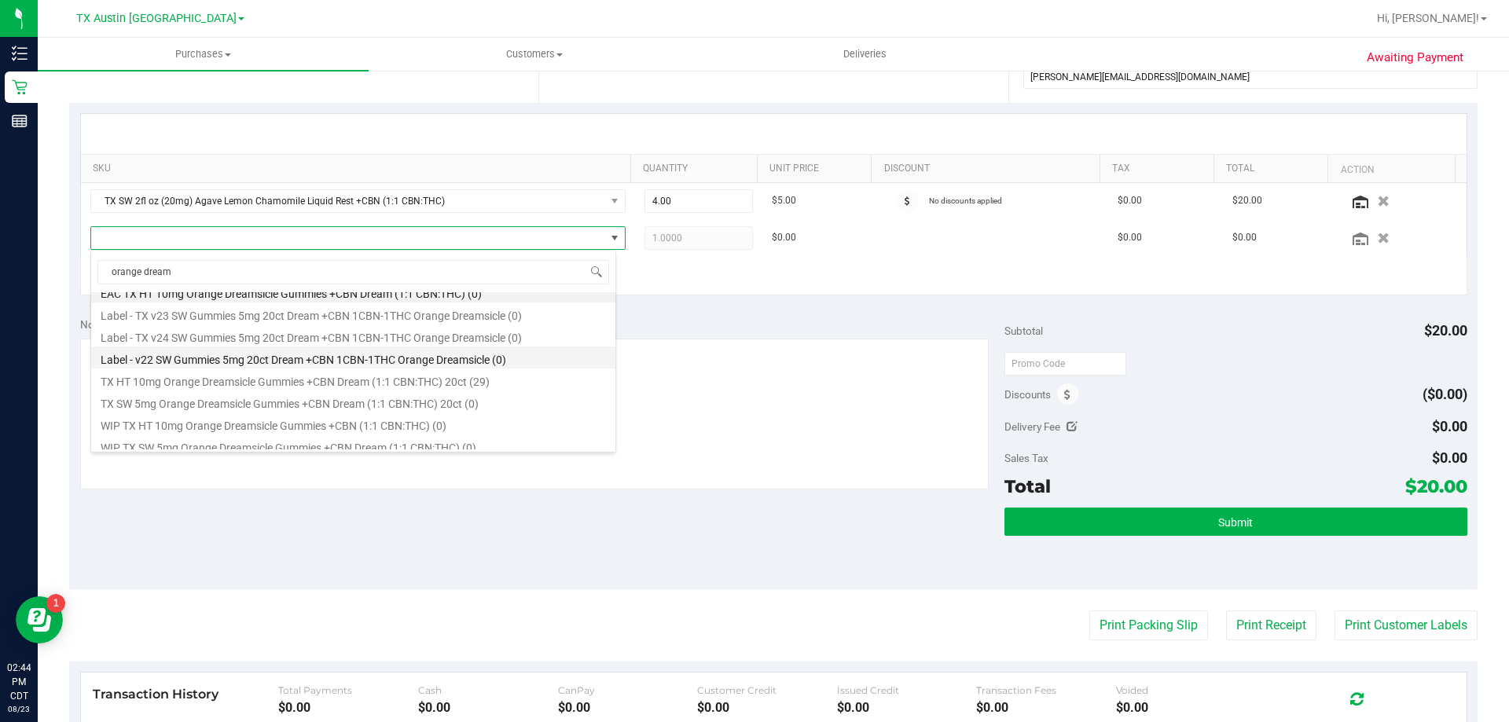
scroll to position [19, 0]
click at [209, 376] on li "TX HT 10mg Orange Dreamsicle Gummies +CBN Dream (1:1 CBN:THC) 20ct (29)" at bounding box center [353, 372] width 524 height 22
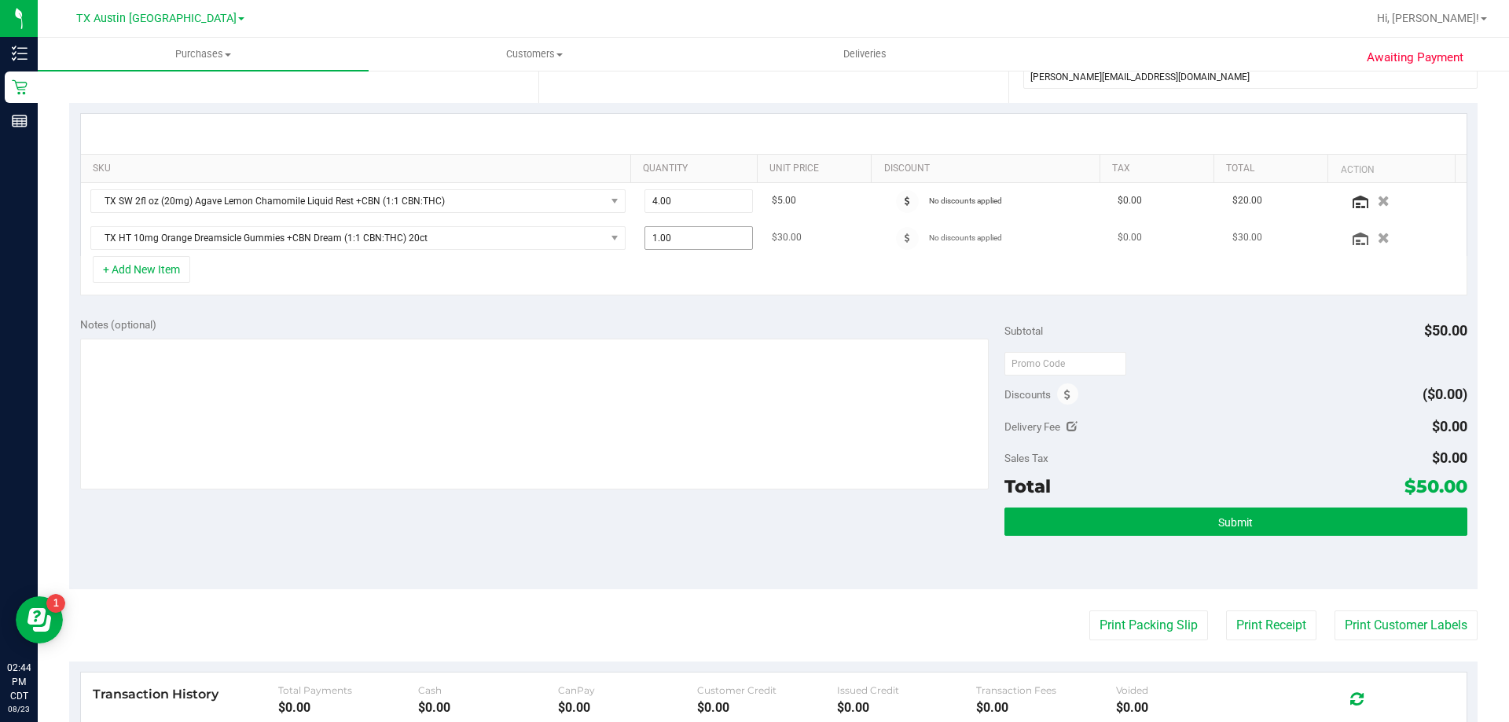
click at [664, 238] on span "1.00 1" at bounding box center [698, 238] width 109 height 24
type input "2"
type input "2.00"
click at [684, 299] on div "SKU Quantity Unit Price Discount Tax Total Action TX SW 2fl oz (20mg) Agave Lem…" at bounding box center [773, 204] width 1408 height 203
click at [146, 280] on button "+ Add New Item" at bounding box center [141, 269] width 97 height 27
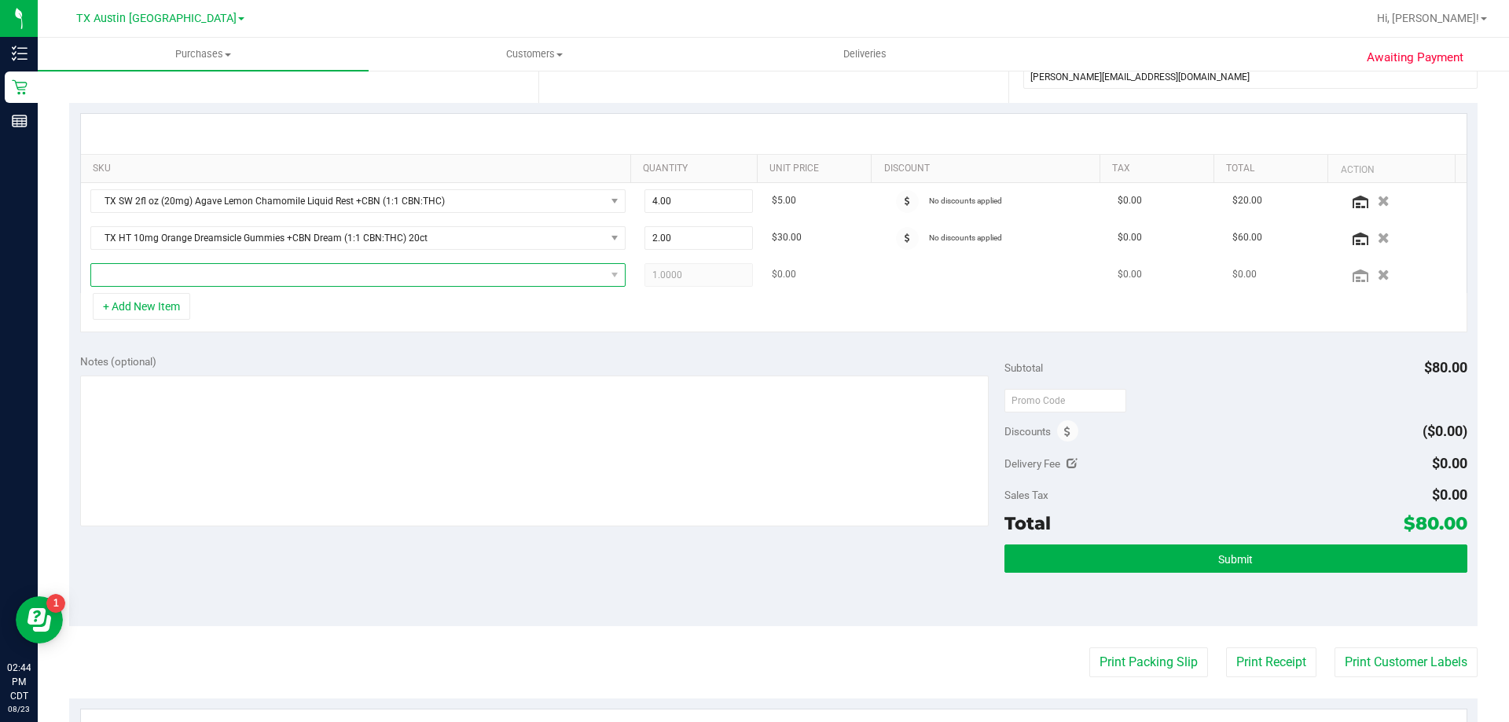
click at [163, 277] on span "NO DATA FOUND" at bounding box center [348, 275] width 514 height 22
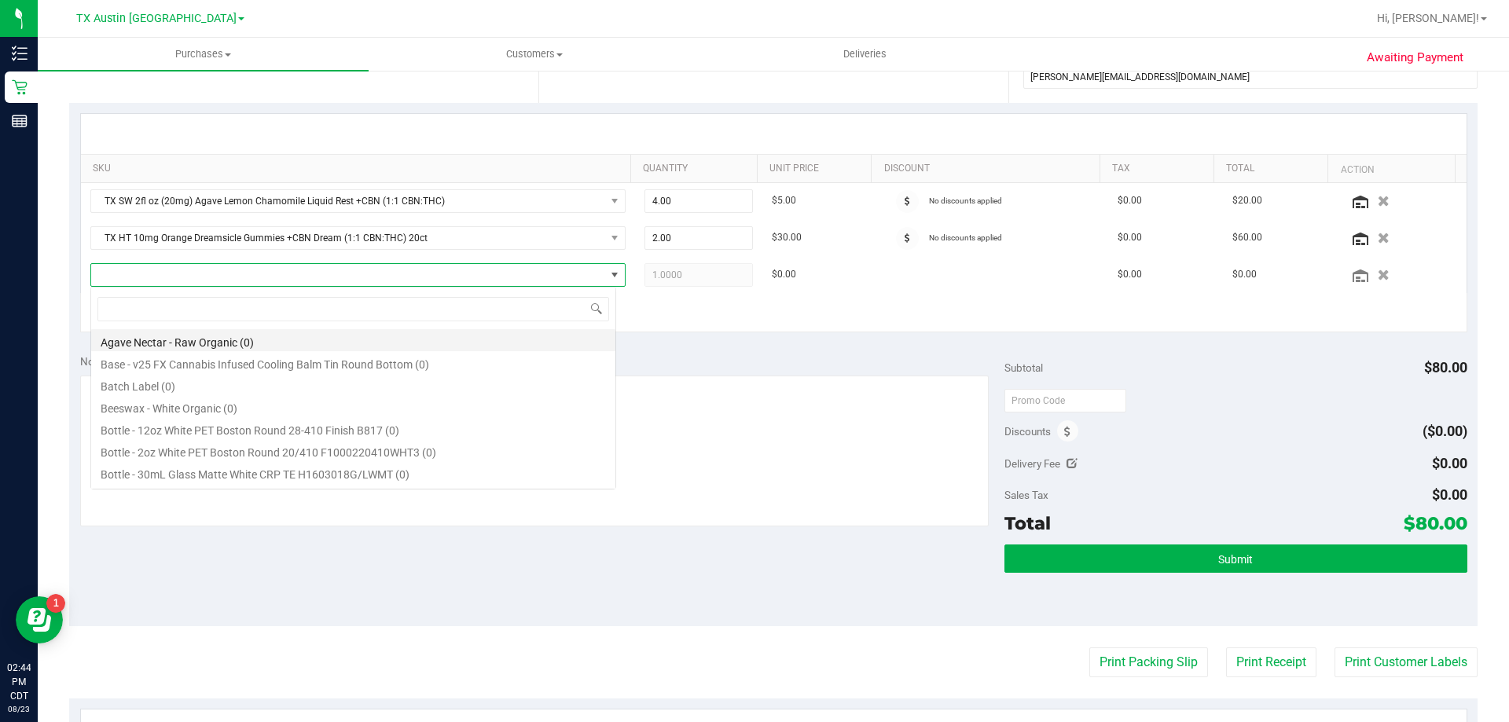
scroll to position [24, 526]
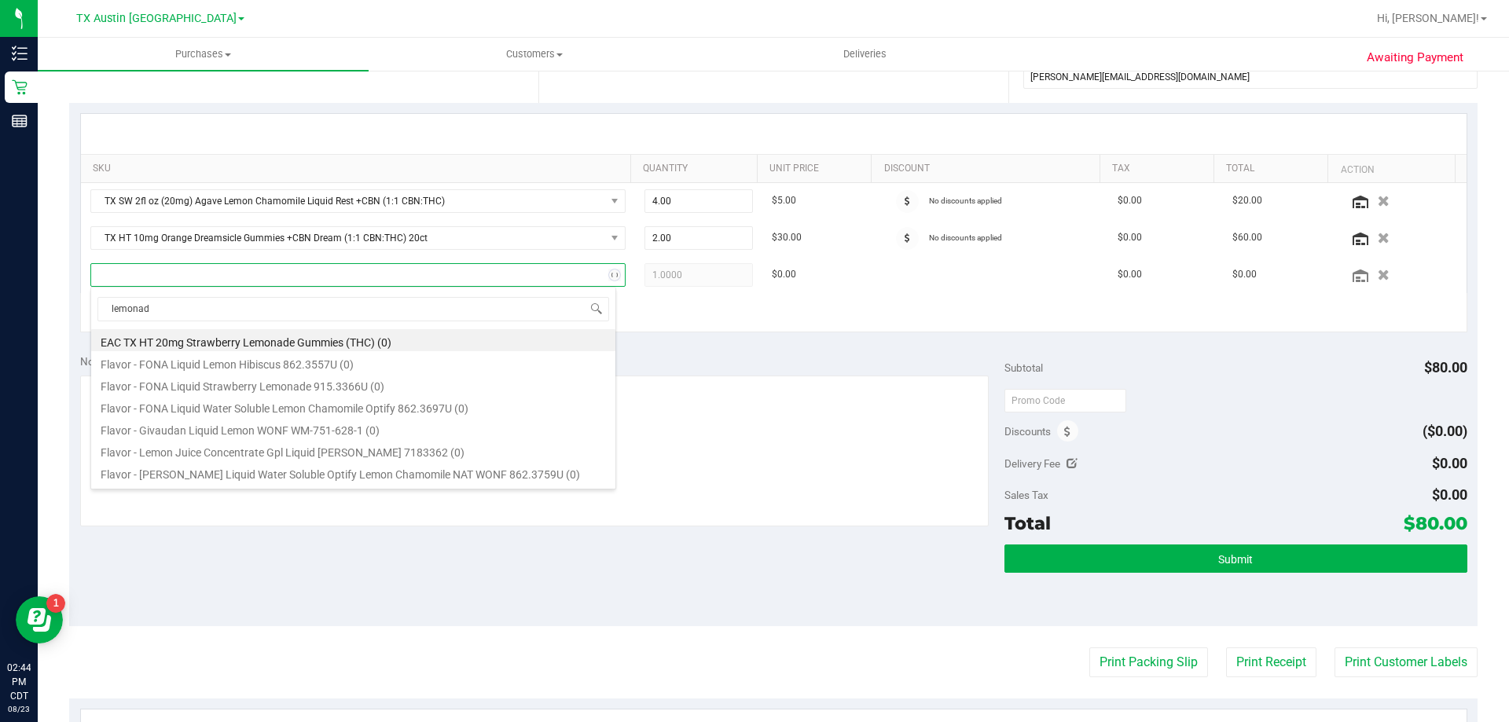
type input "lemonade"
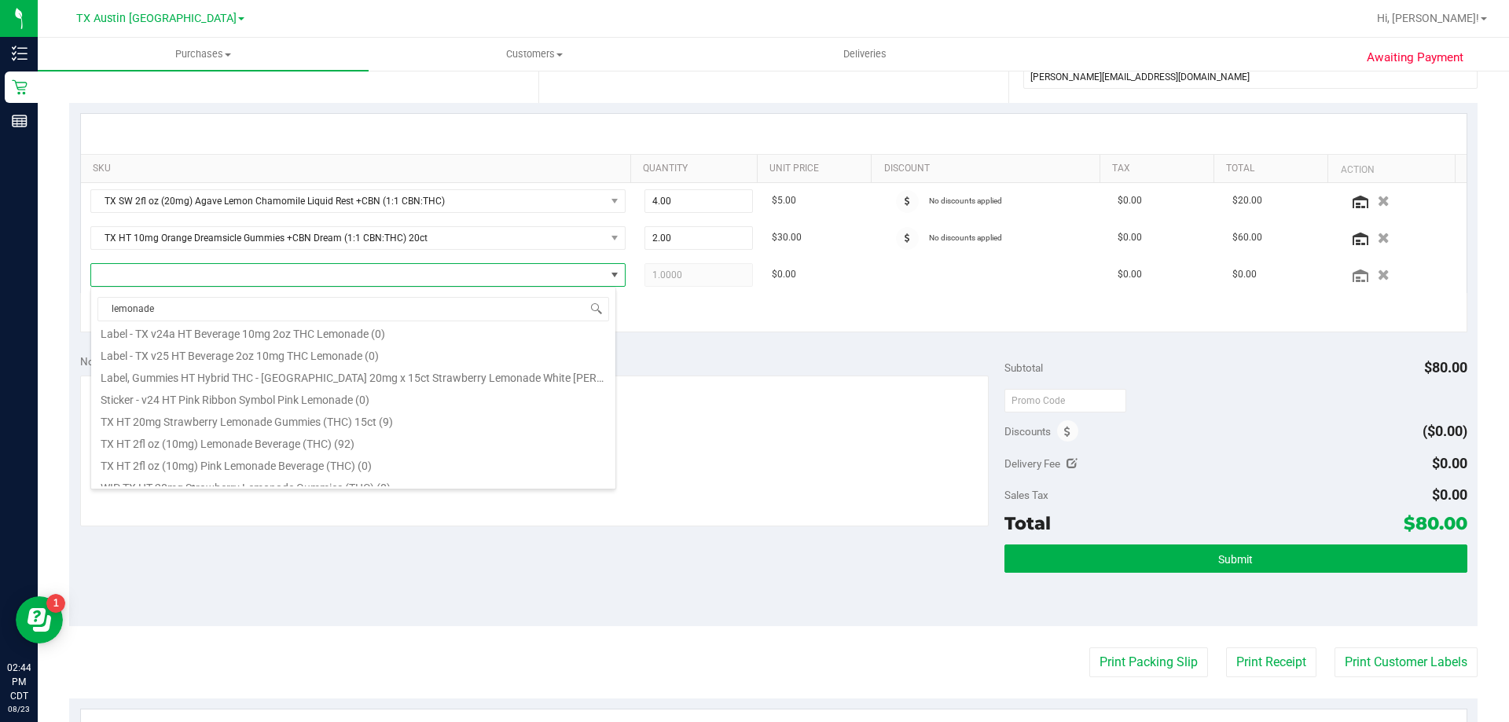
scroll to position [173, 0]
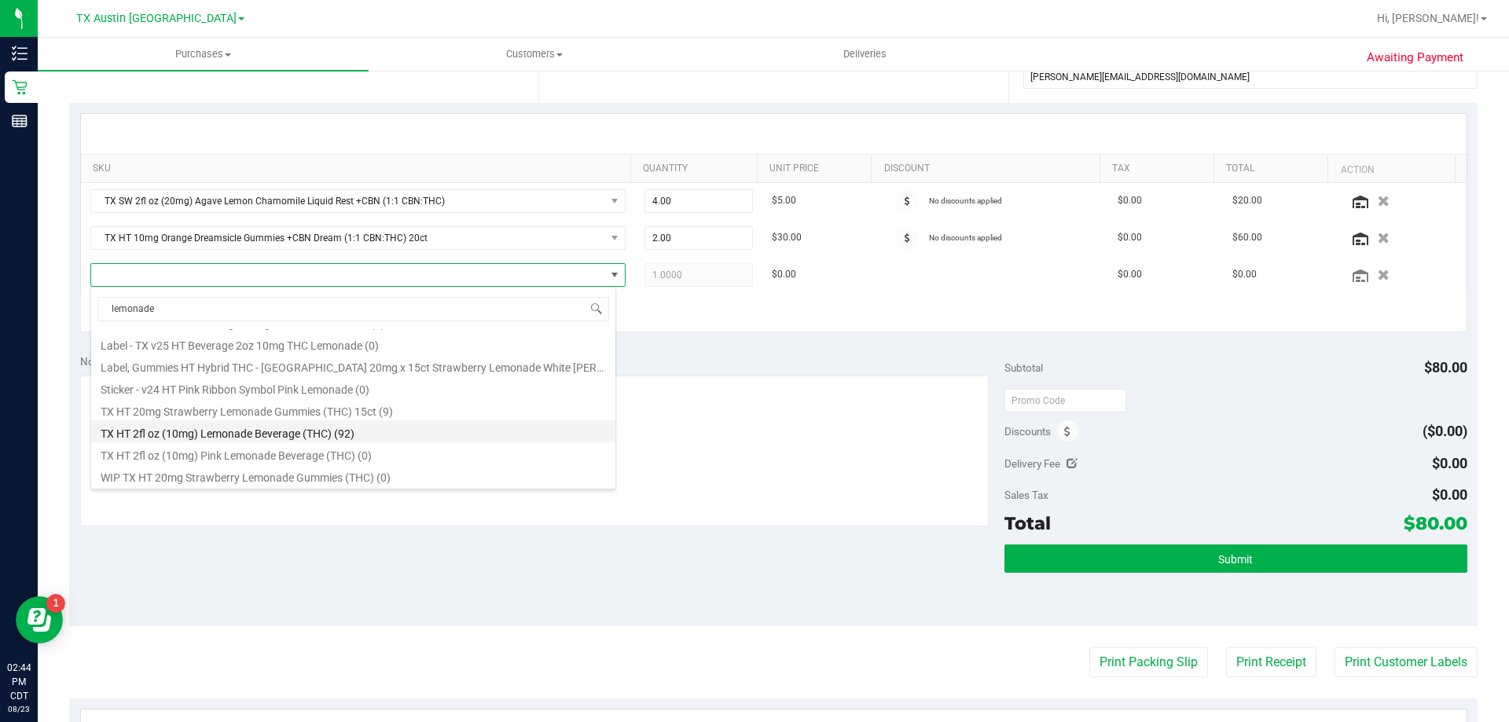
click at [318, 438] on li "TX HT 2fl oz (10mg) Lemonade Beverage (THC) (92)" at bounding box center [353, 431] width 524 height 22
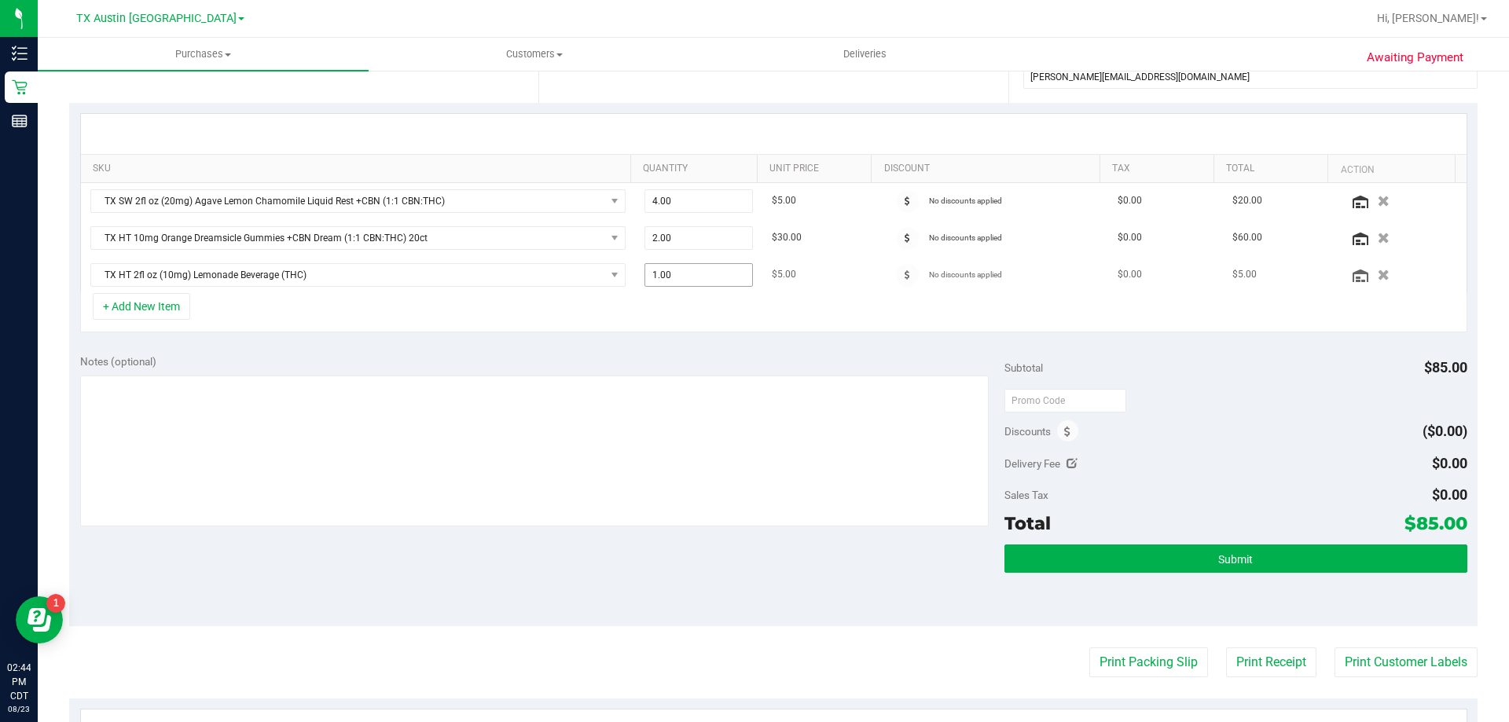
click at [687, 277] on span "1.00 1" at bounding box center [698, 275] width 109 height 24
type input "4"
click at [128, 311] on button "+ Add New Item" at bounding box center [141, 306] width 97 height 27
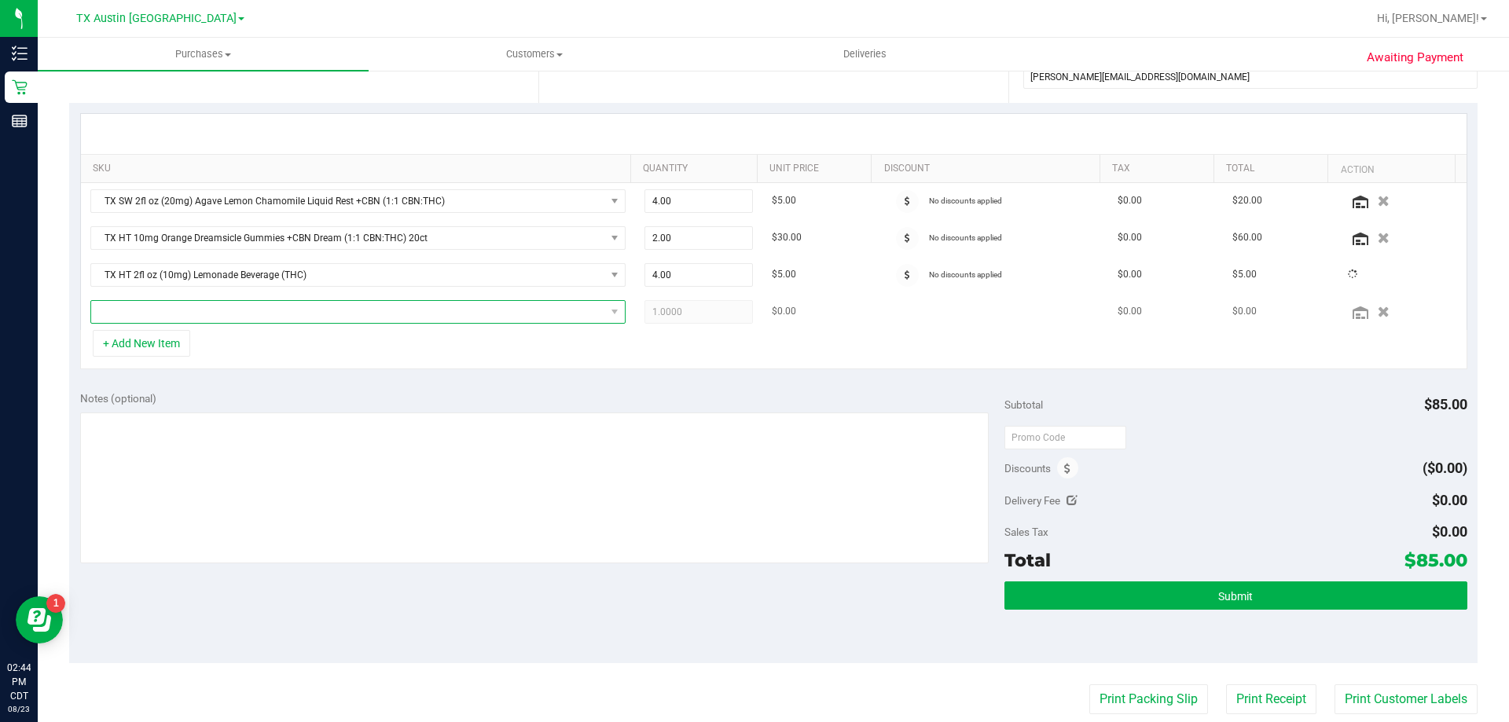
click at [167, 312] on span "NO DATA FOUND" at bounding box center [348, 312] width 514 height 22
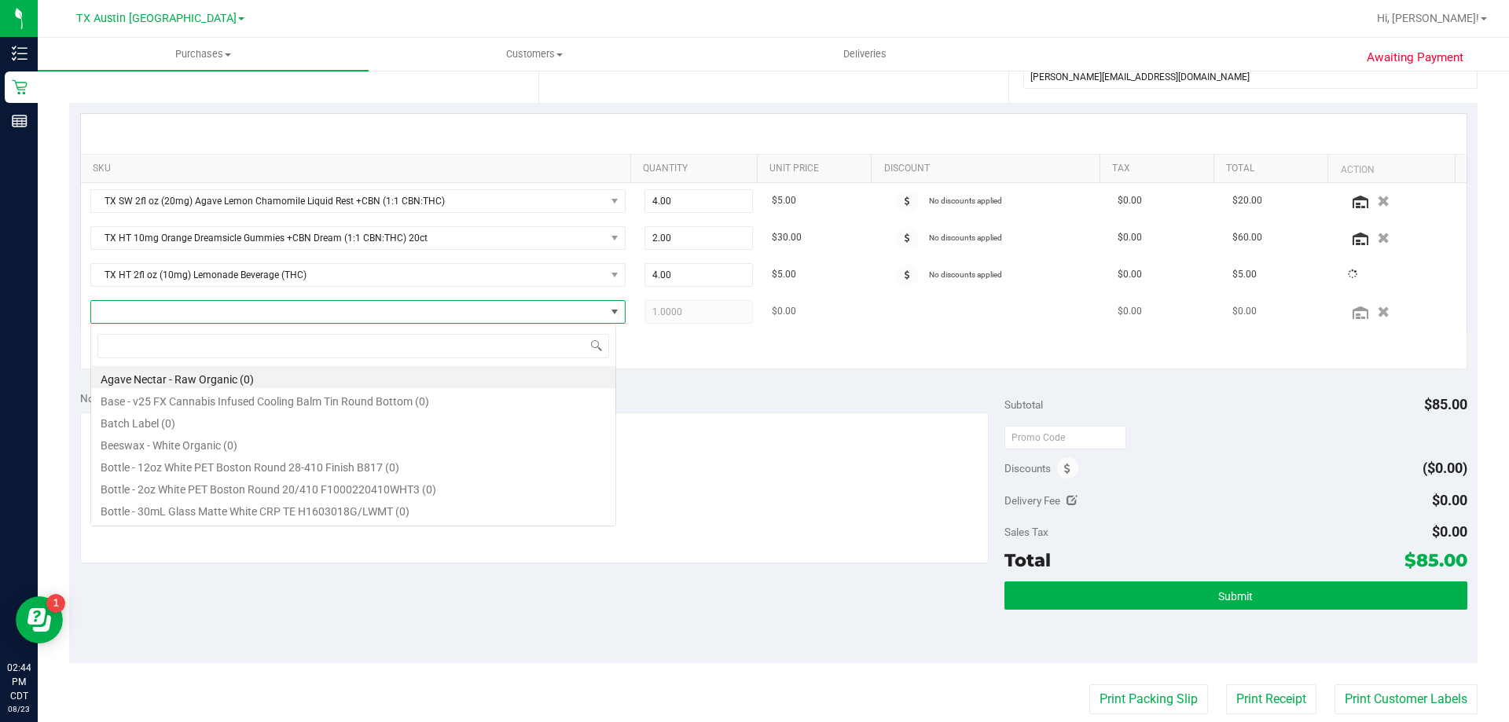
scroll to position [24, 526]
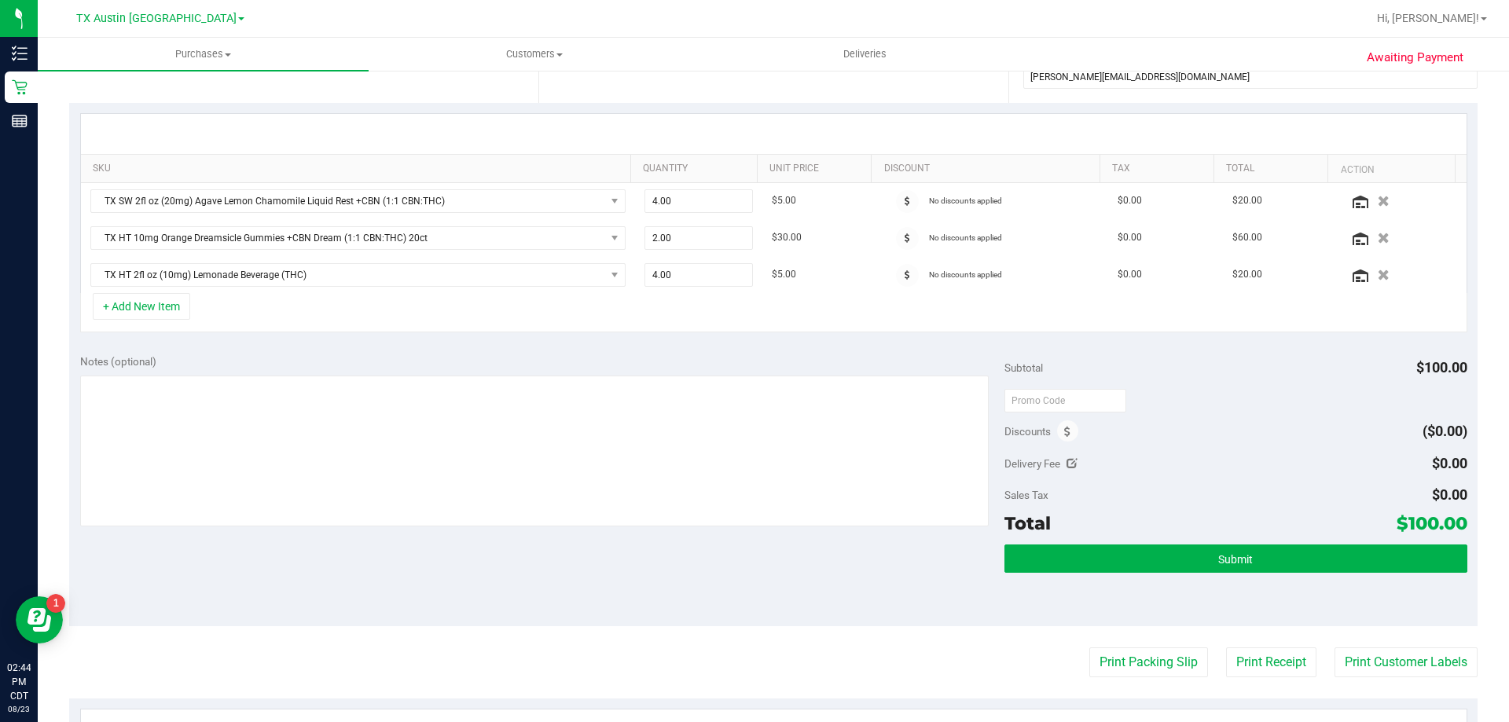
click at [167, 313] on button "+ Add New Item" at bounding box center [141, 306] width 97 height 27
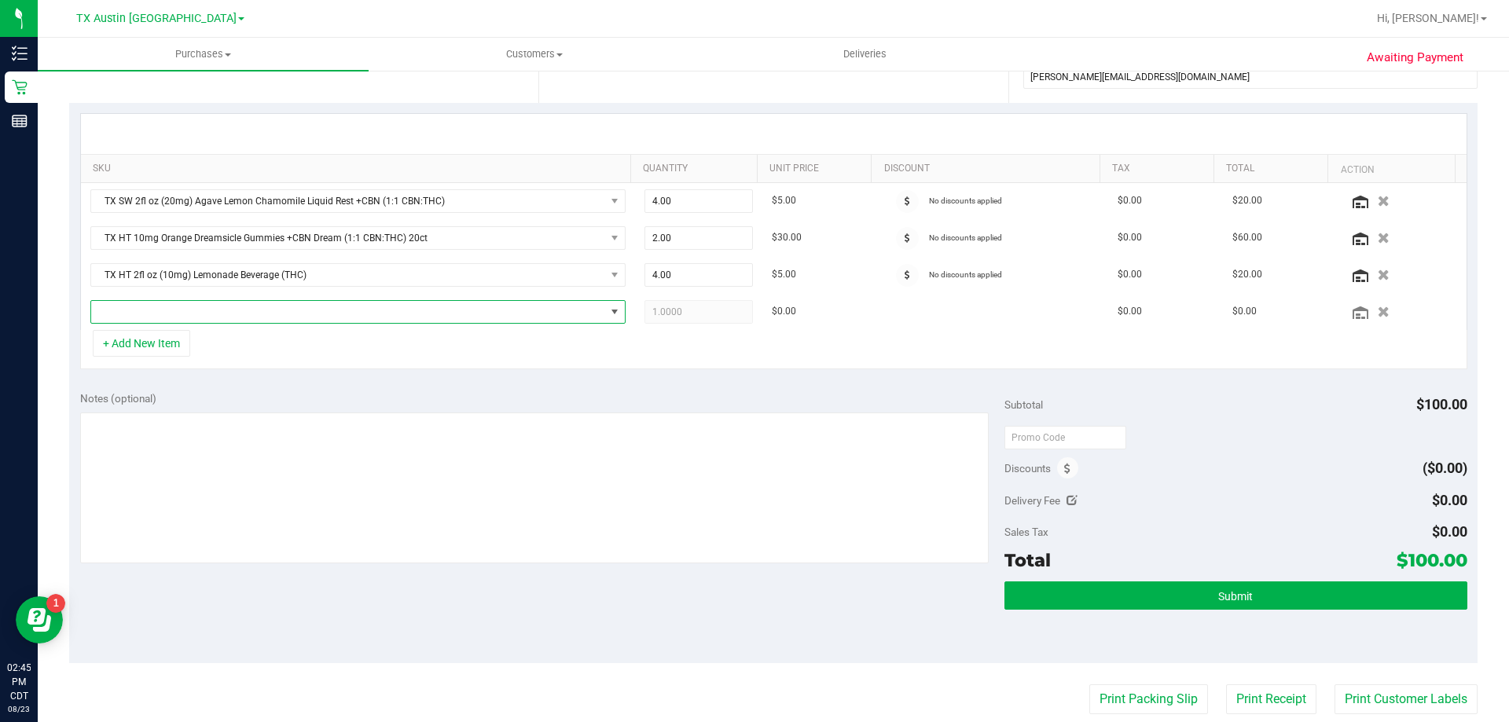
click at [167, 313] on span "NO DATA FOUND" at bounding box center [348, 312] width 514 height 22
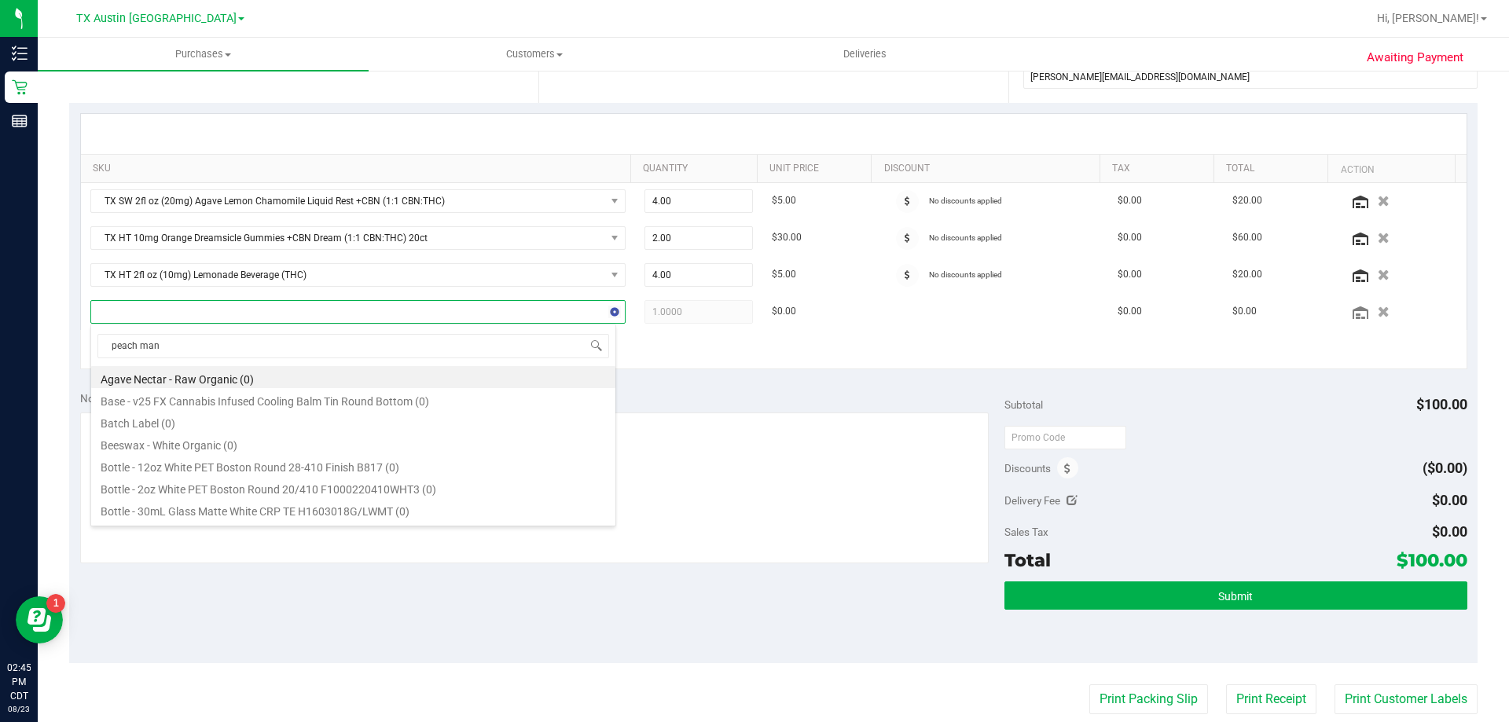
type input "peach mang"
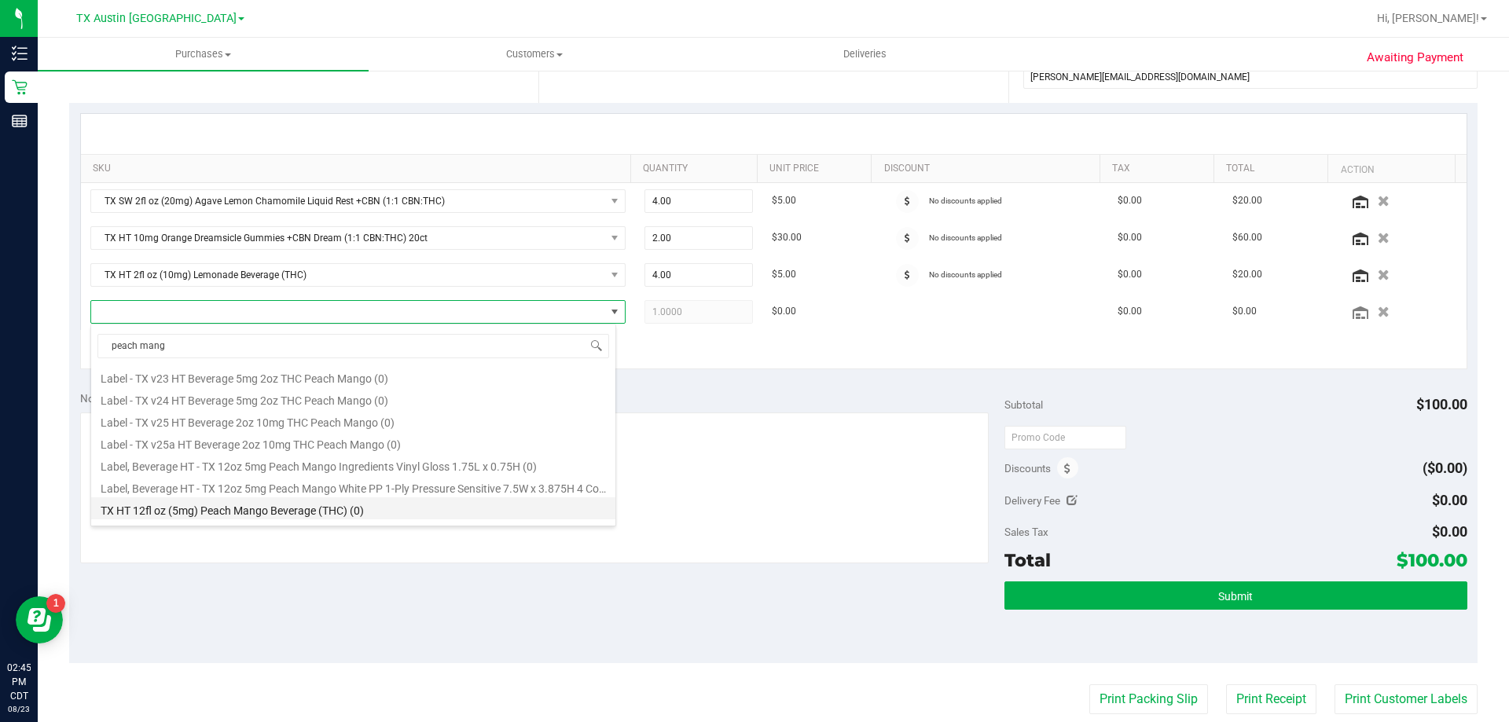
scroll to position [129, 0]
click at [247, 504] on li "TX HT 2fl oz (10mg) Peach Mango Beverage (THC) (62)" at bounding box center [353, 512] width 524 height 22
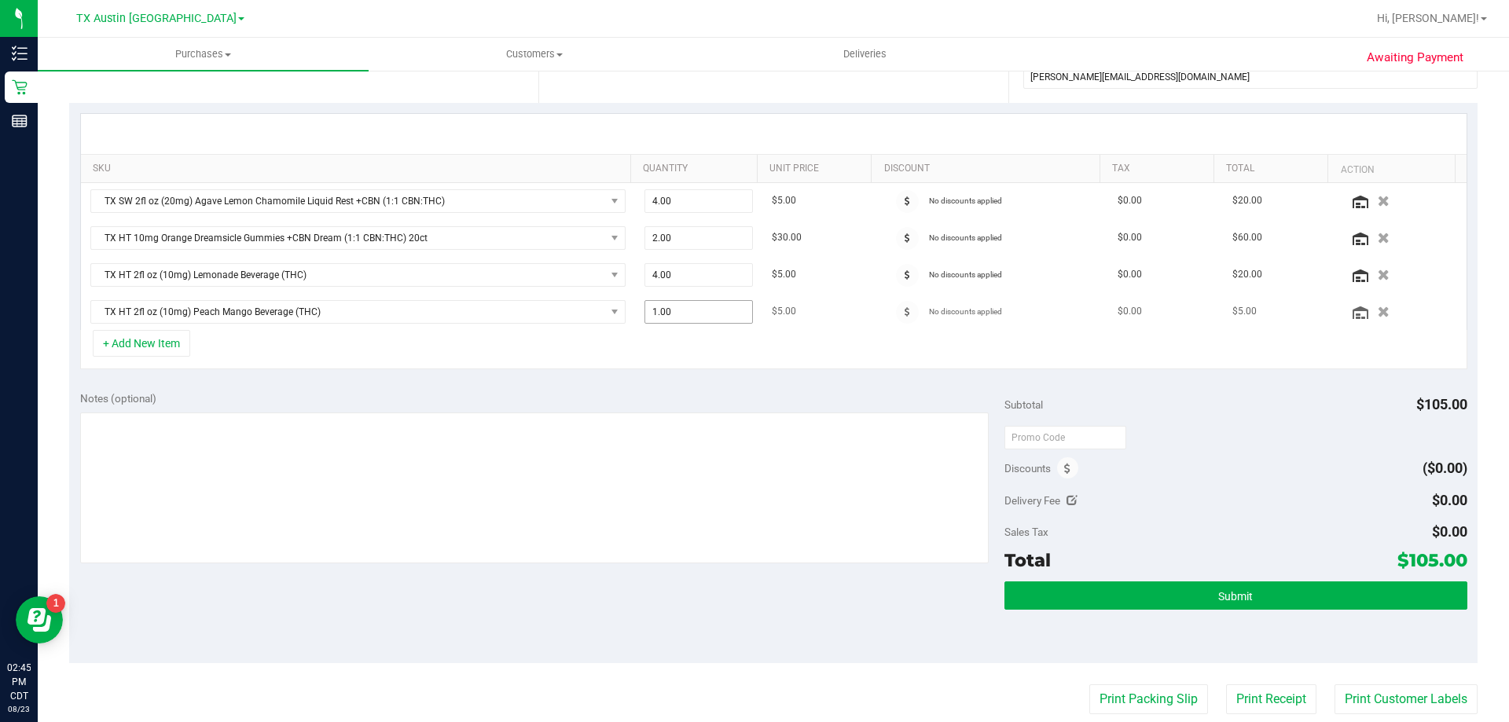
click at [691, 316] on span "1.00 1" at bounding box center [698, 312] width 109 height 24
type input "4"
type input "4.00"
click at [682, 381] on div "Notes (optional) Subtotal $105.00 Discounts ($0.00) Delivery Fee $0.00 Sales Ta…" at bounding box center [773, 521] width 1408 height 283
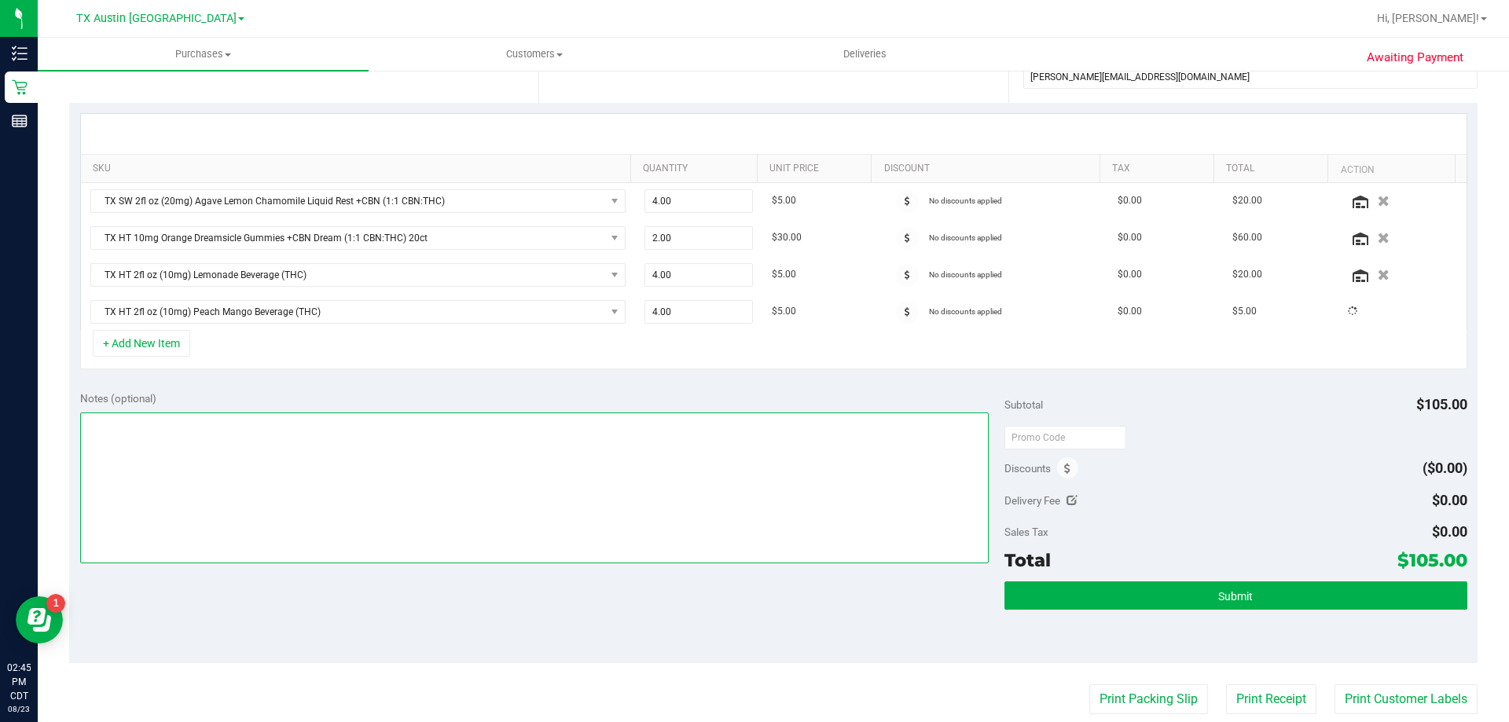
click at [425, 444] on textarea at bounding box center [534, 487] width 909 height 151
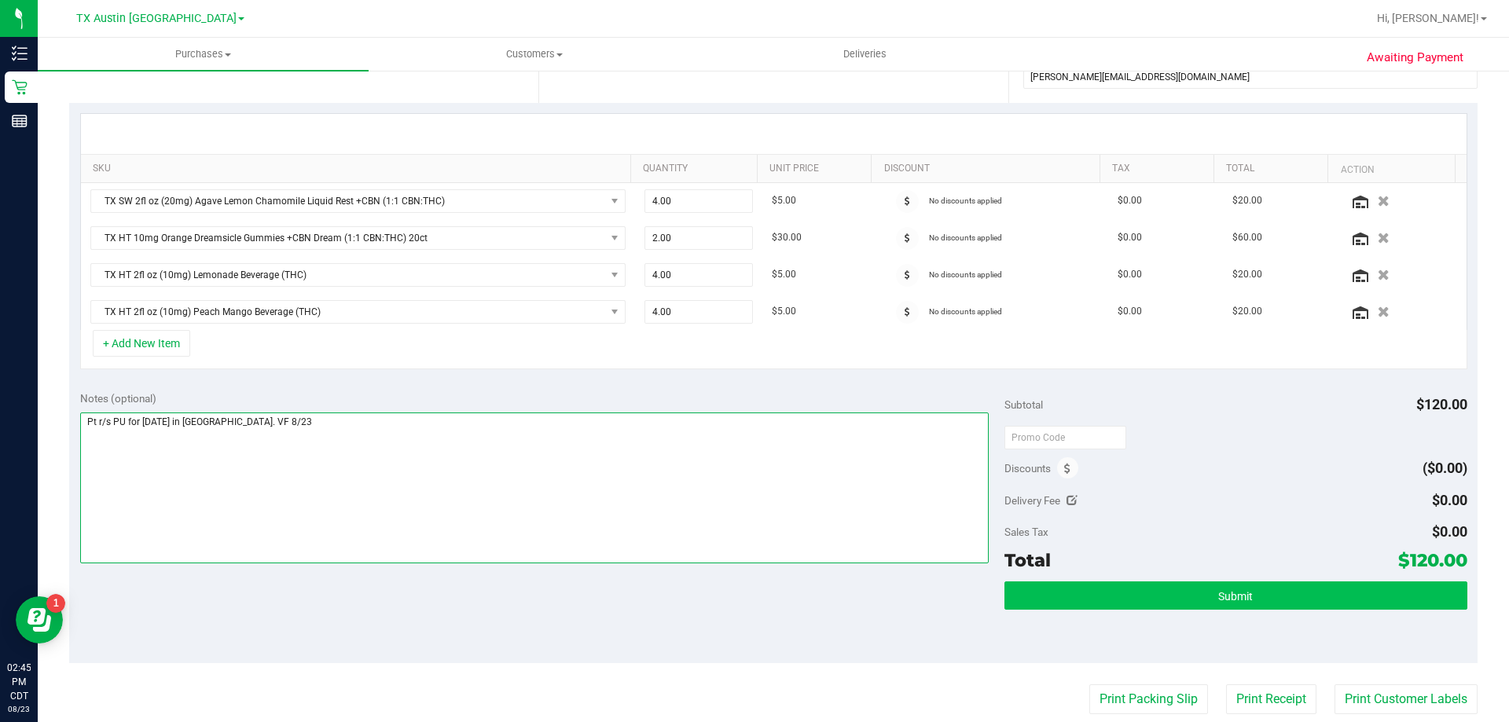
type textarea "Pt r/s PU for Sun 8/24 in South Austin. VF 8/23"
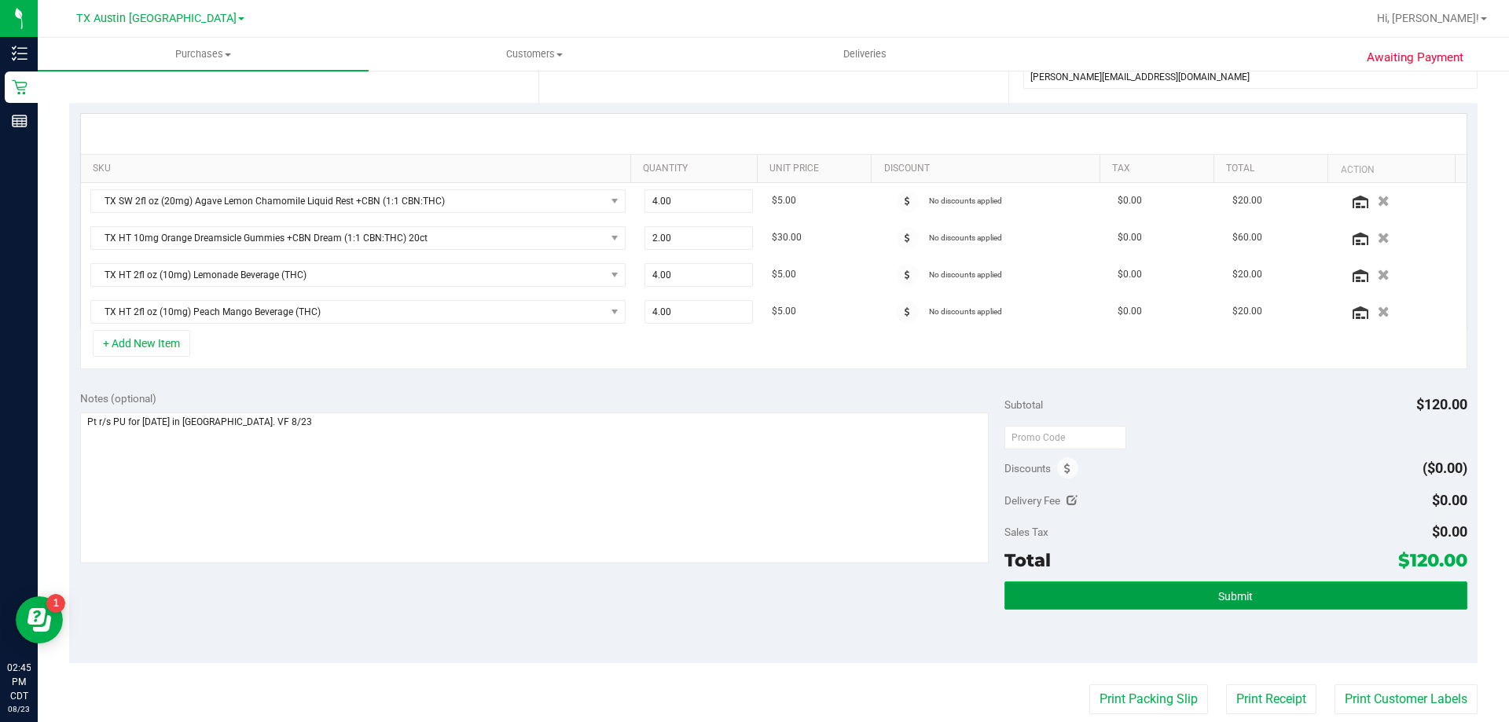
click at [1119, 585] on button "Submit" at bounding box center [1235, 595] width 462 height 28
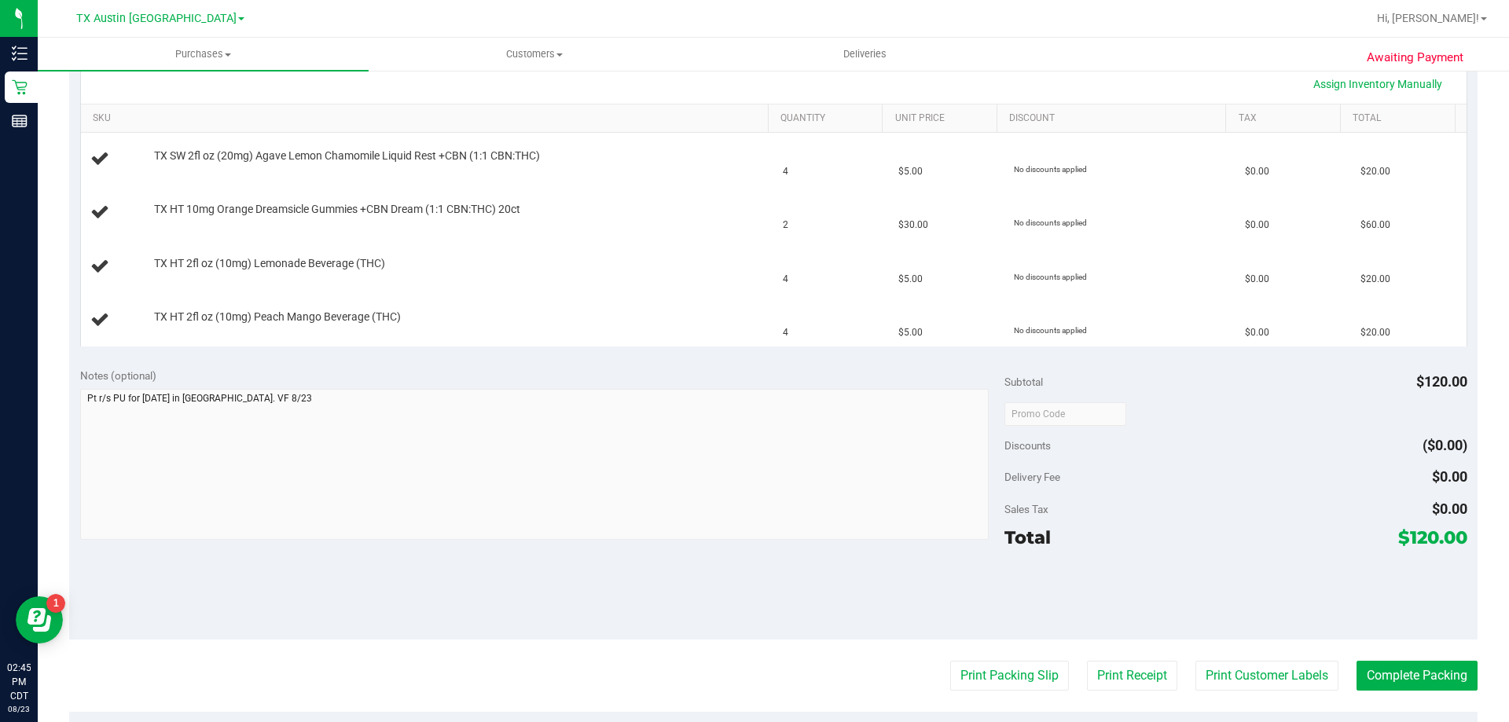
scroll to position [393, 0]
